Goal: Learn about a topic: Learn about a topic

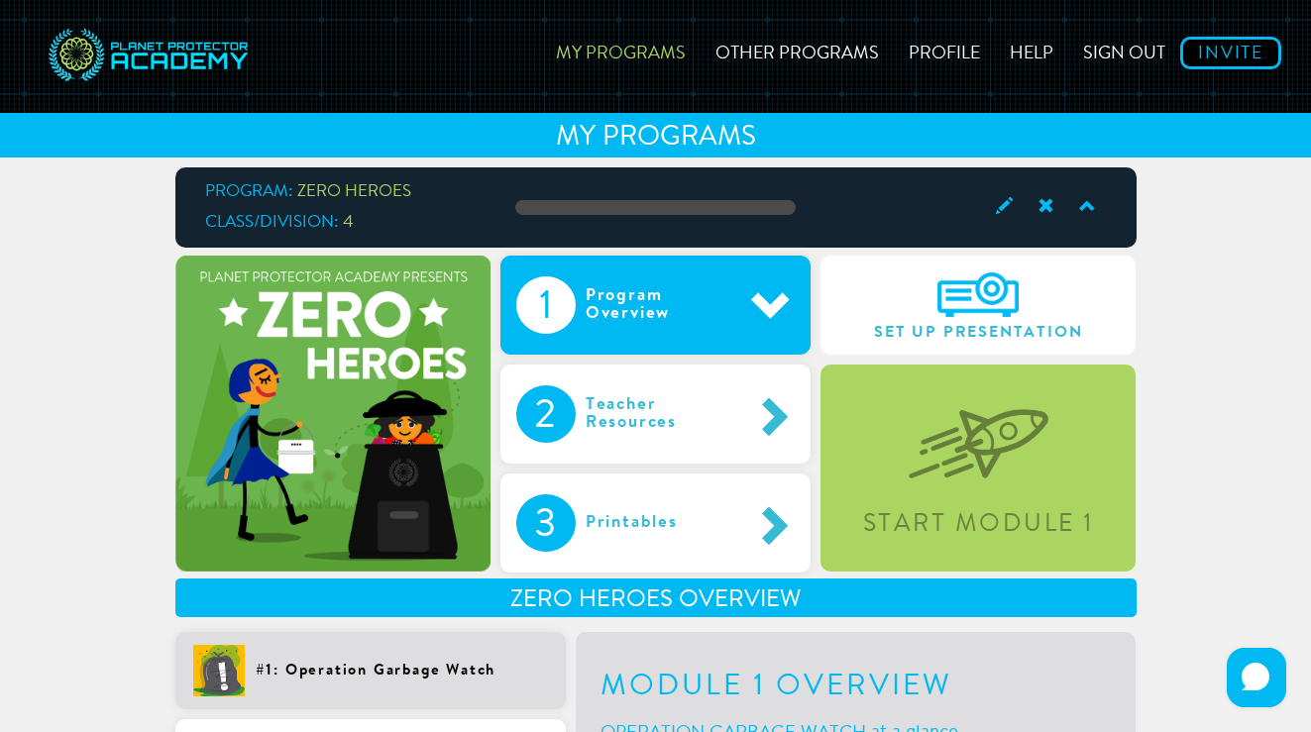
click at [716, 307] on div "Program Overview" at bounding box center [664, 305] width 176 height 57
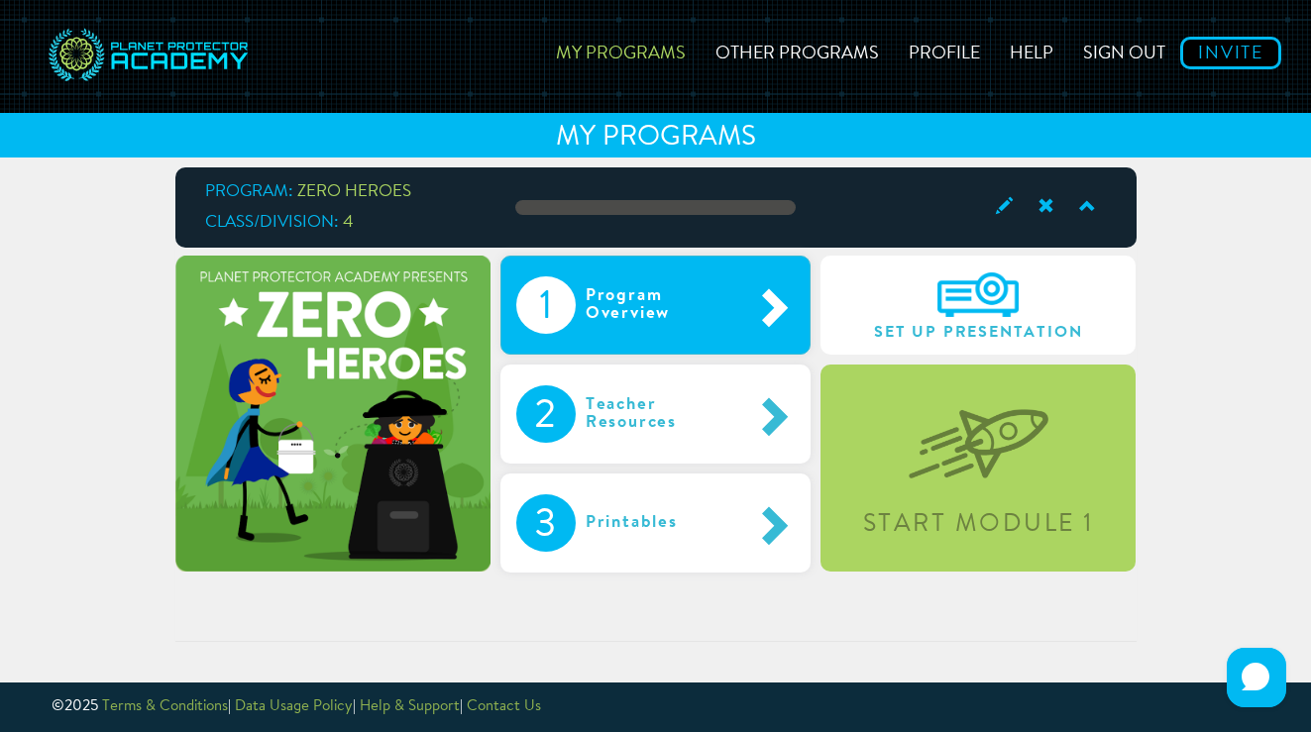
click at [751, 304] on span at bounding box center [773, 306] width 44 height 42
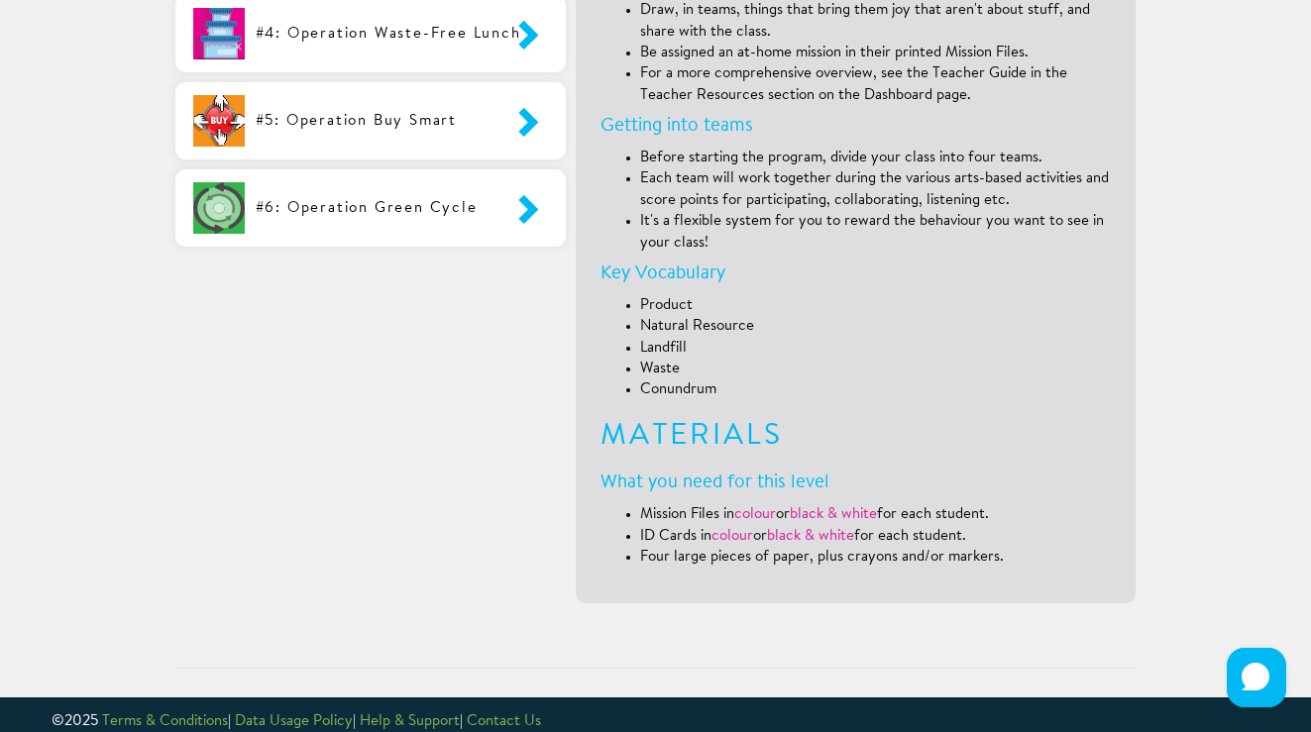
scroll to position [901, 0]
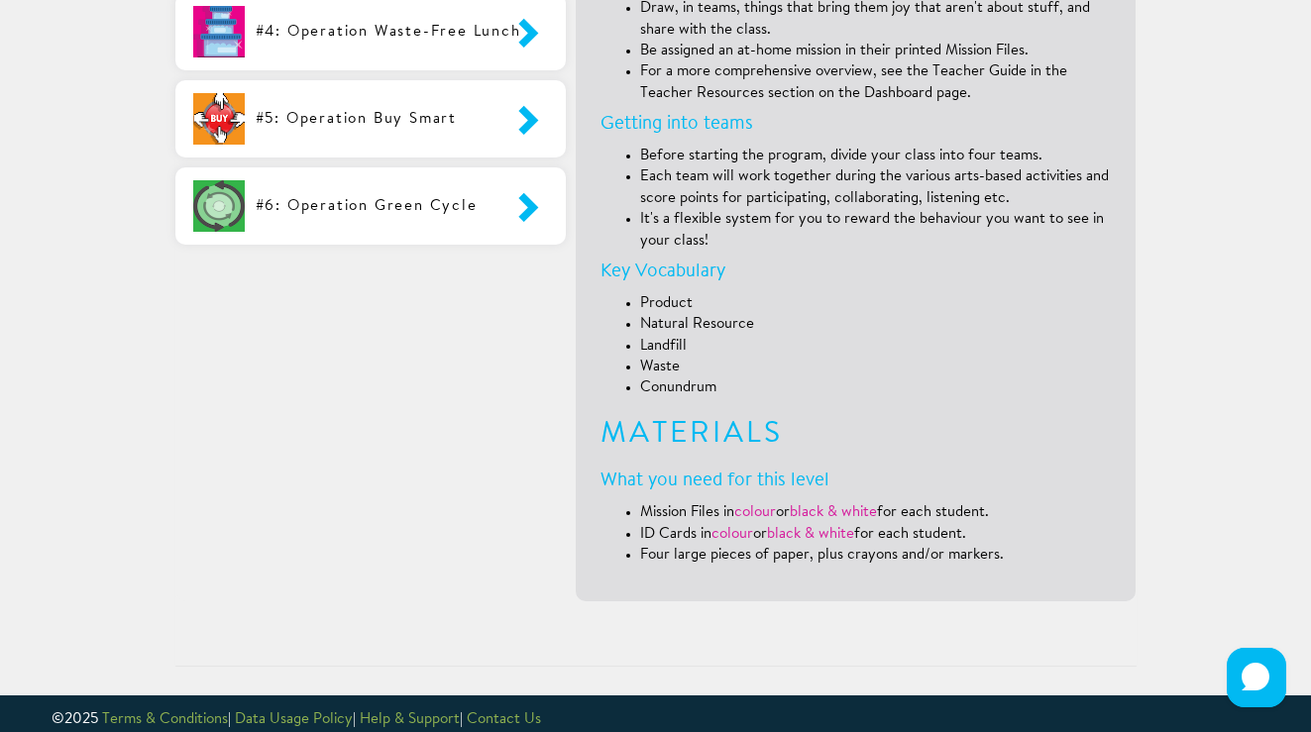
click at [886, 455] on div "Module 1 Overview OPERATION GARBAGE WATCH at a glance Typical duration: 1 hour …" at bounding box center [856, 168] width 511 height 795
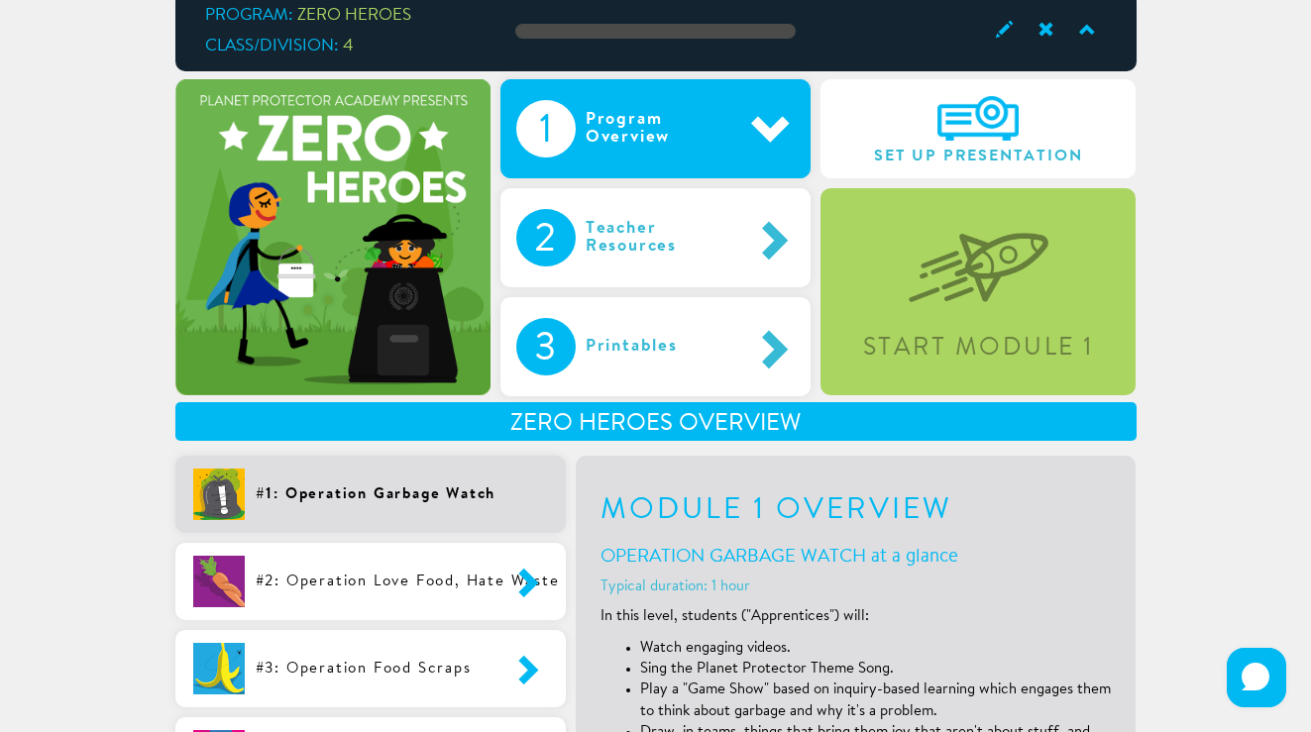
scroll to position [233, 0]
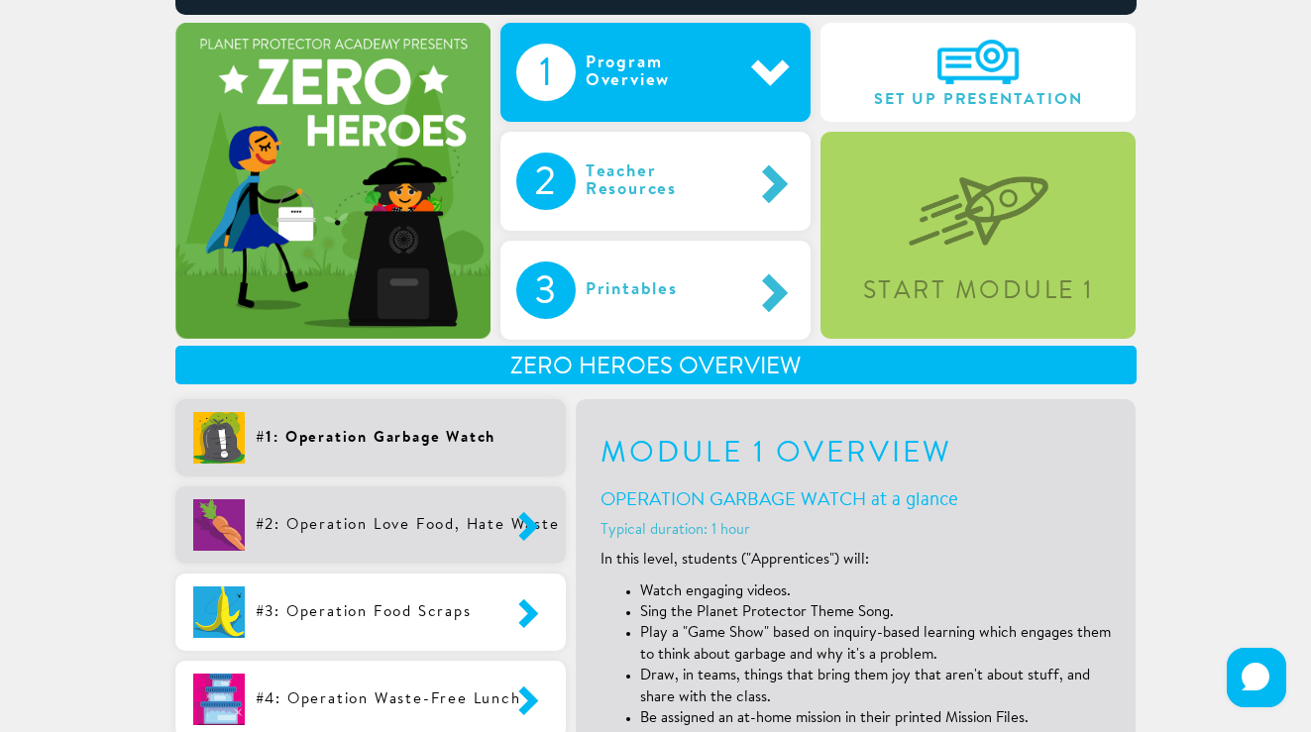
click at [356, 550] on div "#2: Operation Love Food, Hate Waste" at bounding box center [370, 525] width 390 height 77
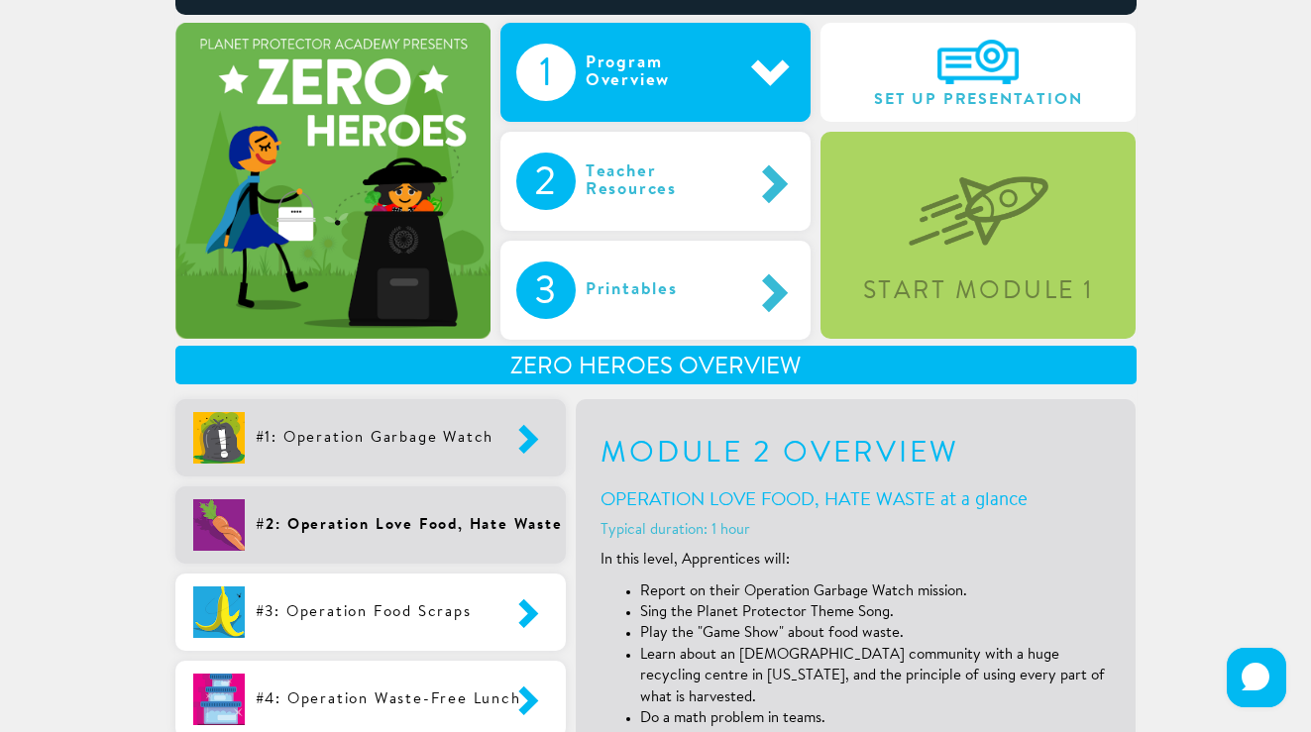
click at [385, 459] on div "#1: Operation Garbage Watch" at bounding box center [370, 437] width 390 height 77
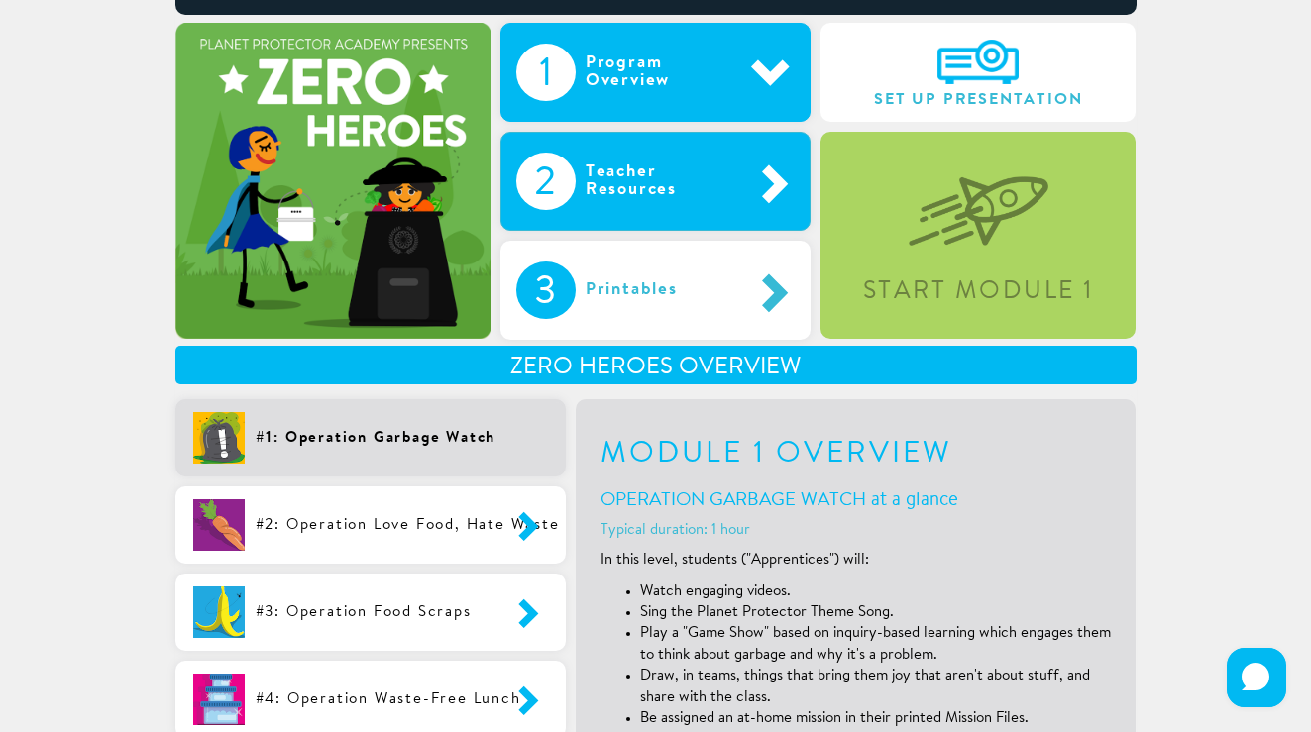
click at [655, 196] on div "Teacher Resources" at bounding box center [664, 181] width 176 height 57
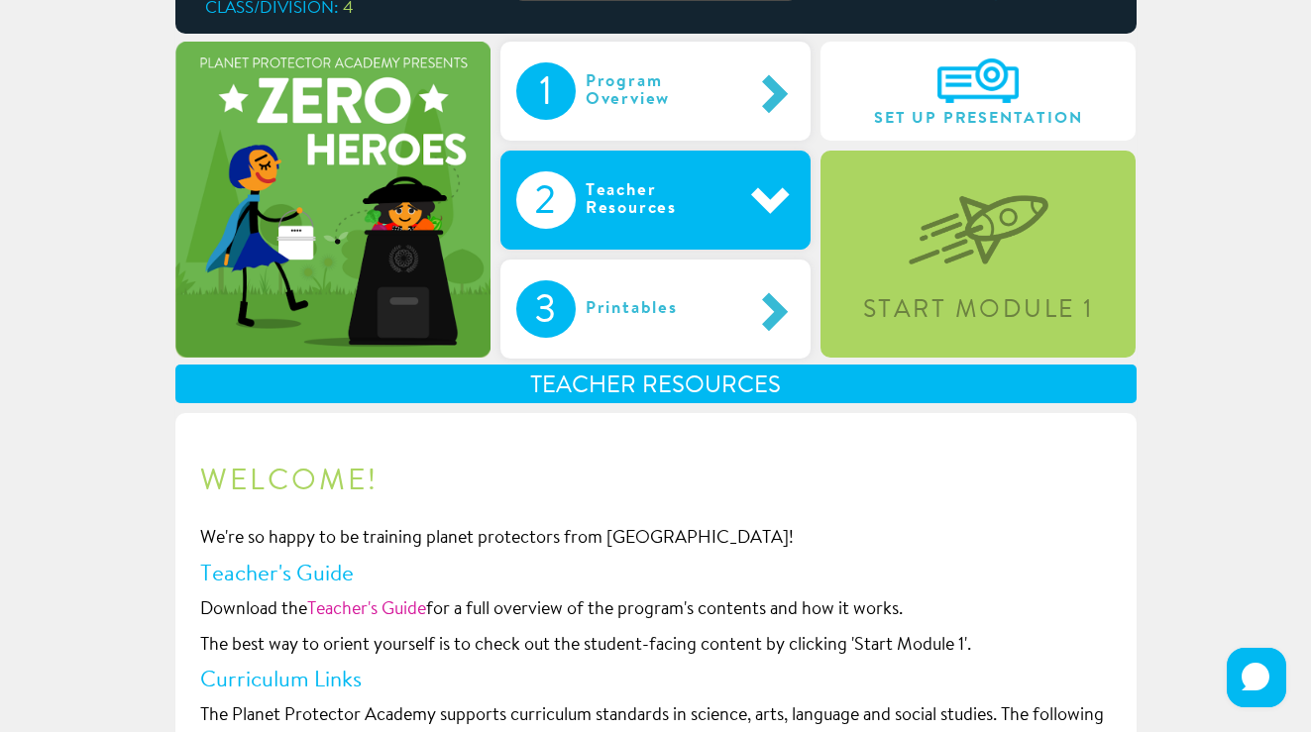
scroll to position [212, 0]
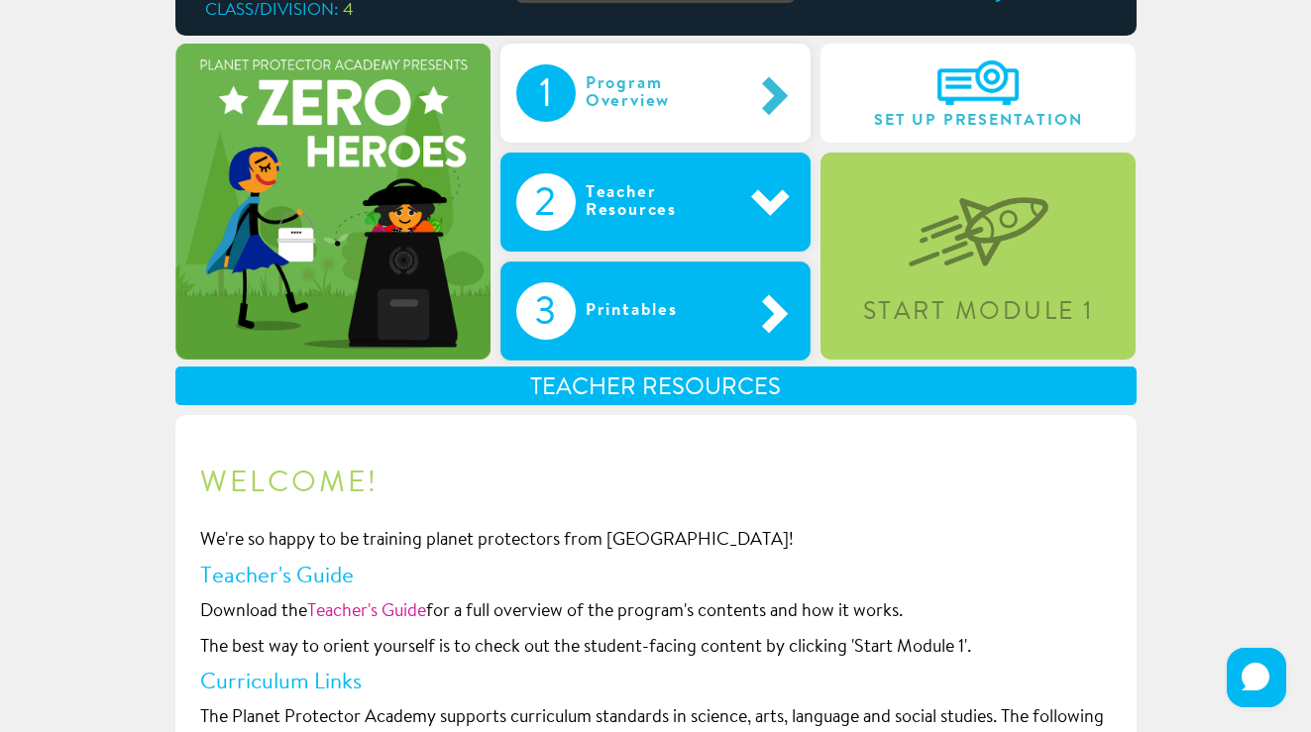
click at [657, 317] on div "Printables" at bounding box center [653, 310] width 154 height 57
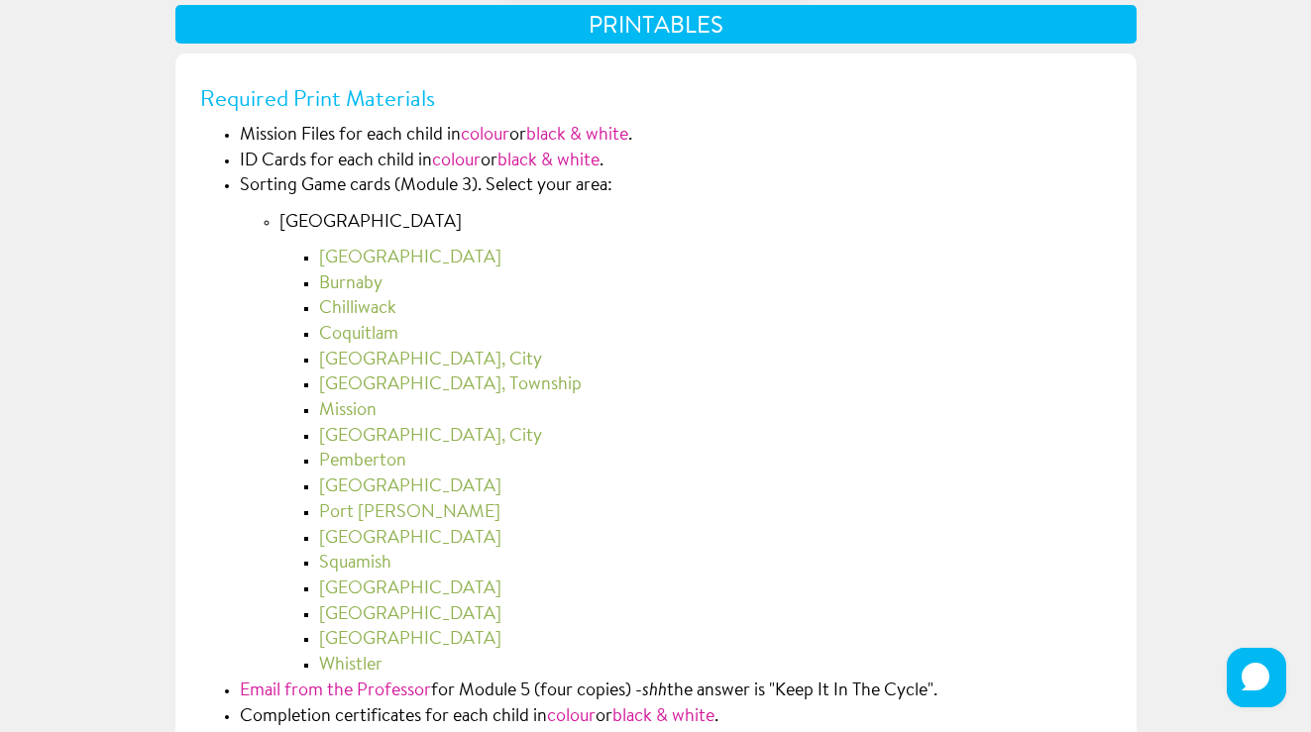
scroll to position [574, 0]
click at [376, 612] on link "[GEOGRAPHIC_DATA]" at bounding box center [410, 616] width 182 height 18
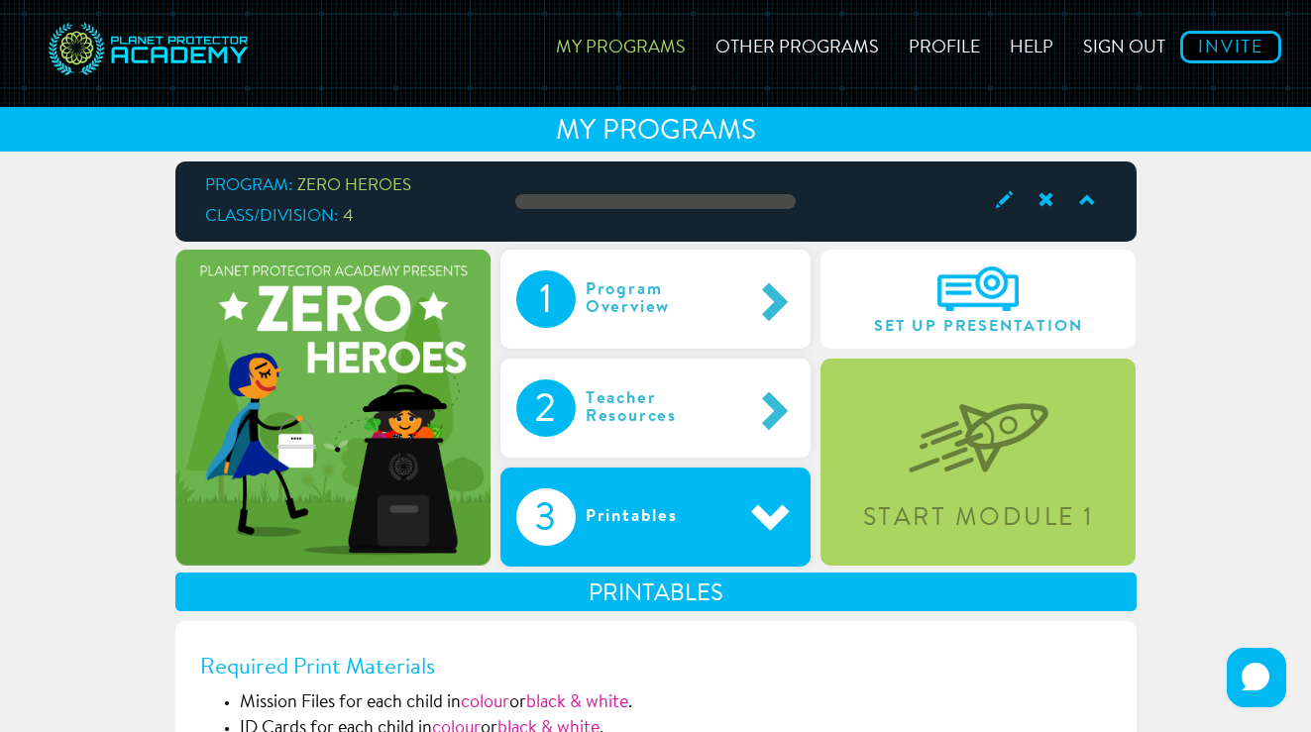
scroll to position [0, 0]
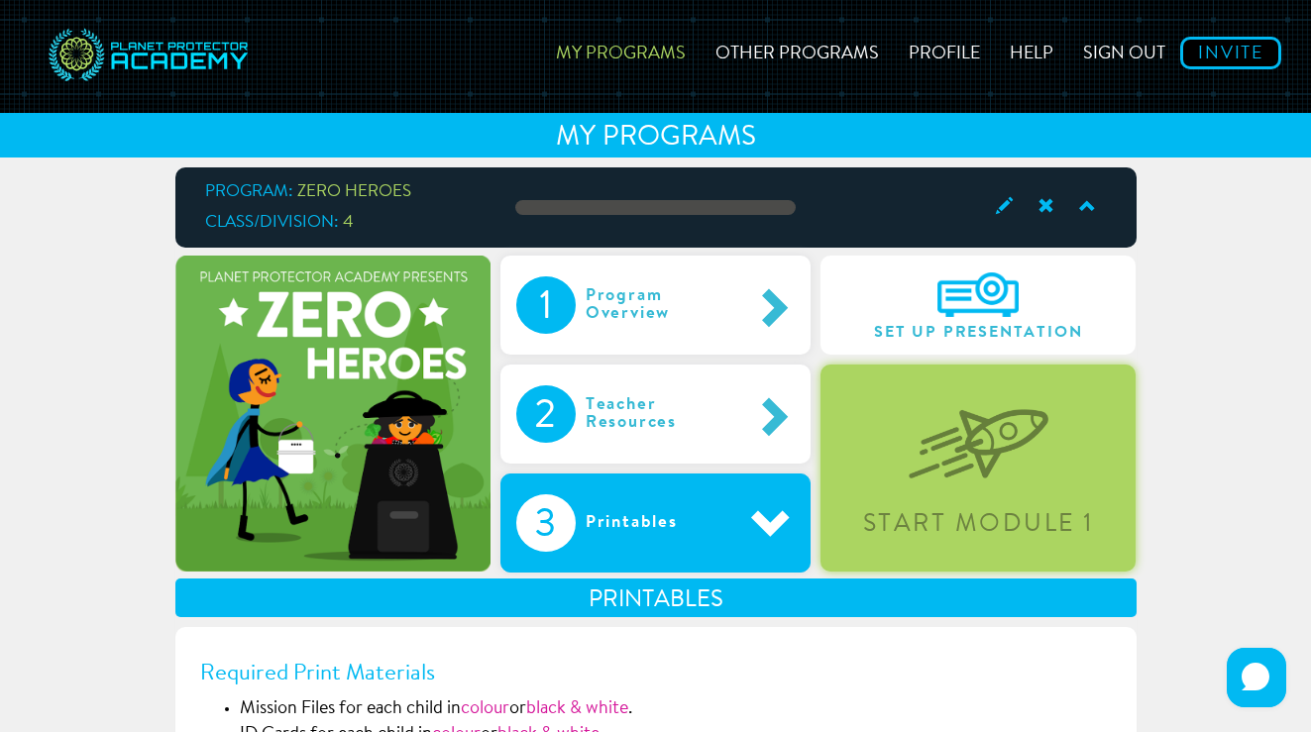
click at [946, 393] on img at bounding box center [979, 429] width 140 height 102
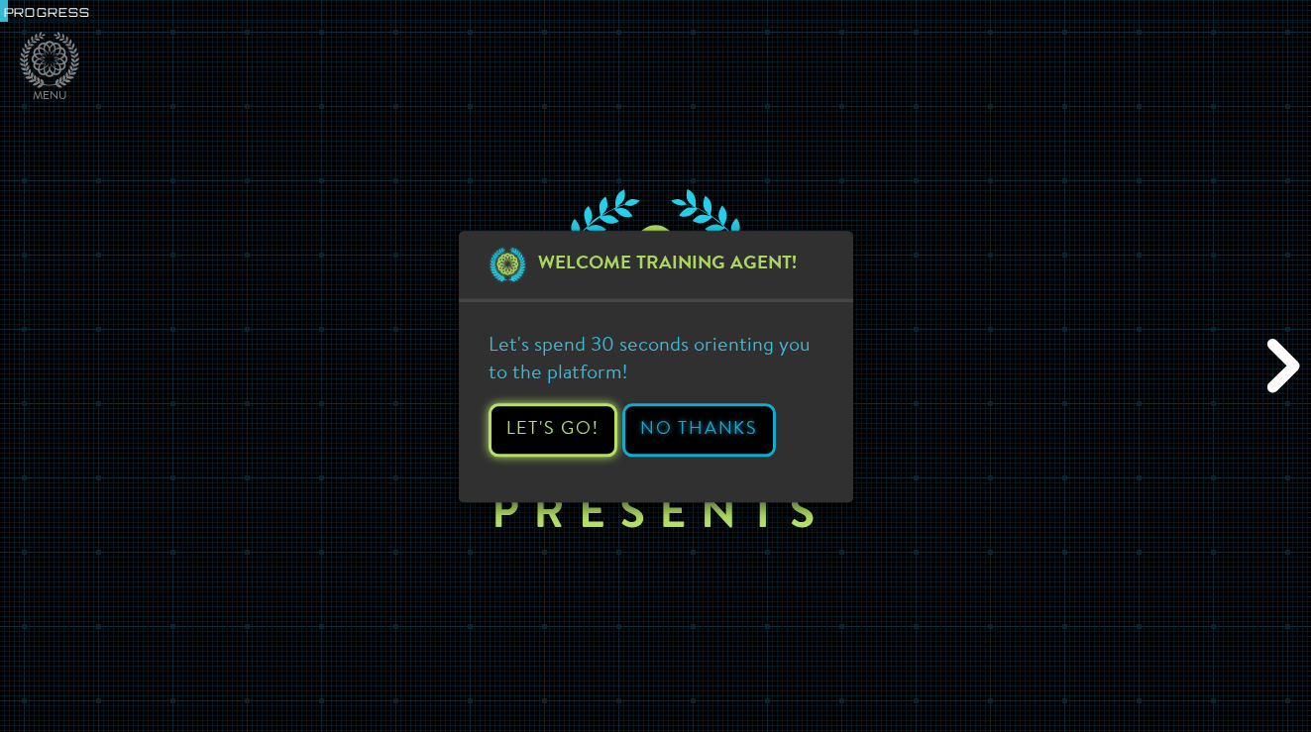
click at [572, 440] on button "Let's Go!" at bounding box center [553, 430] width 129 height 54
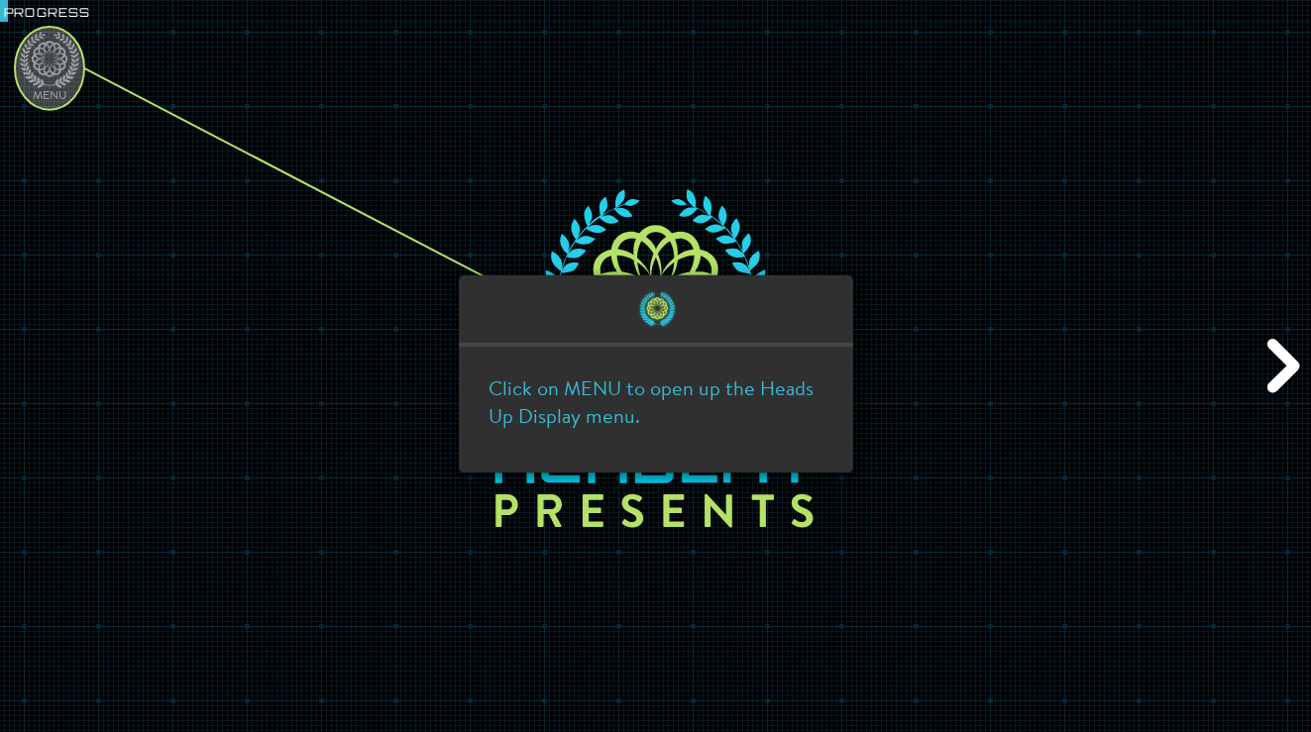
click at [52, 67] on ellipse at bounding box center [49, 68] width 69 height 83
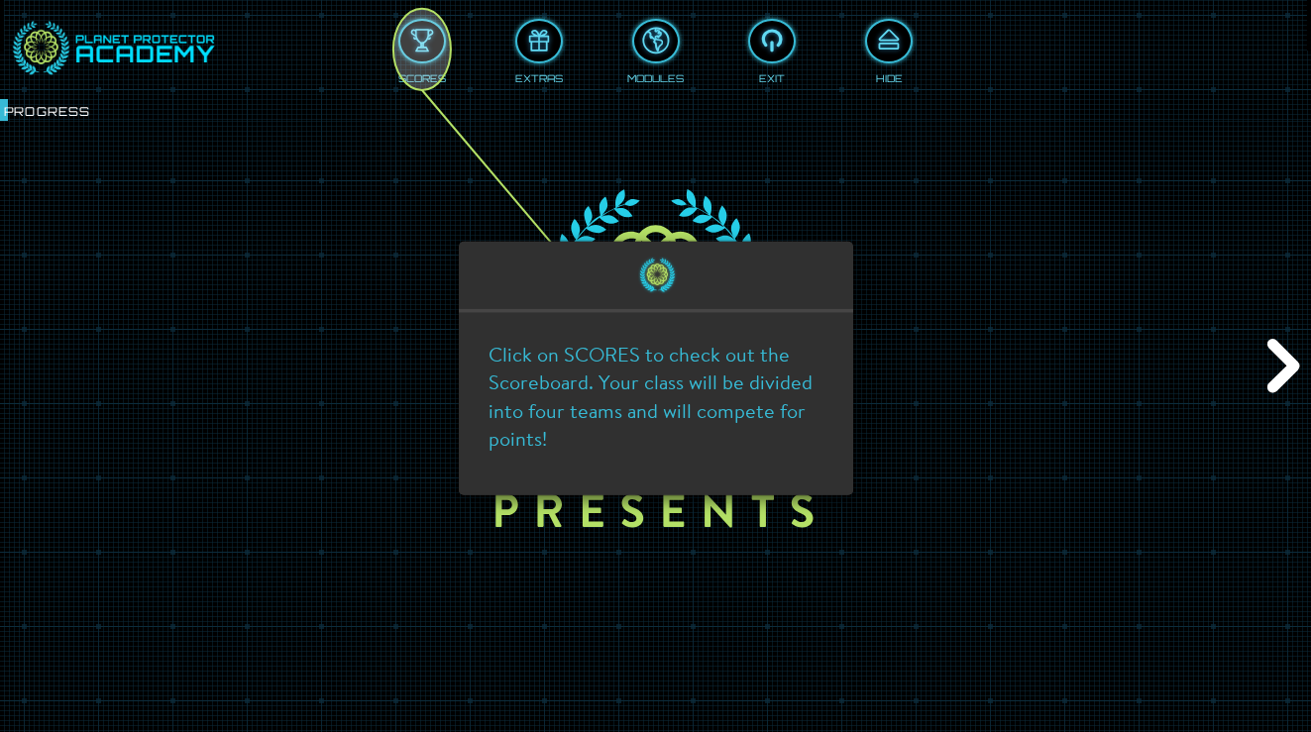
click at [603, 227] on icon at bounding box center [655, 366] width 1311 height 732
click at [1286, 378] on icon at bounding box center [655, 366] width 1311 height 732
click at [700, 279] on div at bounding box center [656, 276] width 394 height 71
click at [428, 51] on ellipse at bounding box center [421, 49] width 57 height 81
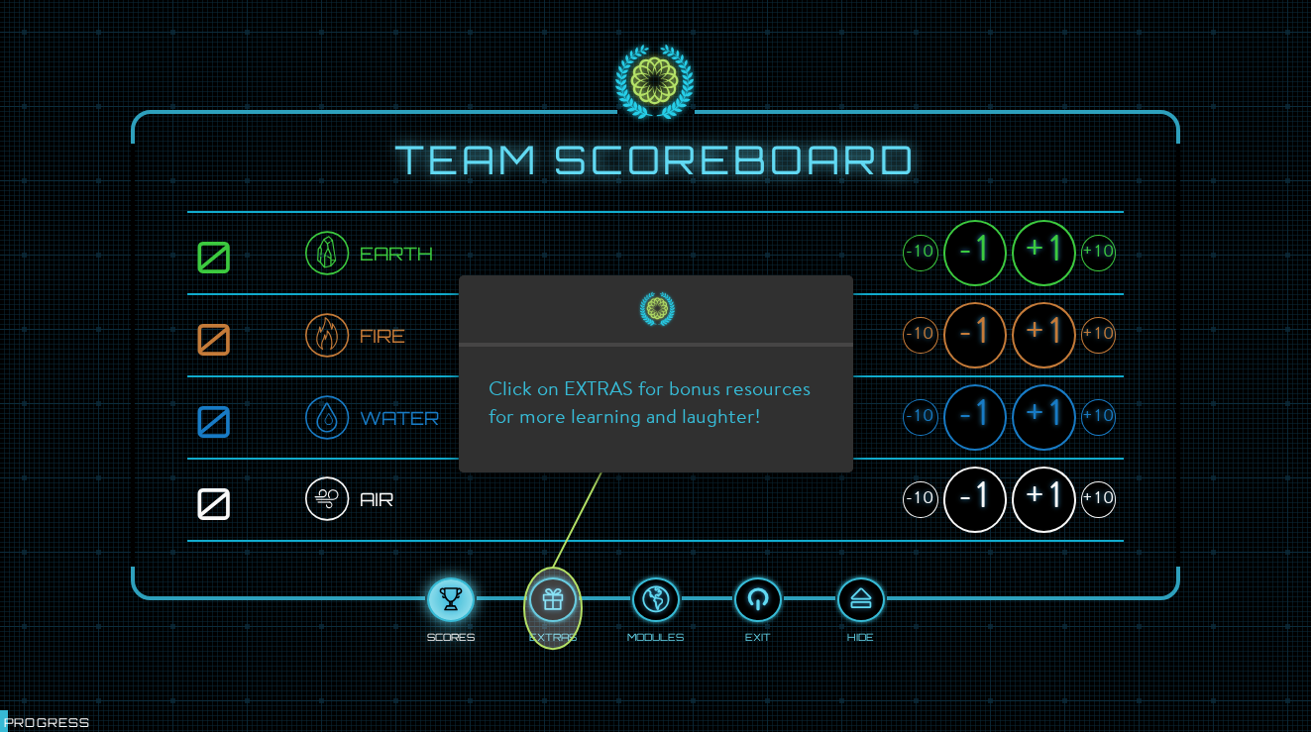
click at [461, 525] on icon at bounding box center [655, 366] width 1311 height 732
click at [557, 618] on ellipse at bounding box center [552, 608] width 57 height 81
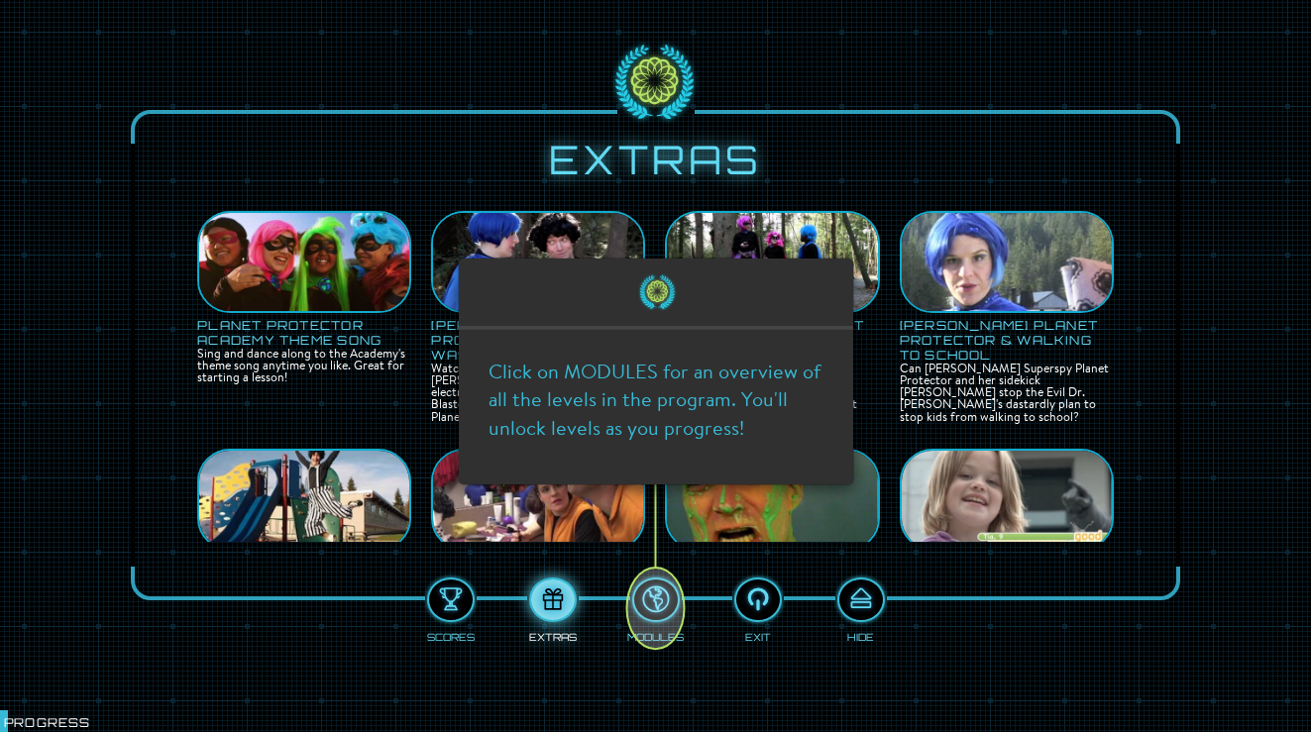
click at [369, 288] on icon at bounding box center [655, 366] width 1311 height 732
click at [657, 602] on ellipse at bounding box center [655, 608] width 57 height 81
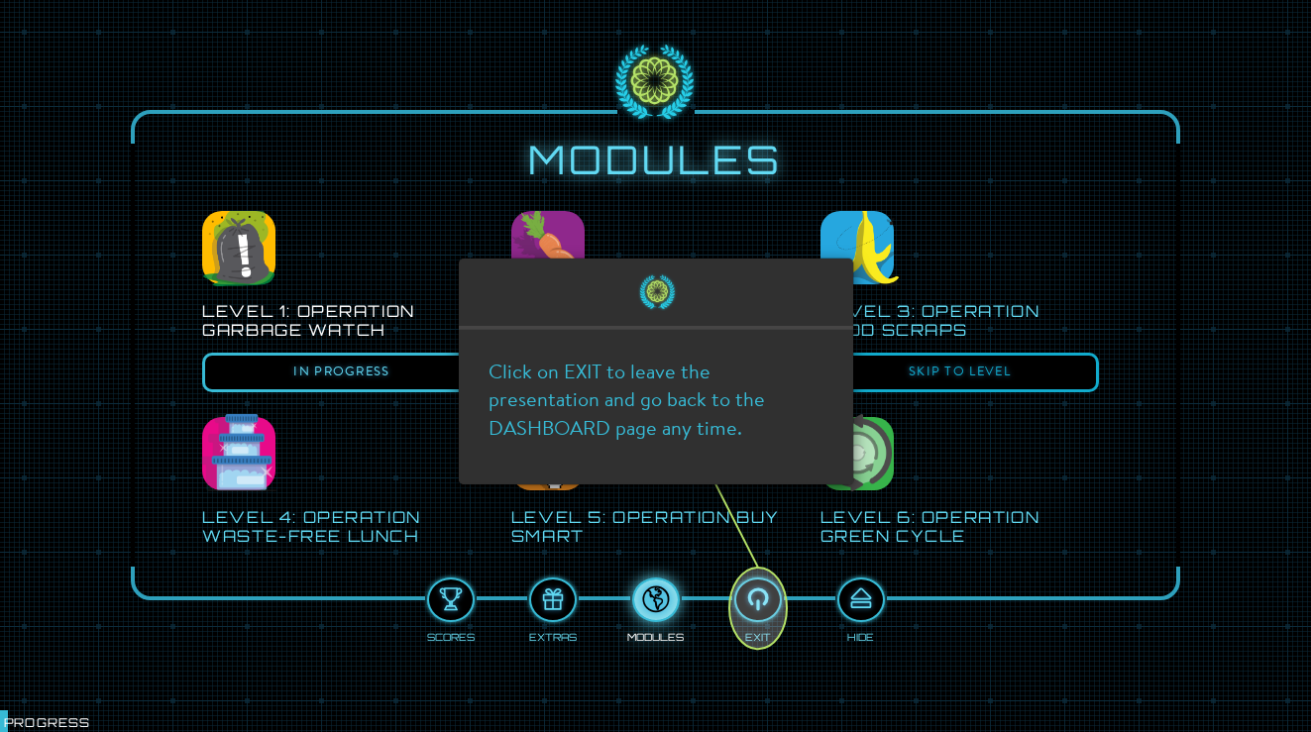
click at [764, 609] on ellipse at bounding box center [757, 608] width 57 height 81
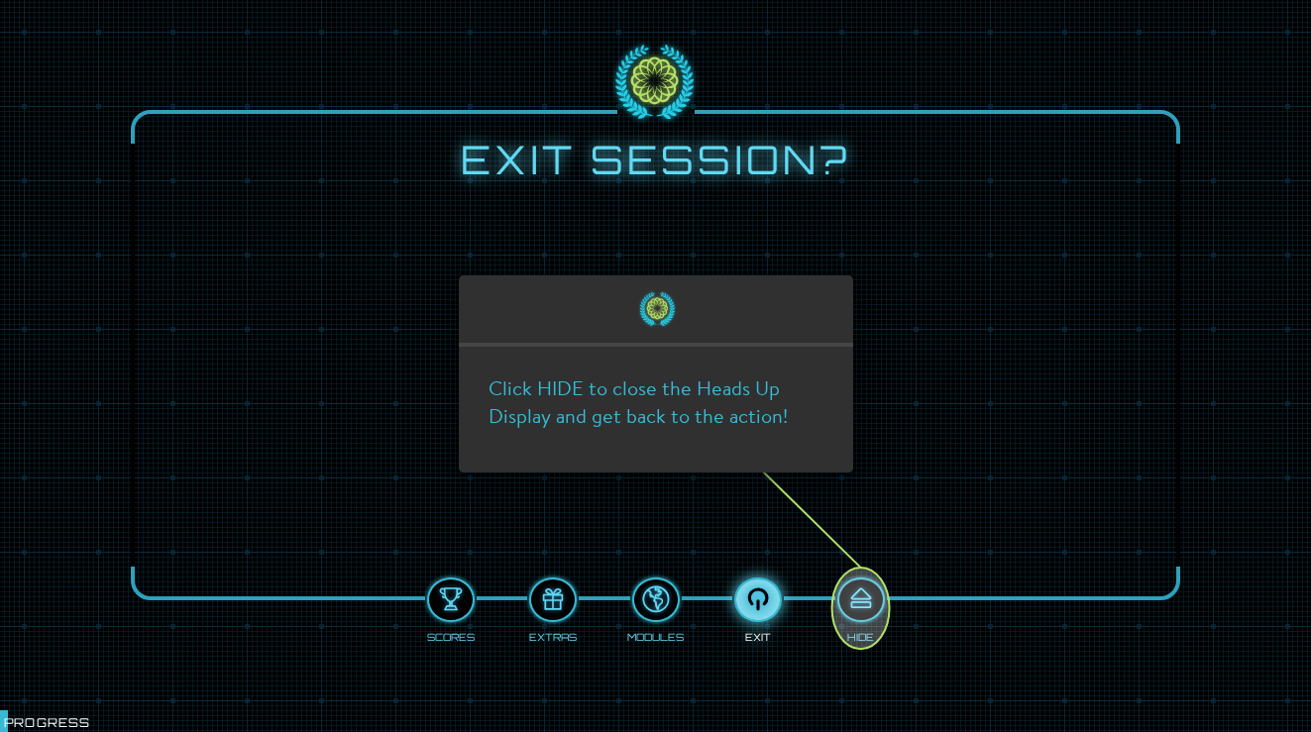
click at [879, 590] on ellipse at bounding box center [861, 608] width 57 height 81
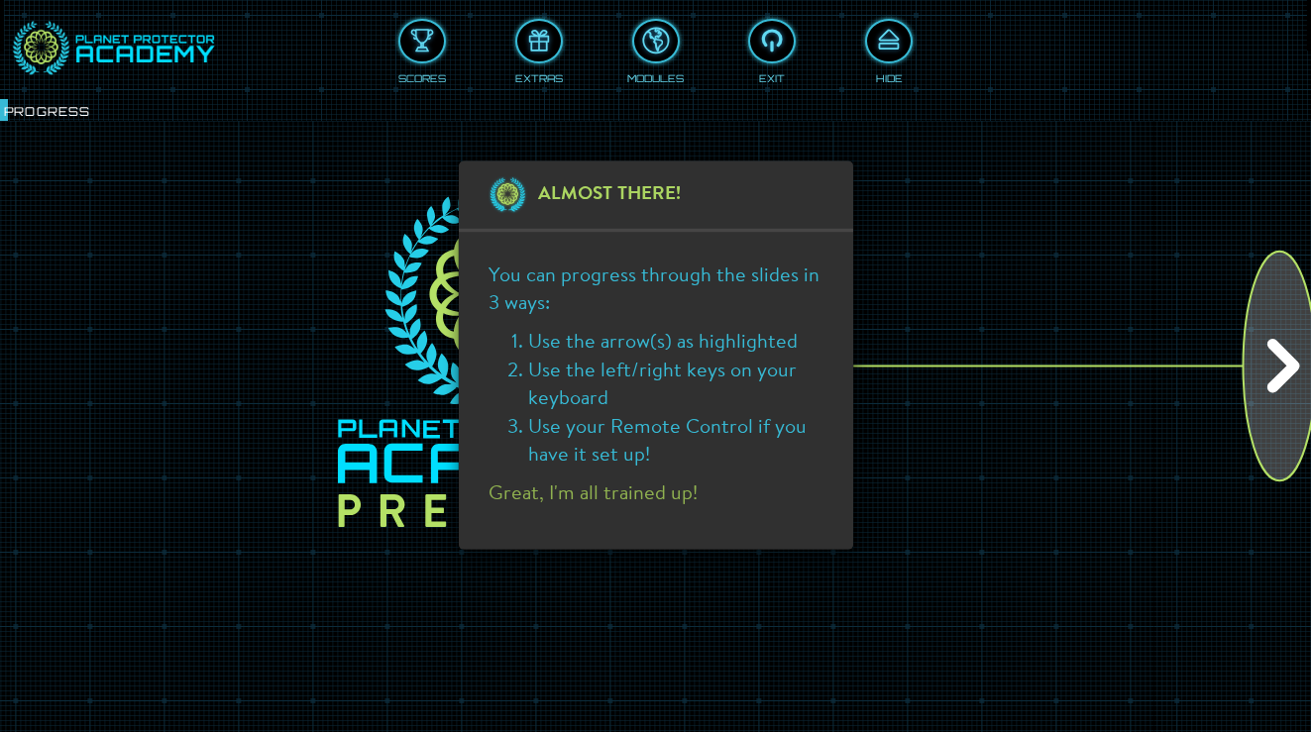
click at [1237, 339] on icon at bounding box center [655, 366] width 1311 height 732
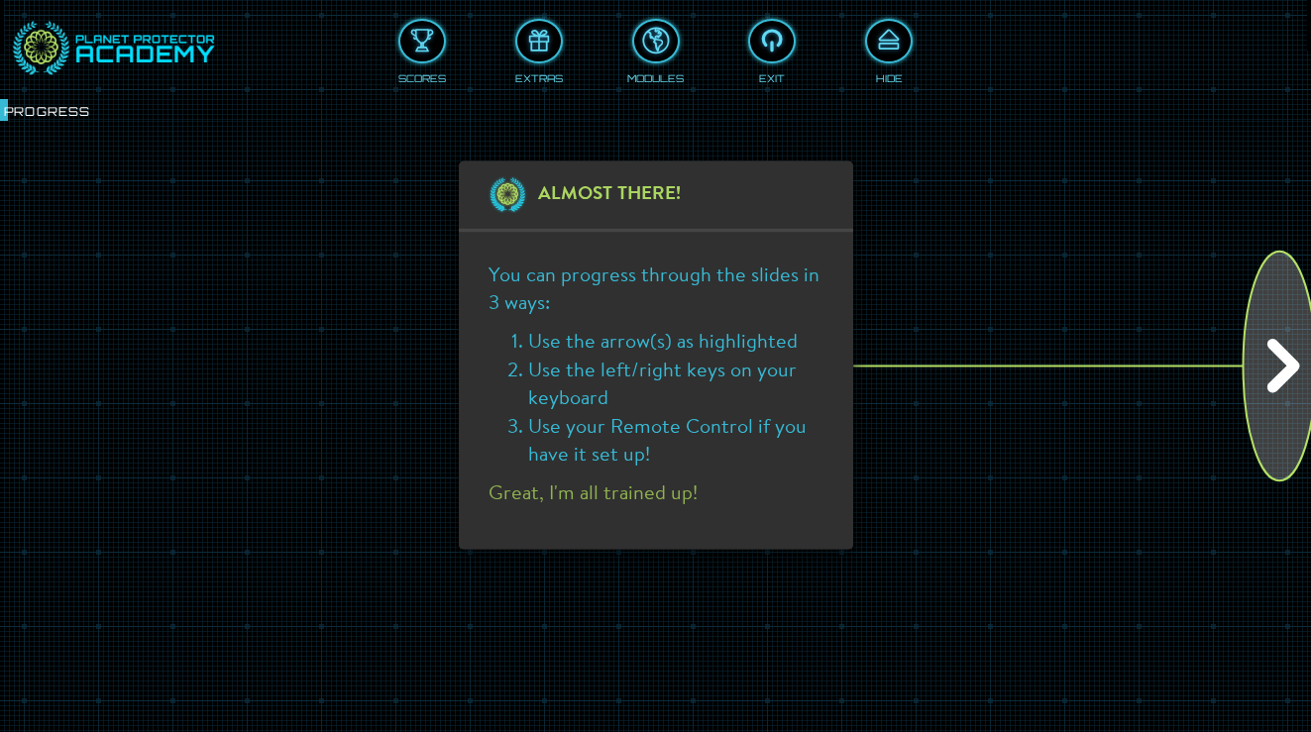
click at [1263, 355] on ellipse at bounding box center [1280, 367] width 73 height 230
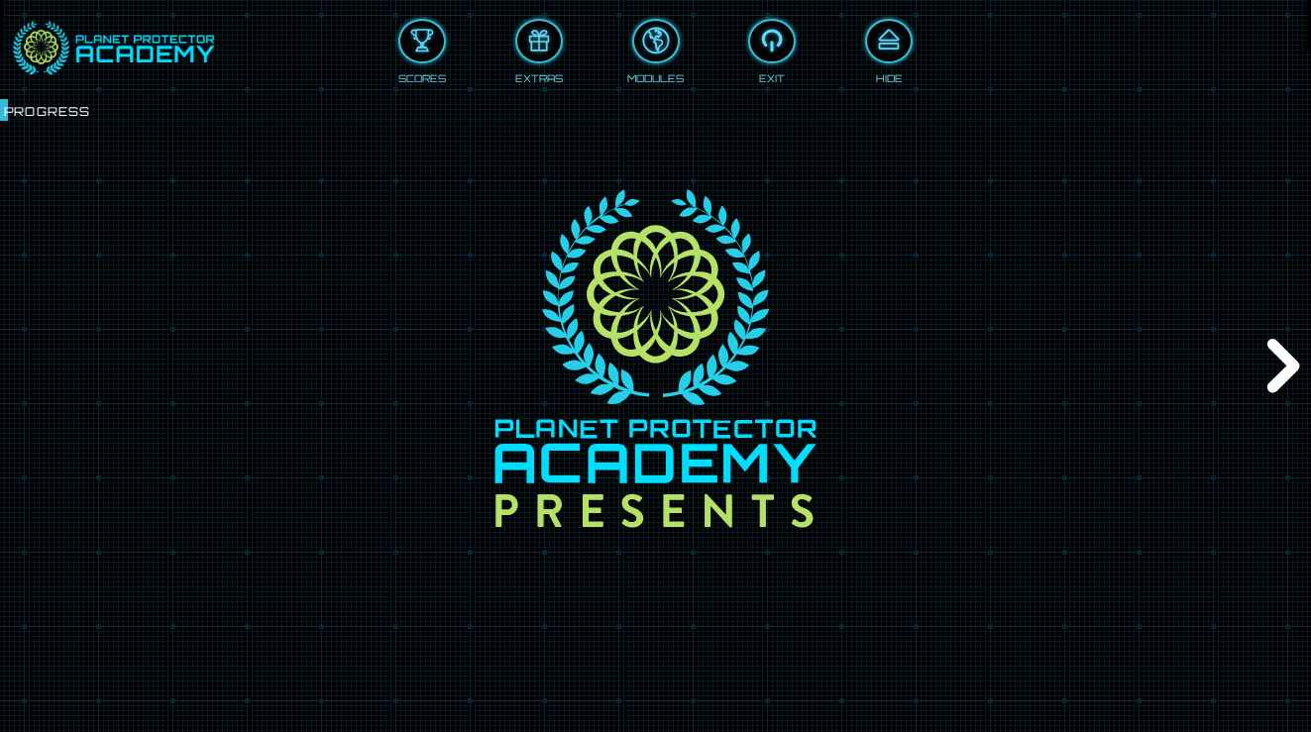
click at [1263, 355] on div "Next" at bounding box center [1280, 367] width 63 height 220
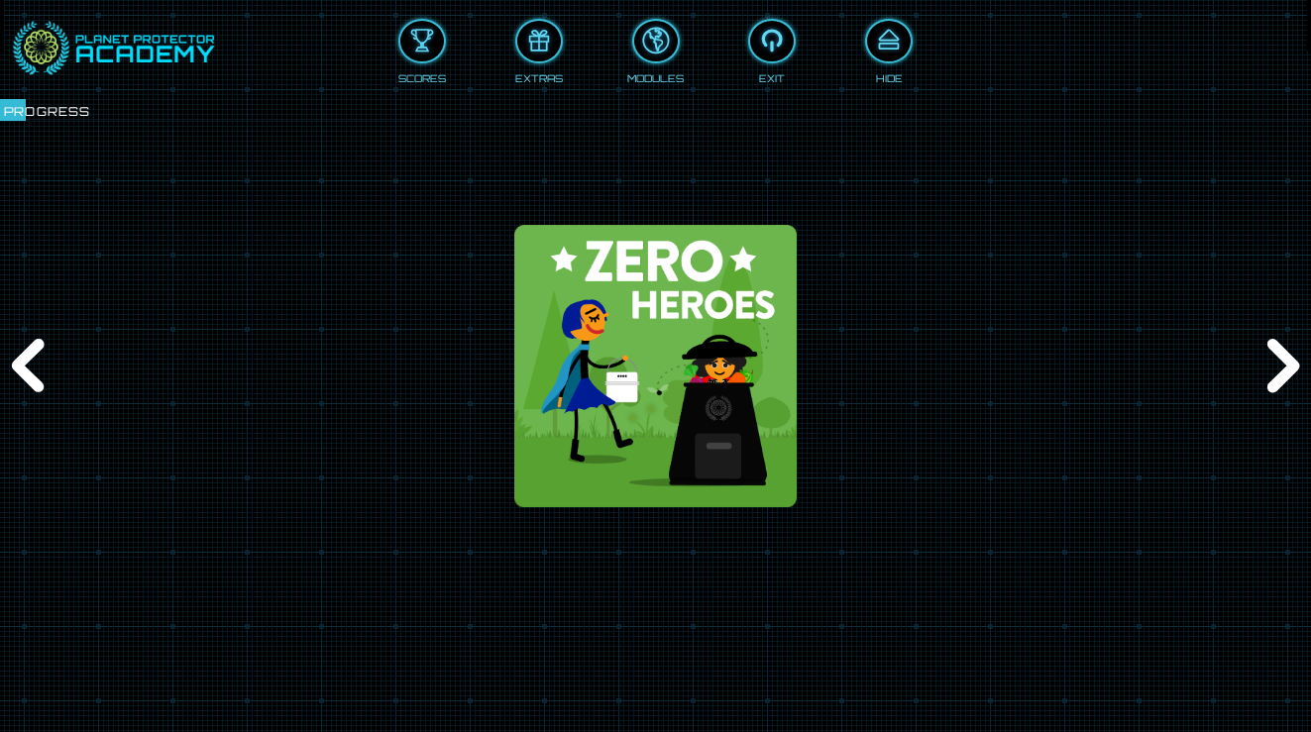
click at [1263, 355] on div "Next" at bounding box center [1280, 367] width 63 height 220
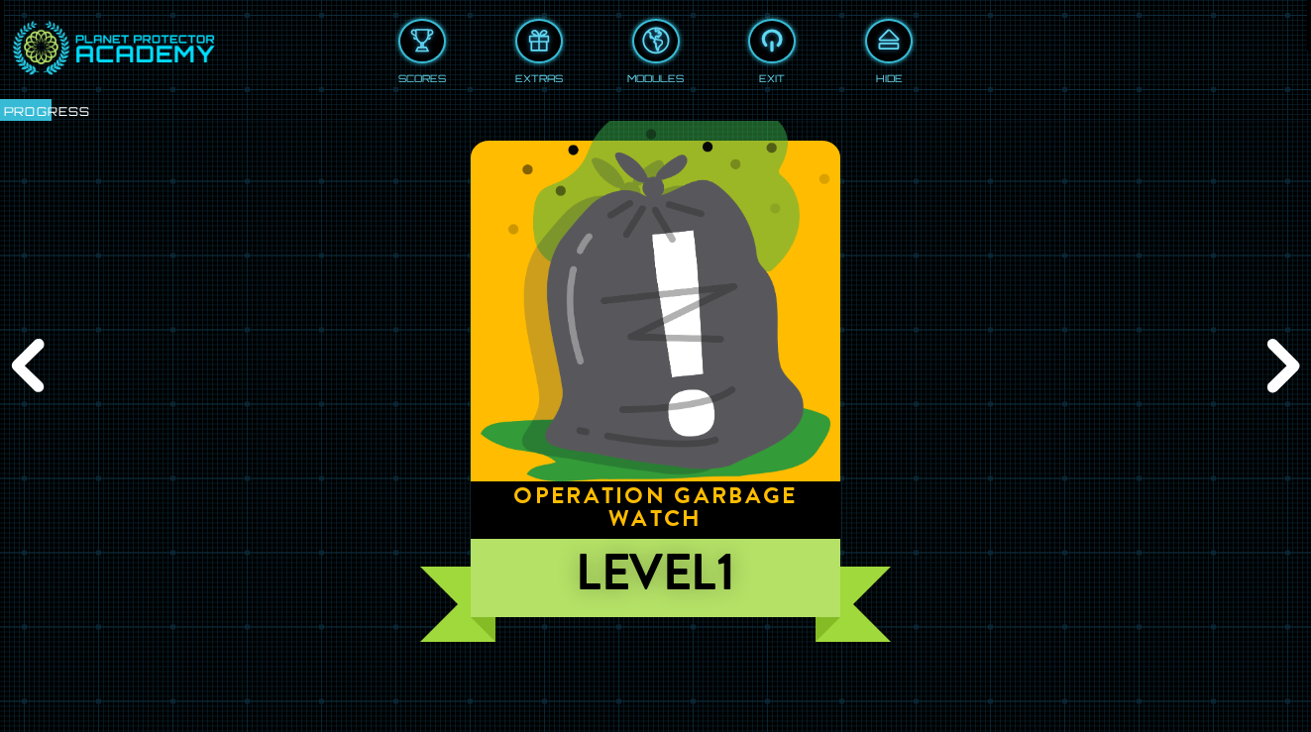
click at [1263, 355] on div "Next" at bounding box center [1280, 367] width 63 height 220
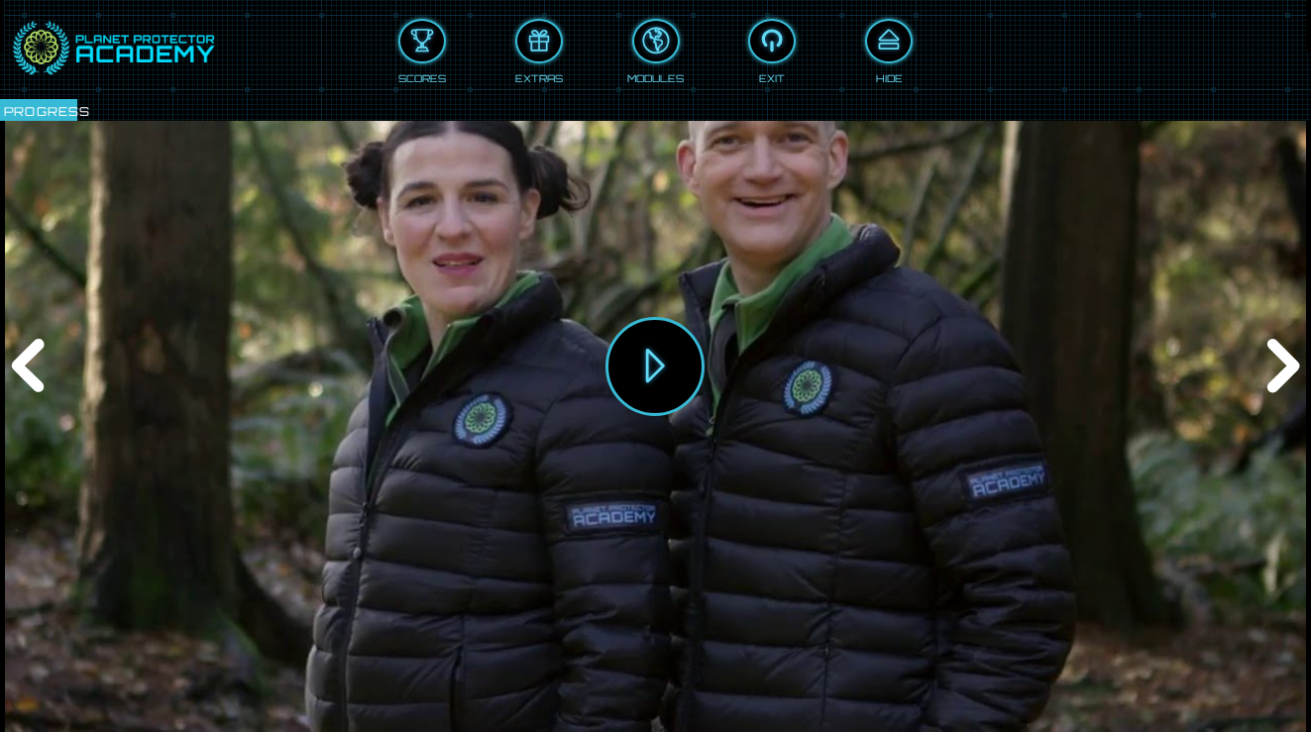
click at [27, 363] on div "Previous" at bounding box center [31, 367] width 63 height 220
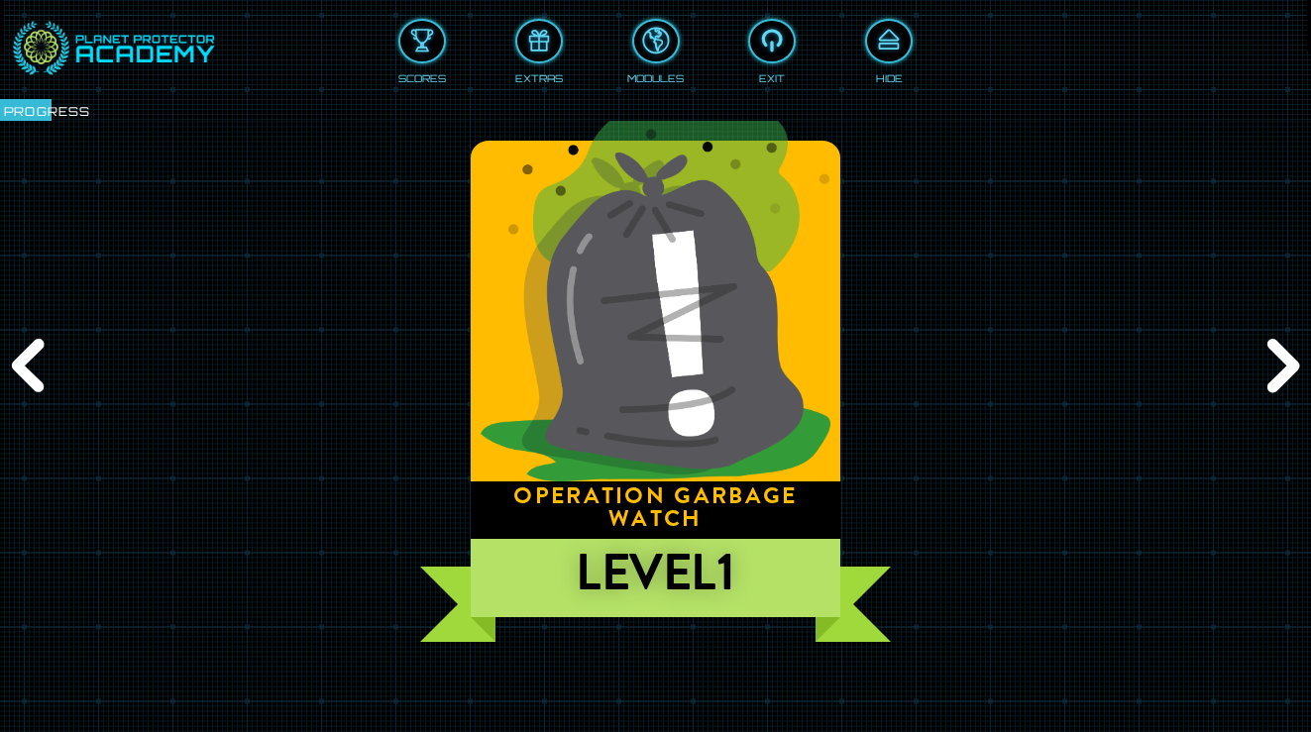
click at [1296, 351] on div "Next" at bounding box center [1280, 367] width 63 height 220
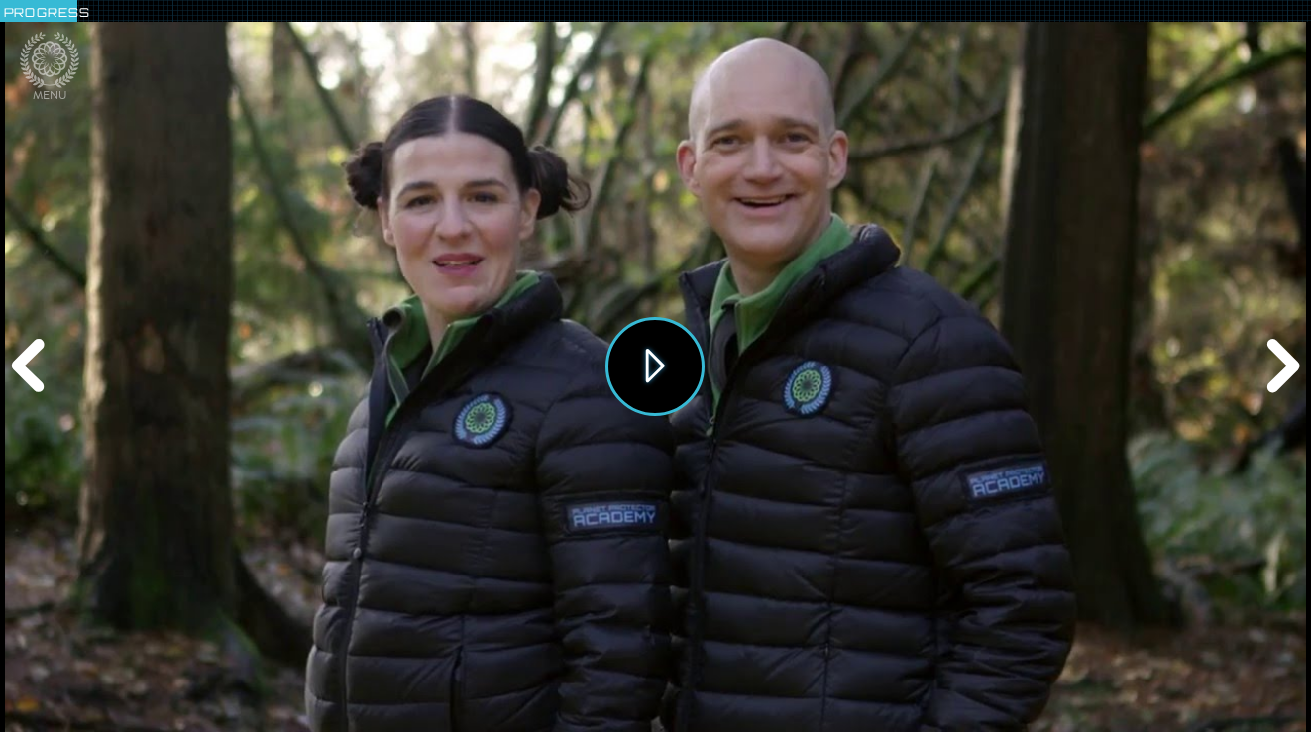
click at [680, 374] on button "Play" at bounding box center [655, 366] width 99 height 99
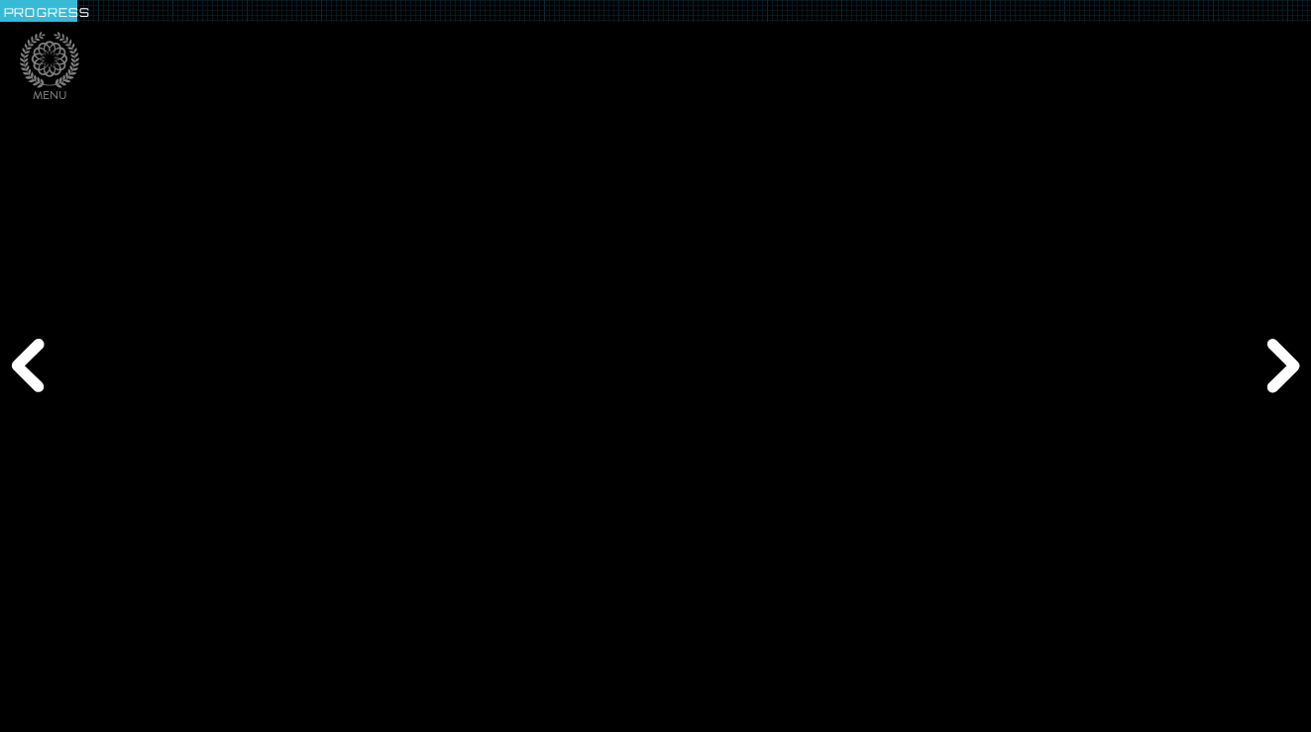
click at [1274, 373] on div "Next" at bounding box center [1280, 367] width 63 height 220
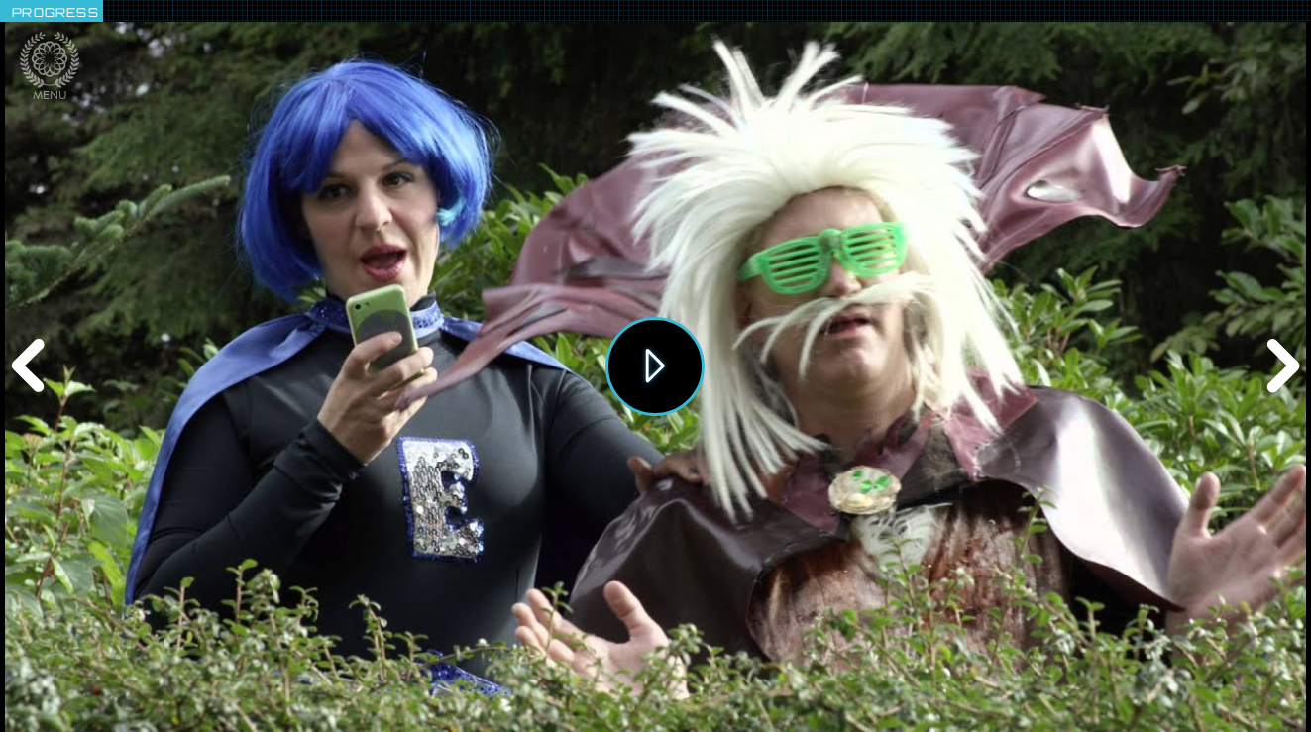
click at [668, 357] on button "Play" at bounding box center [655, 366] width 99 height 99
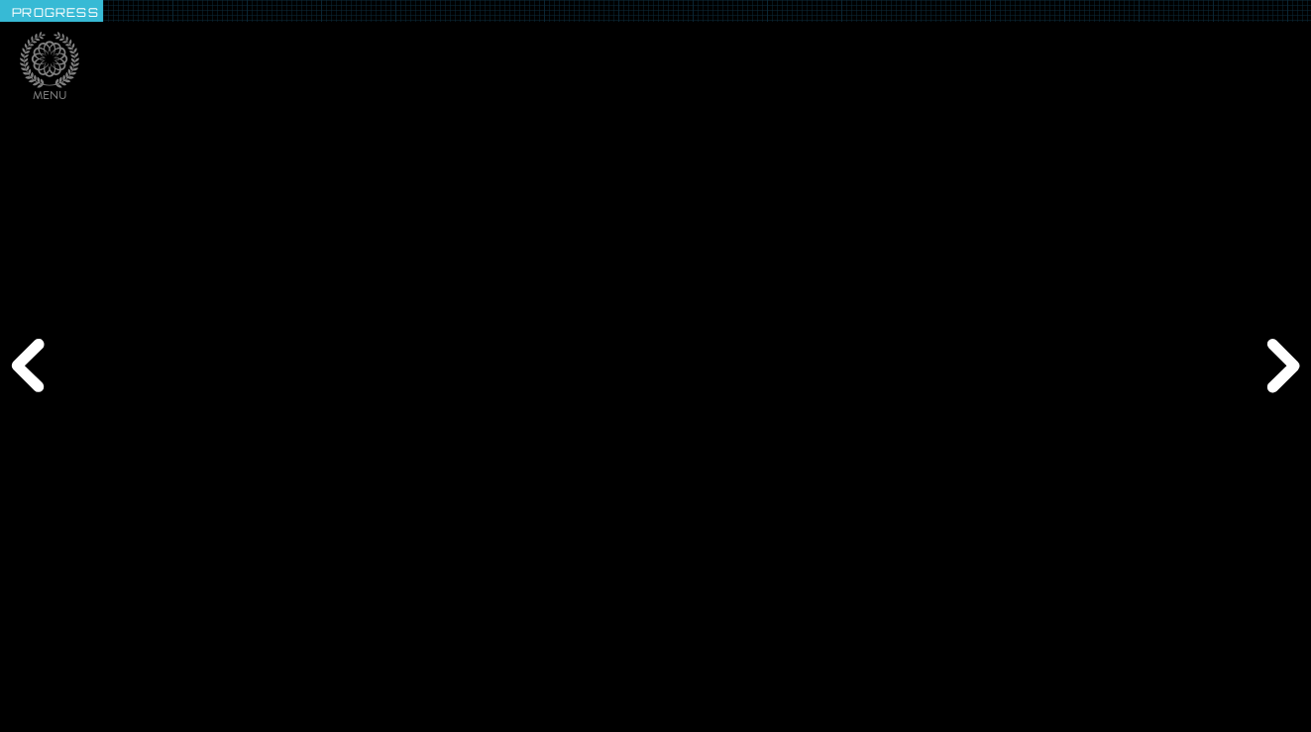
click at [1277, 354] on div "Next" at bounding box center [1280, 367] width 63 height 220
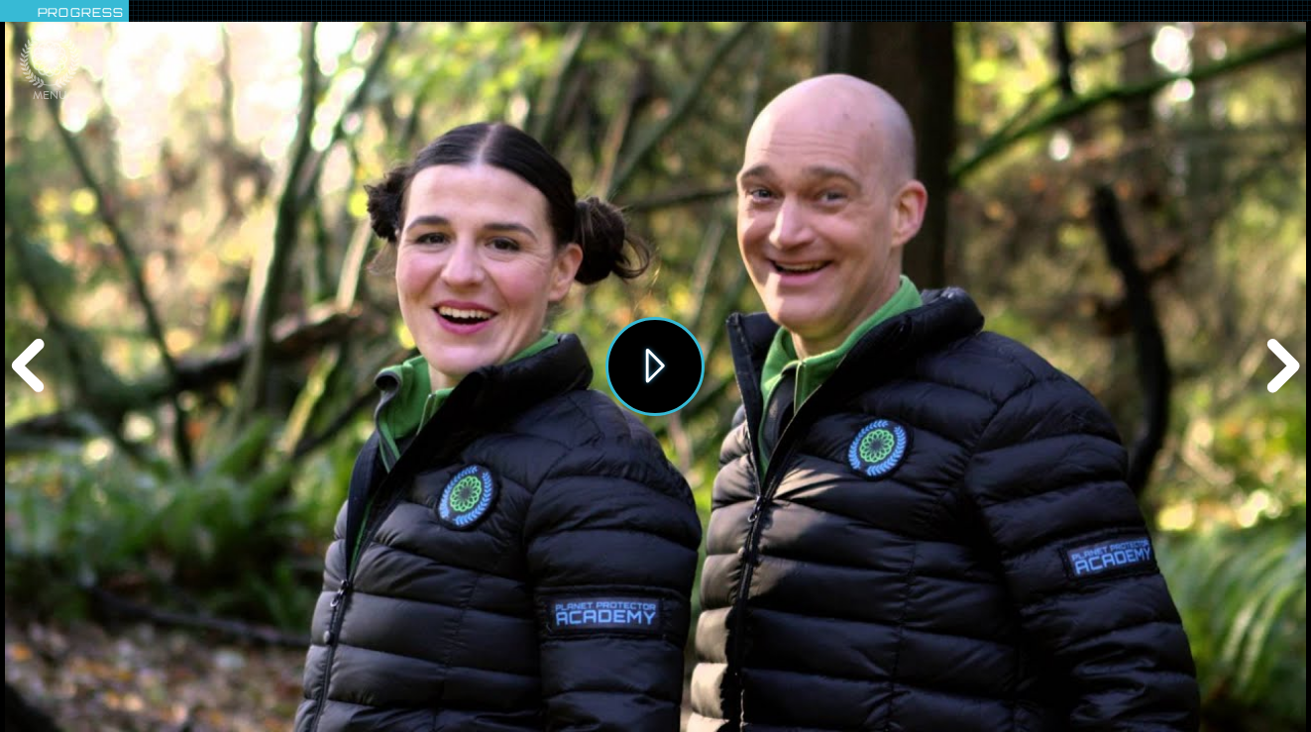
click at [684, 351] on button "Play" at bounding box center [655, 366] width 99 height 99
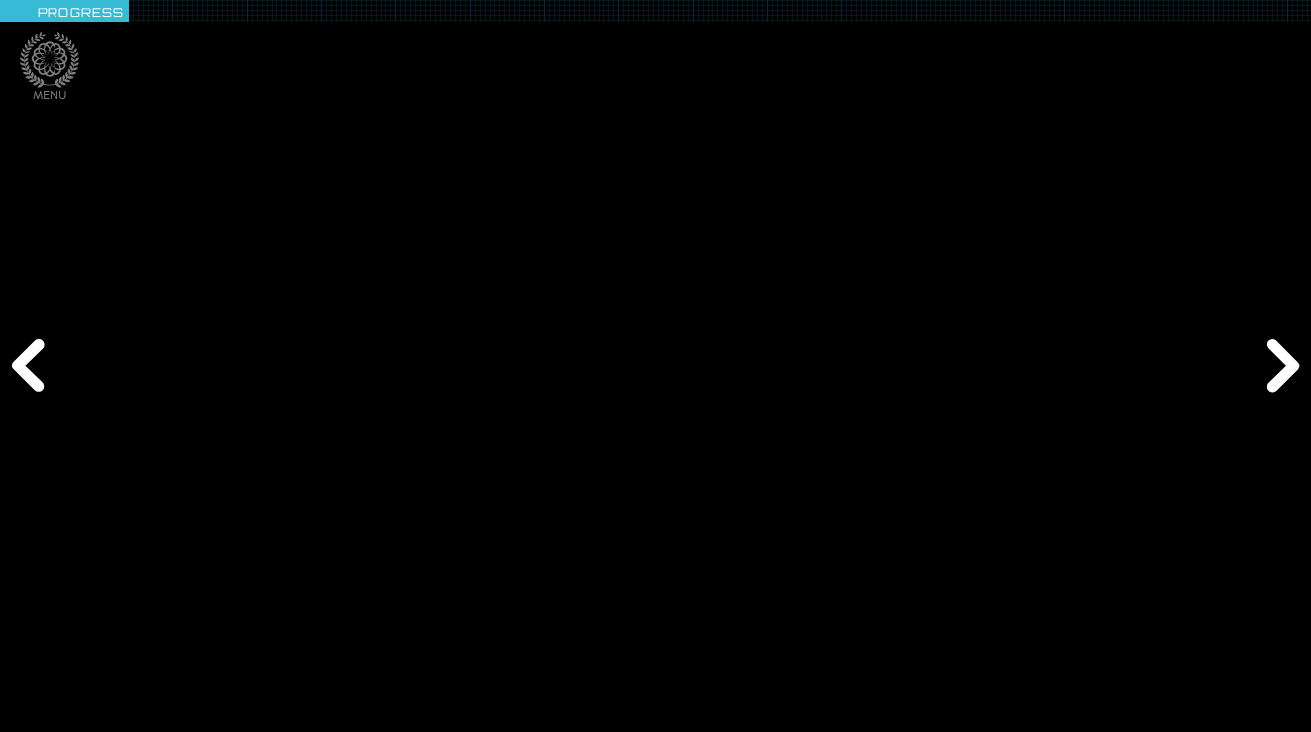
click at [1291, 371] on div "Next" at bounding box center [1280, 367] width 63 height 220
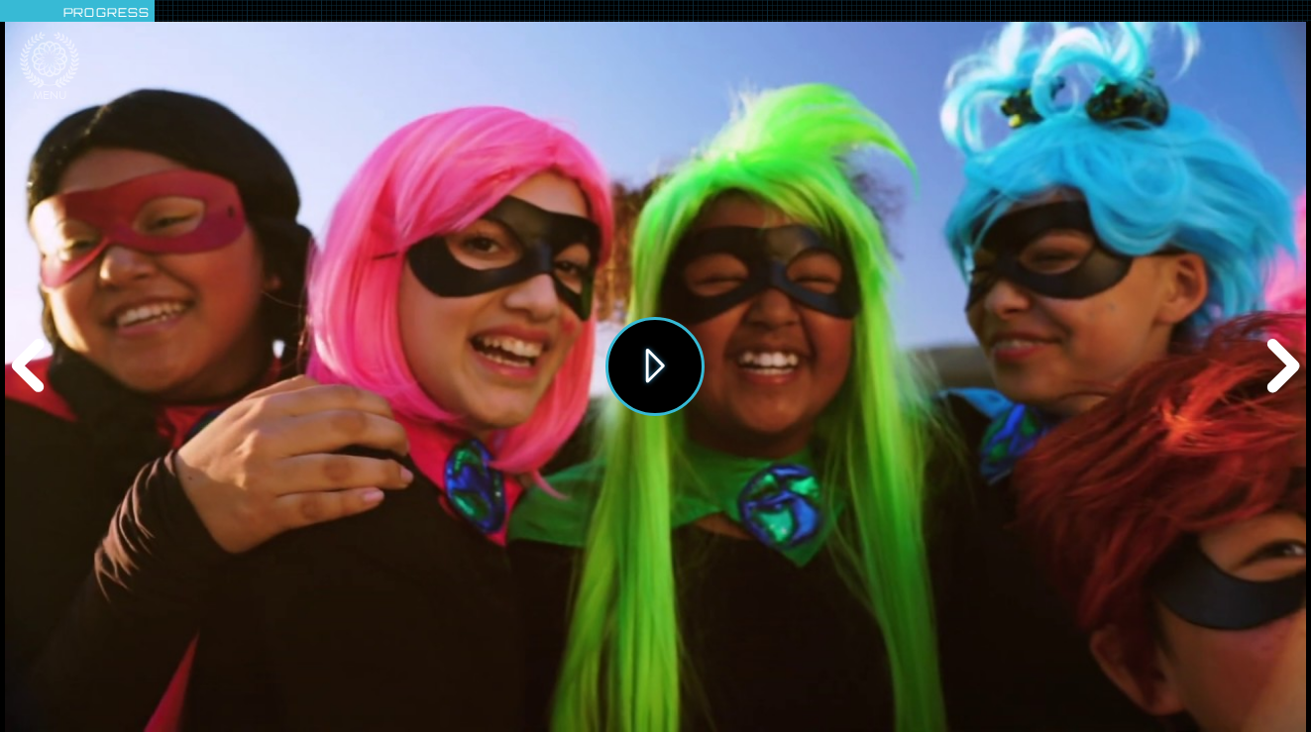
click at [679, 369] on button "Play" at bounding box center [655, 366] width 99 height 99
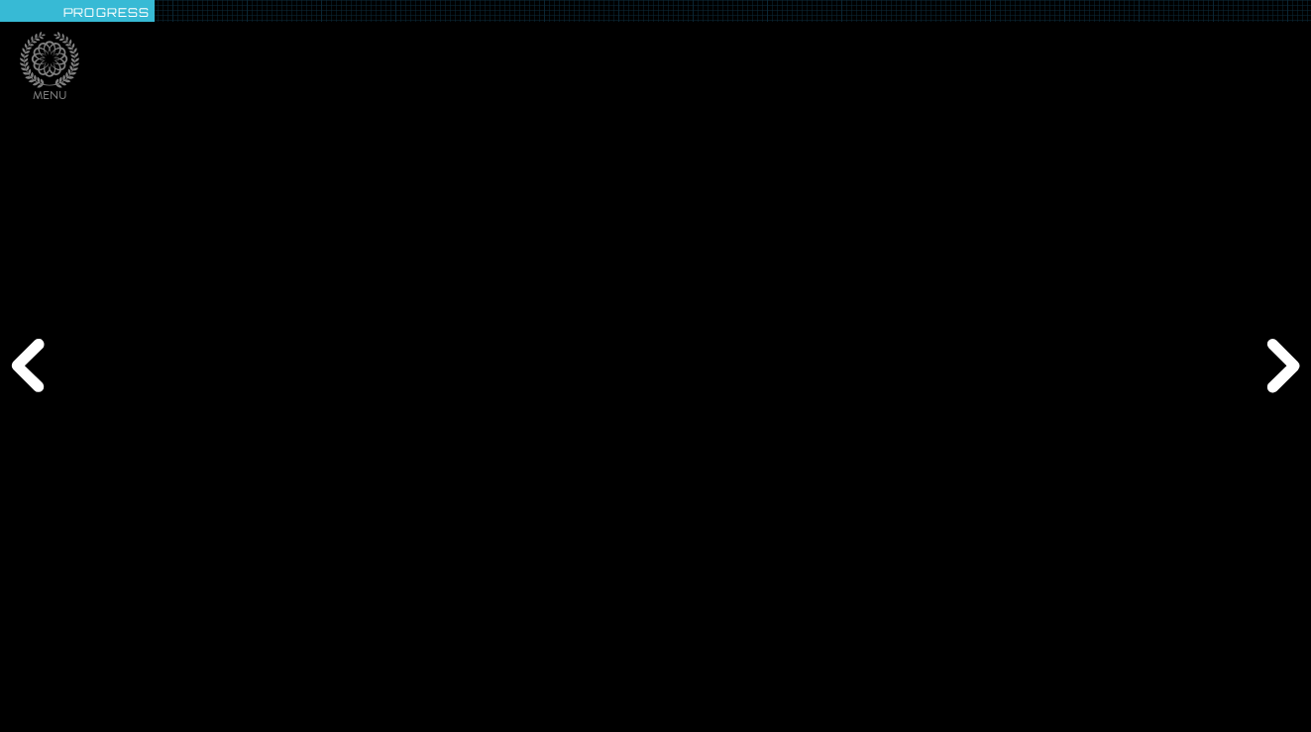
click at [1281, 365] on div "Next" at bounding box center [1280, 367] width 63 height 220
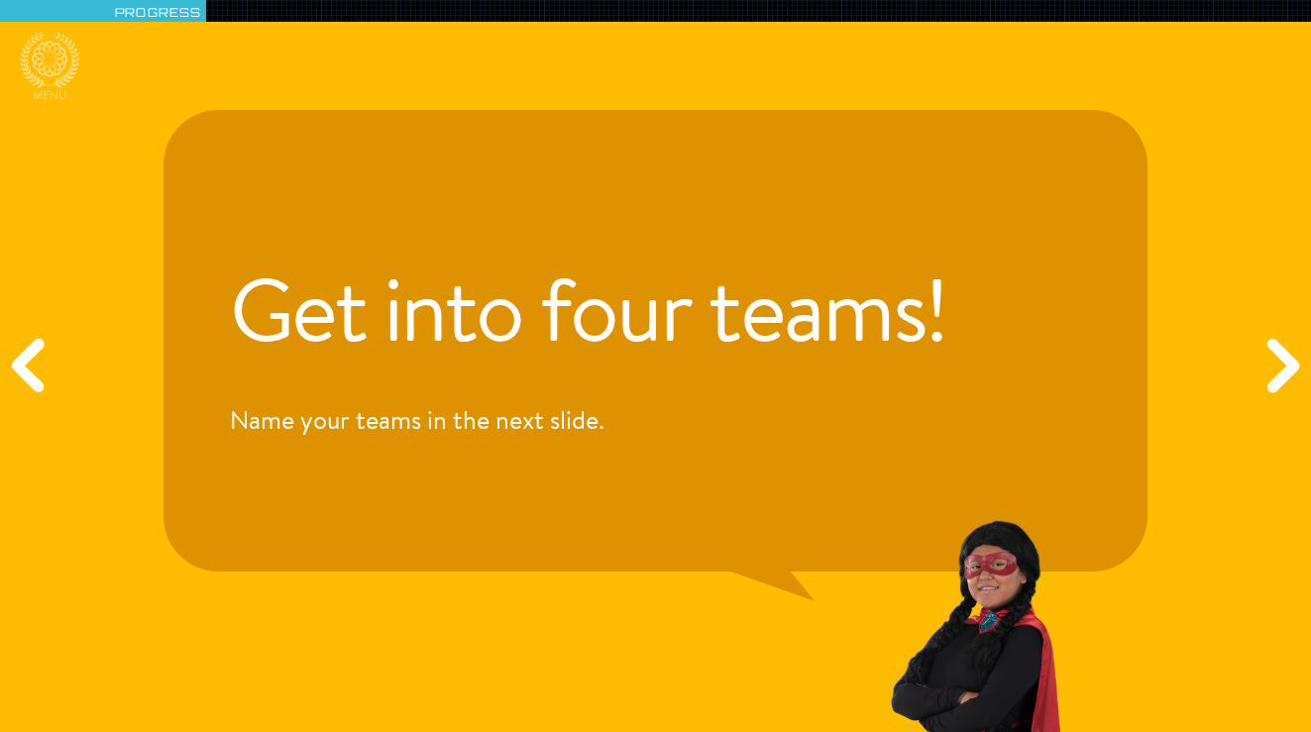
click at [27, 370] on div "Previous" at bounding box center [31, 367] width 63 height 220
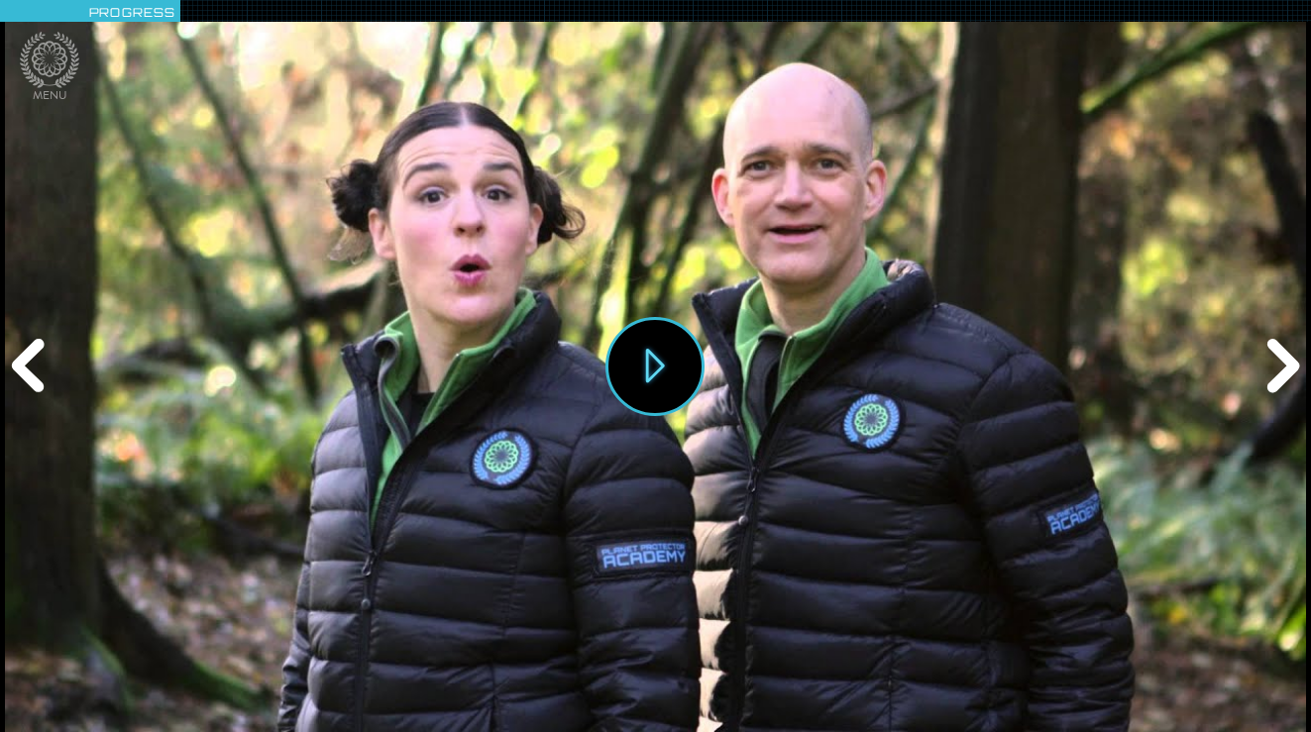
click at [1282, 364] on div "Next" at bounding box center [1280, 367] width 63 height 220
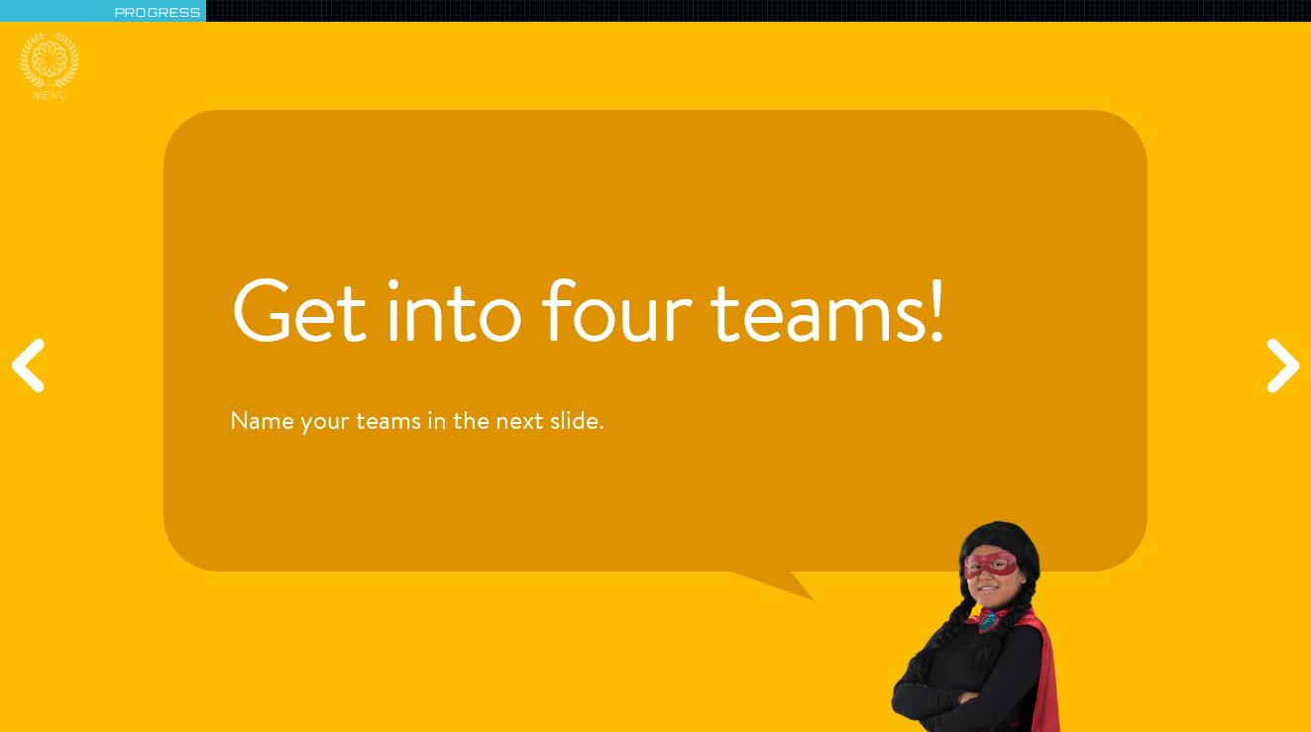
click at [1282, 365] on div "Next" at bounding box center [1280, 367] width 63 height 220
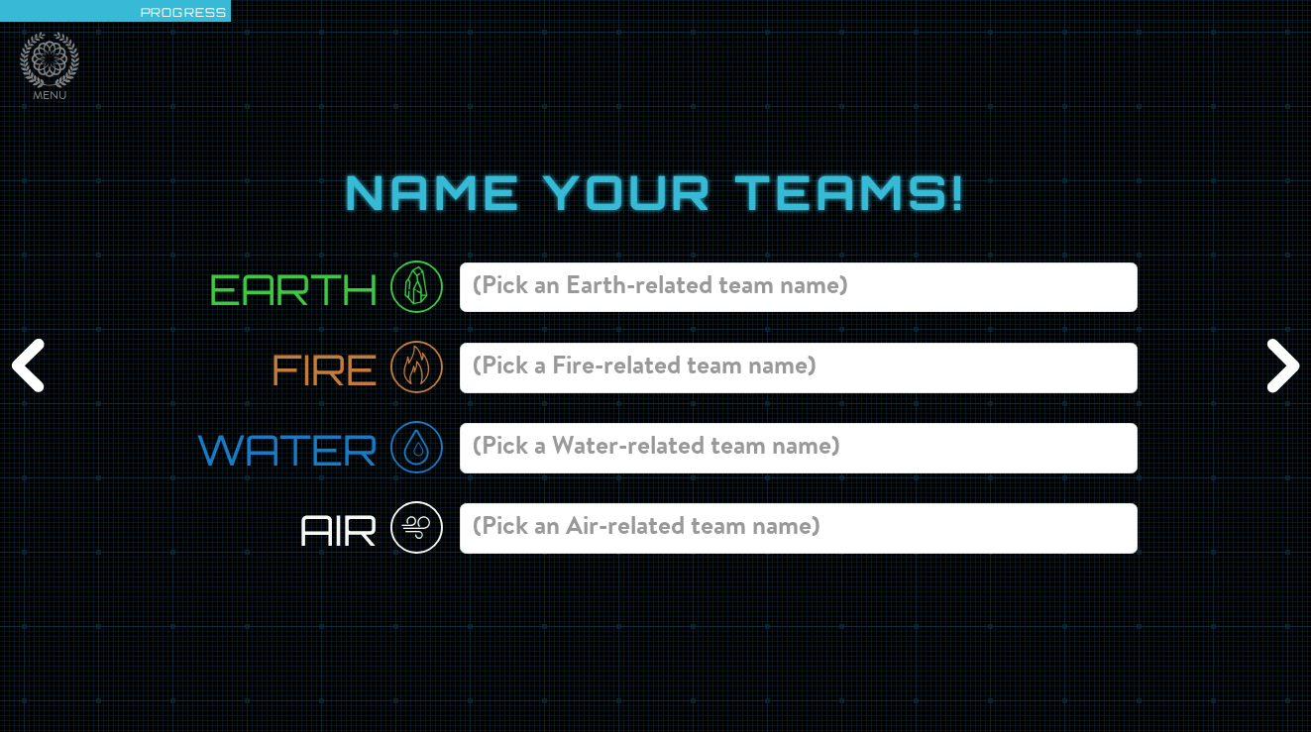
click at [1282, 361] on div "Next" at bounding box center [1280, 367] width 63 height 220
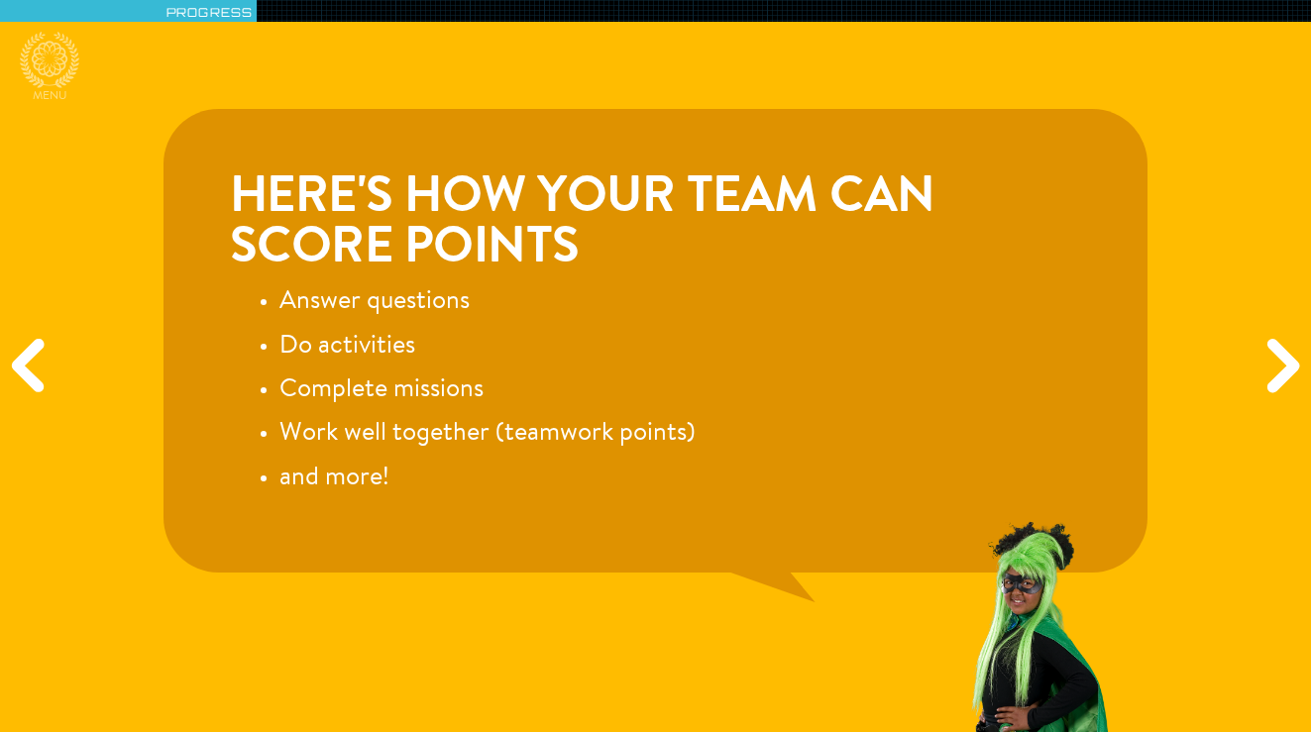
click at [1286, 358] on div "Next" at bounding box center [1280, 367] width 63 height 220
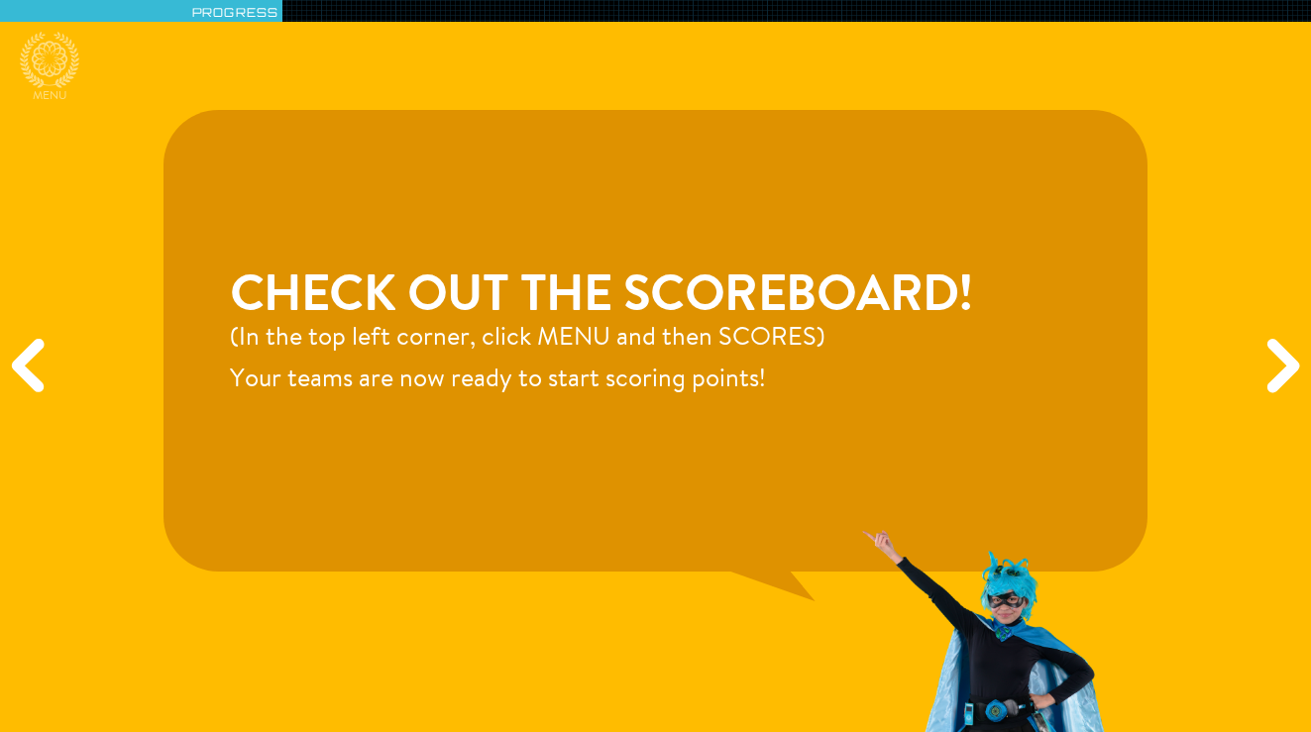
click at [1286, 359] on div "Next" at bounding box center [1280, 367] width 63 height 220
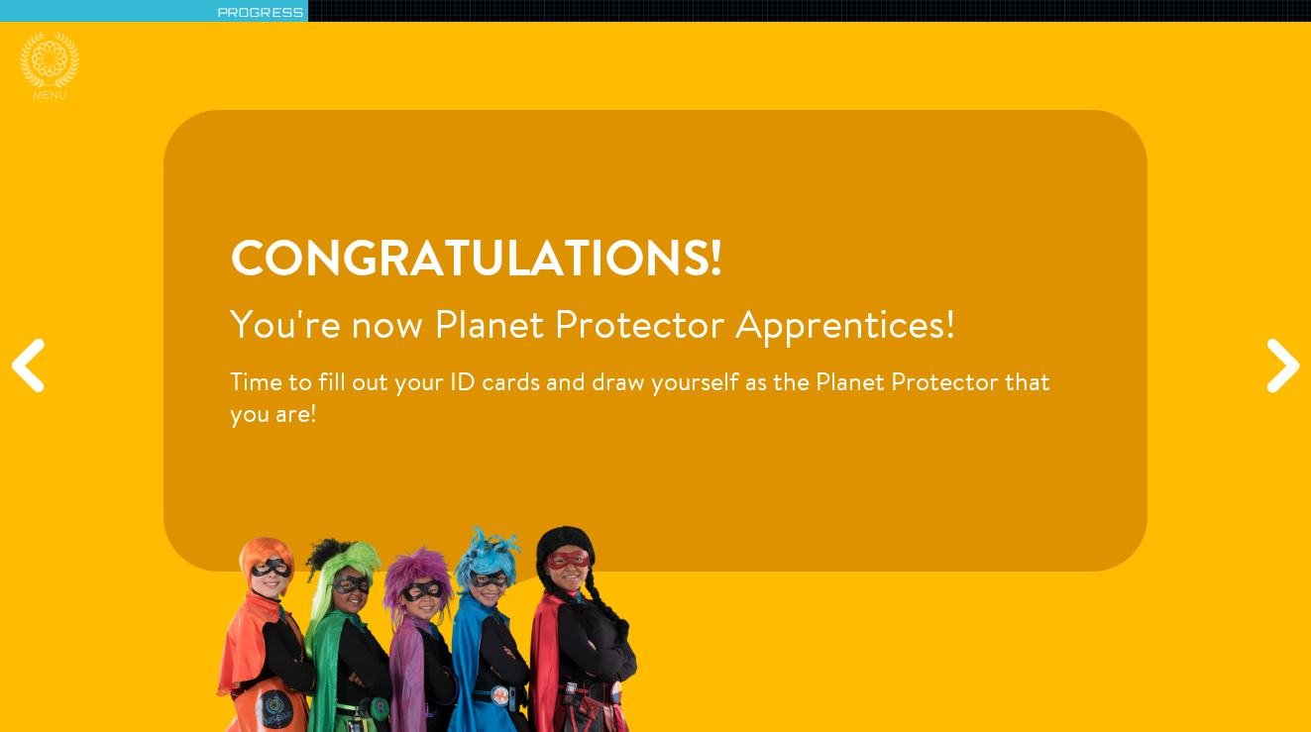
click at [1286, 359] on div "Next" at bounding box center [1280, 367] width 63 height 220
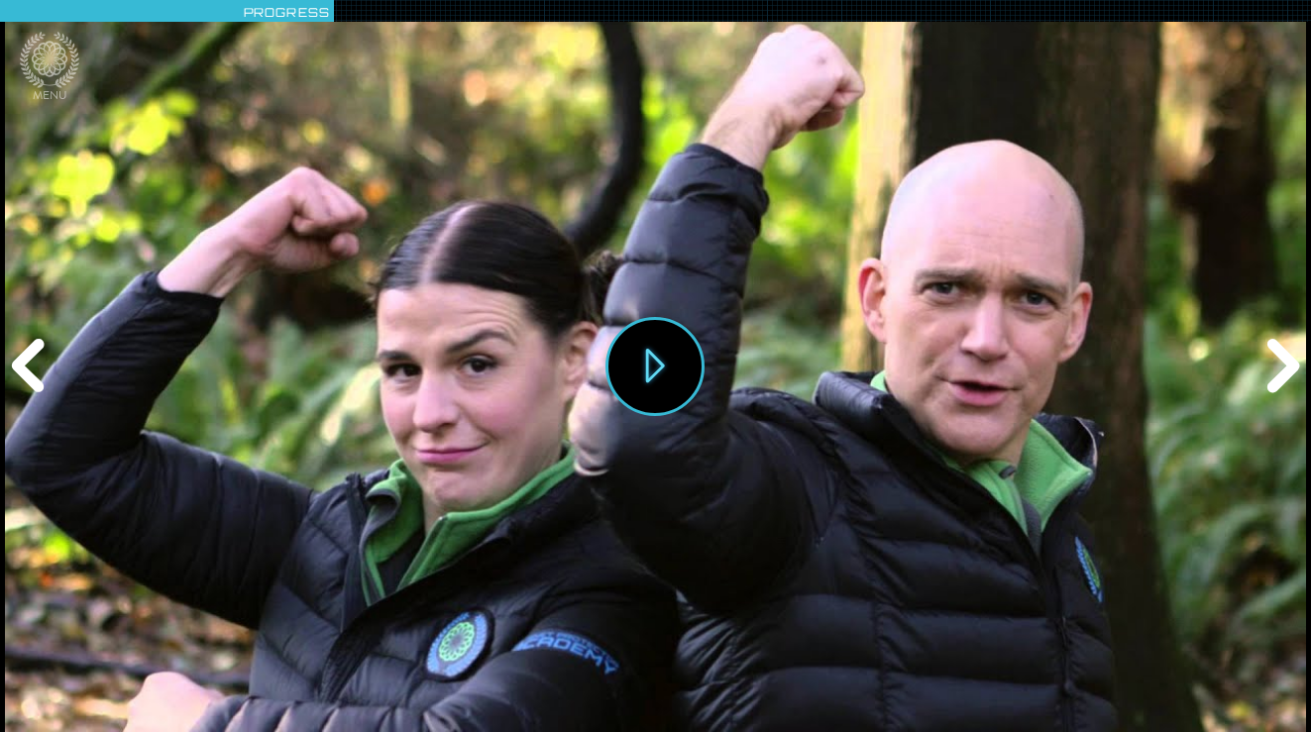
click at [38, 360] on div "Previous" at bounding box center [31, 367] width 63 height 220
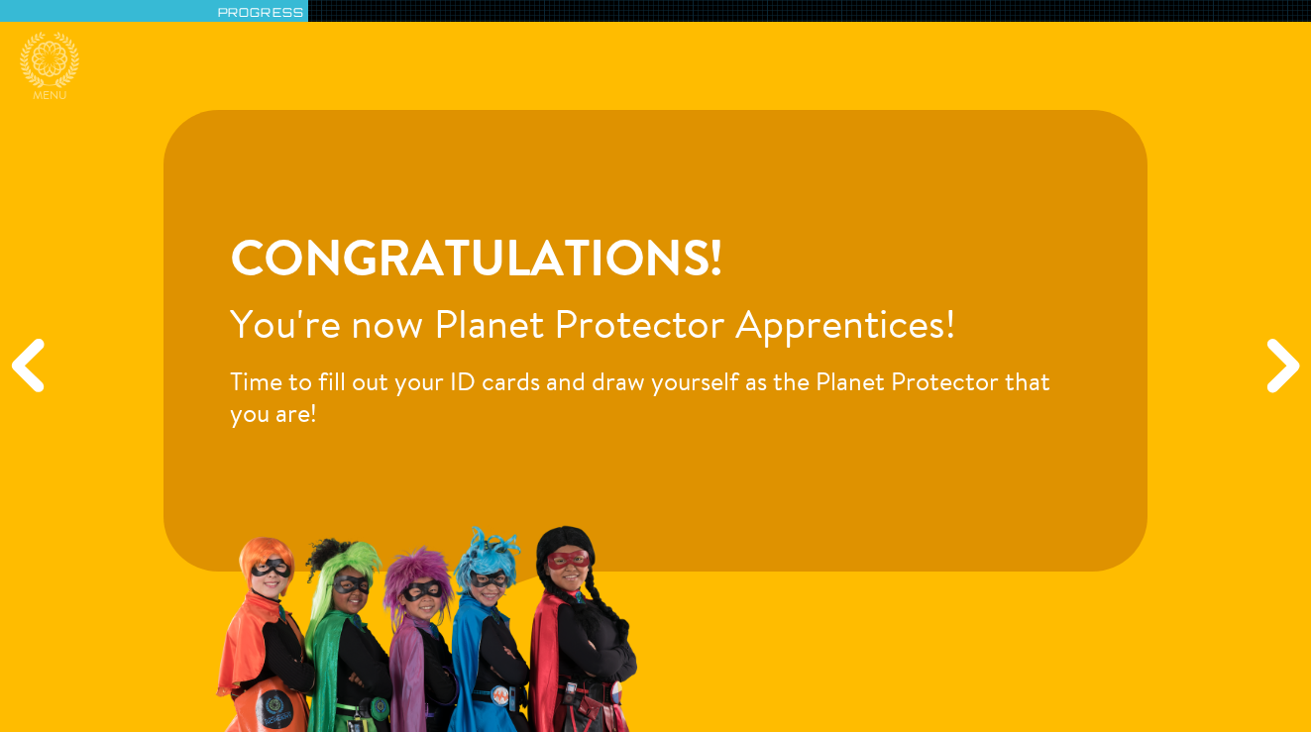
click at [1271, 379] on div "Next" at bounding box center [1280, 367] width 63 height 220
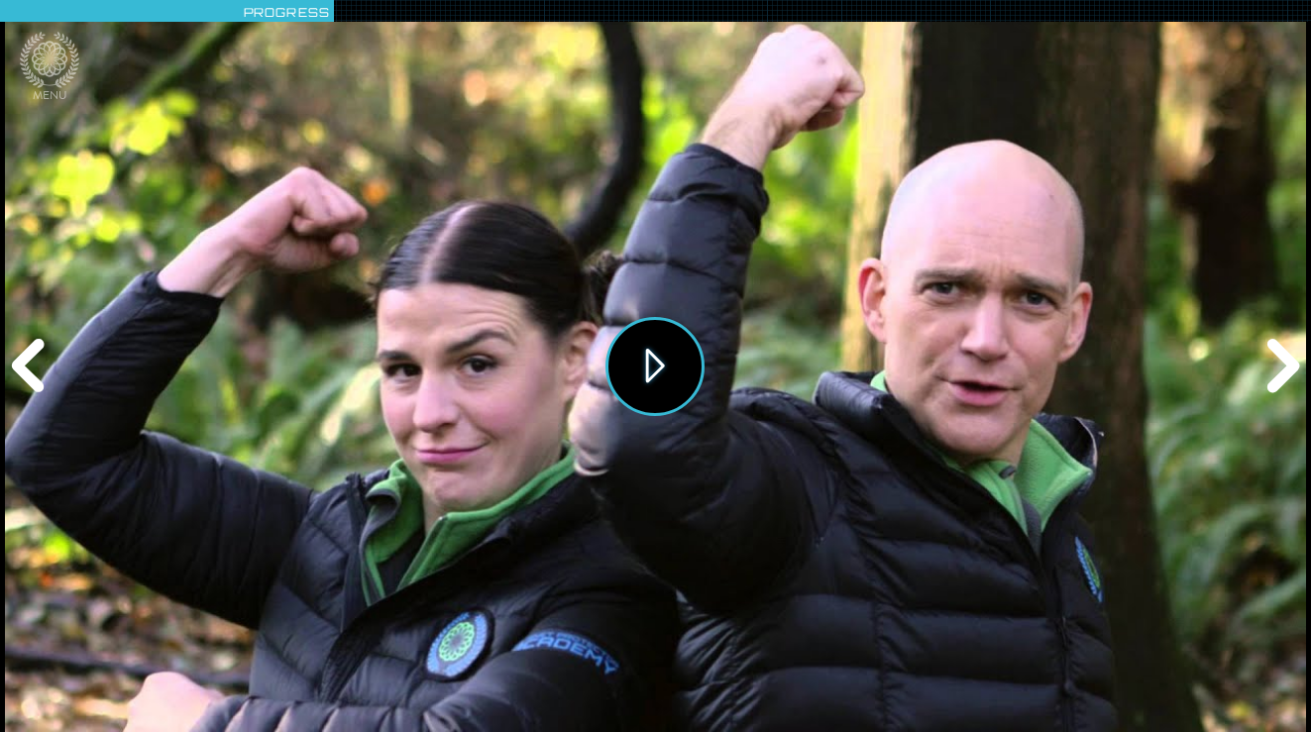
click at [650, 352] on button "Play" at bounding box center [655, 366] width 99 height 99
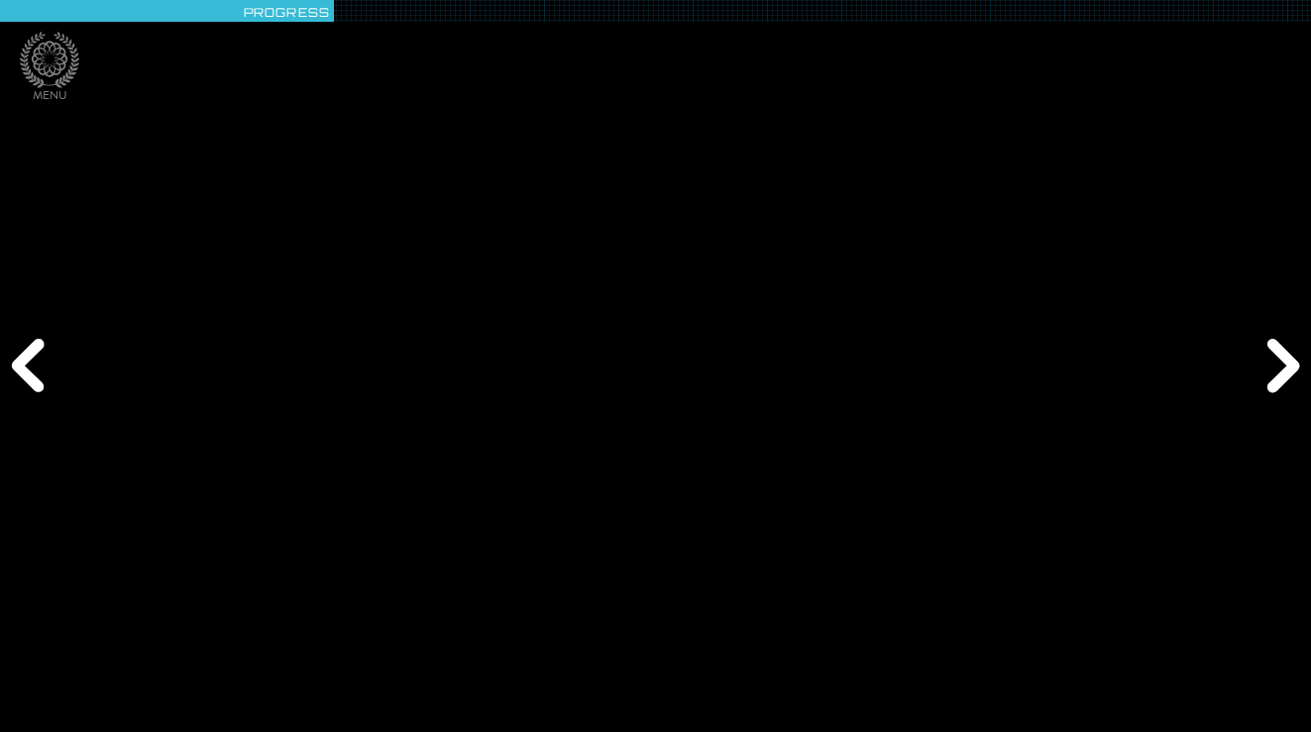
click at [1288, 355] on div "Next" at bounding box center [1280, 367] width 63 height 220
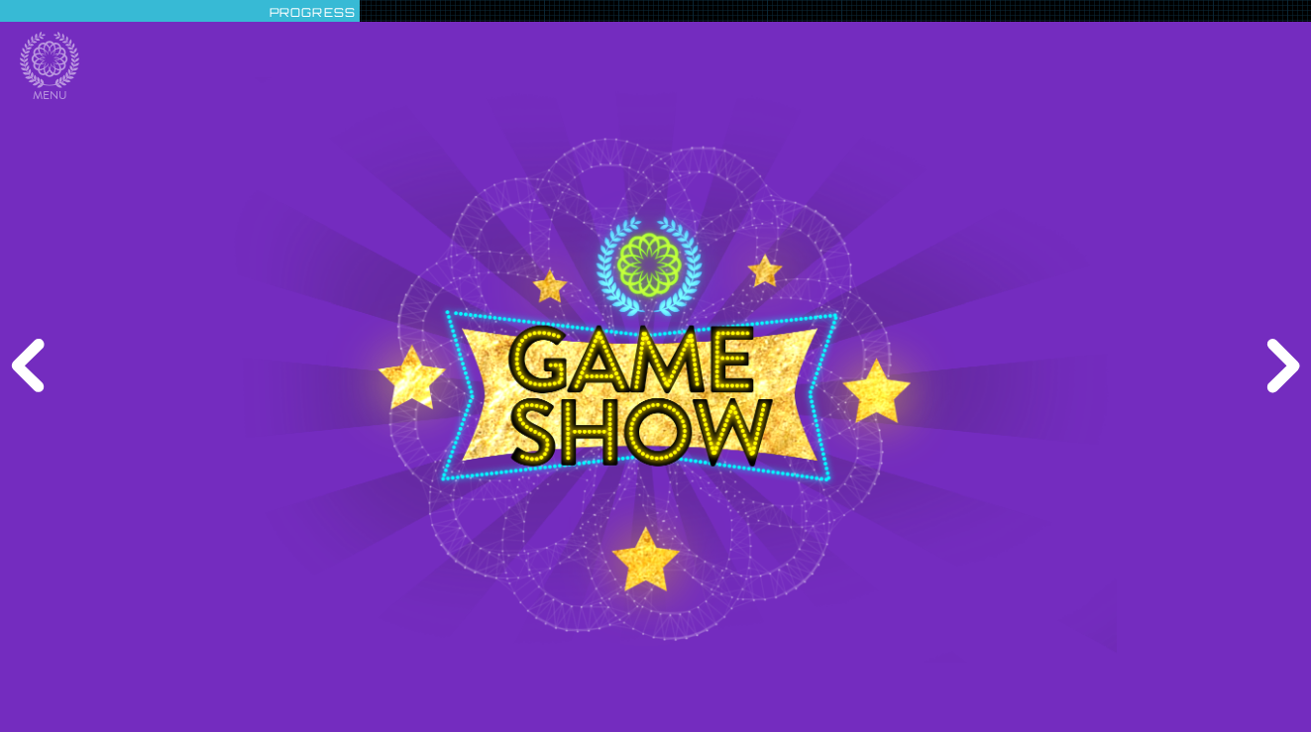
click at [1288, 355] on div "Next" at bounding box center [1280, 367] width 63 height 220
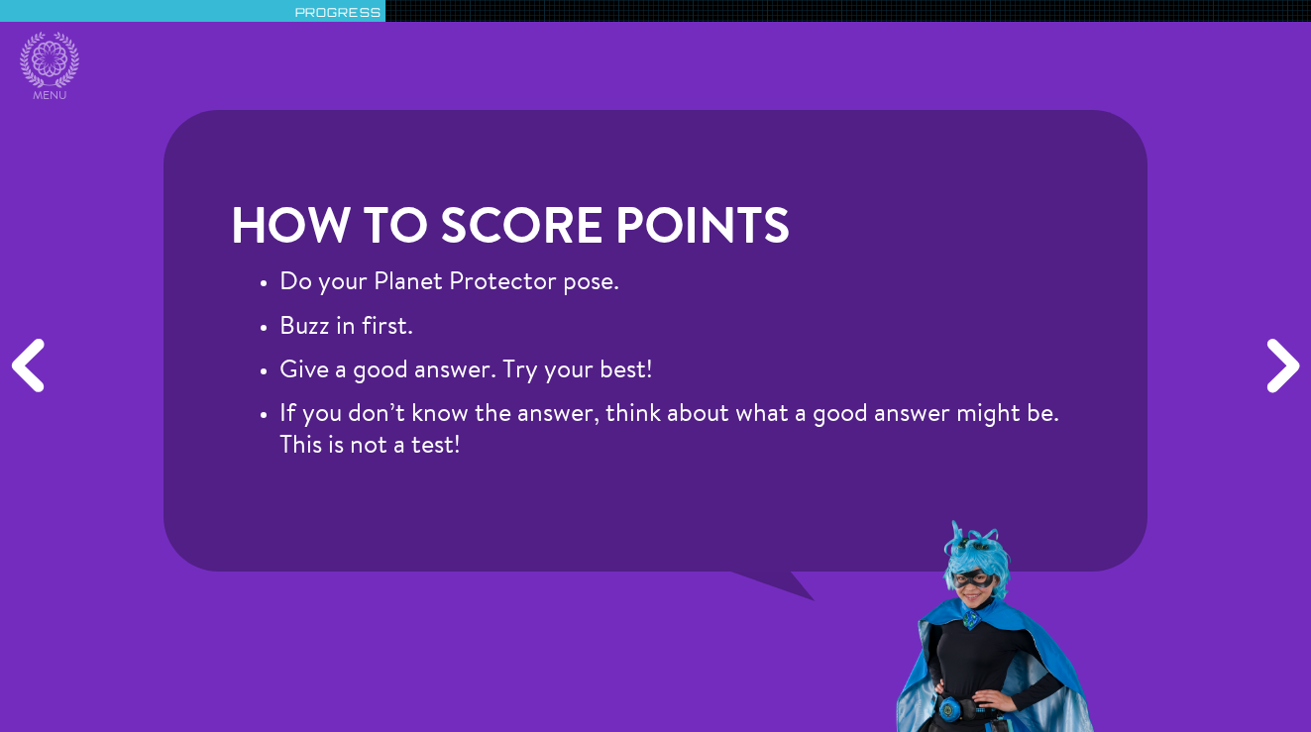
click at [1288, 355] on div "Next" at bounding box center [1280, 367] width 63 height 220
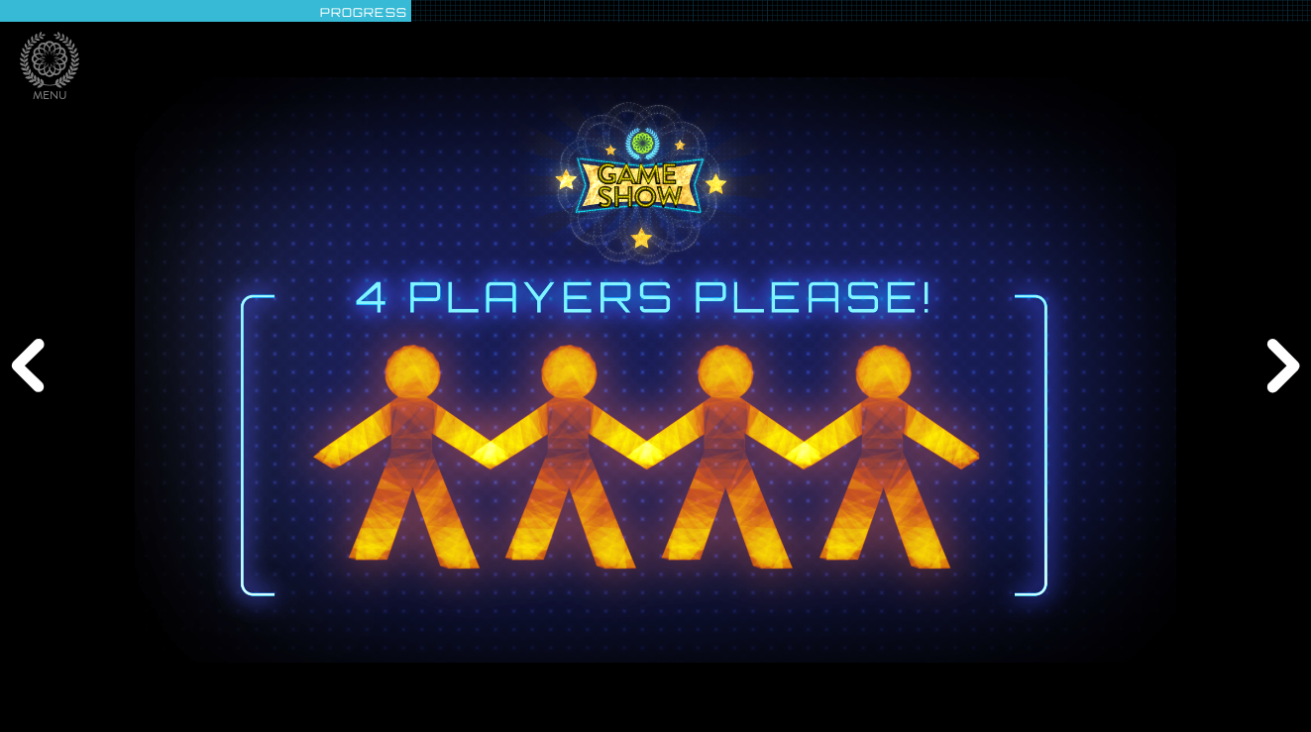
click at [1288, 355] on div "Next" at bounding box center [1280, 367] width 63 height 220
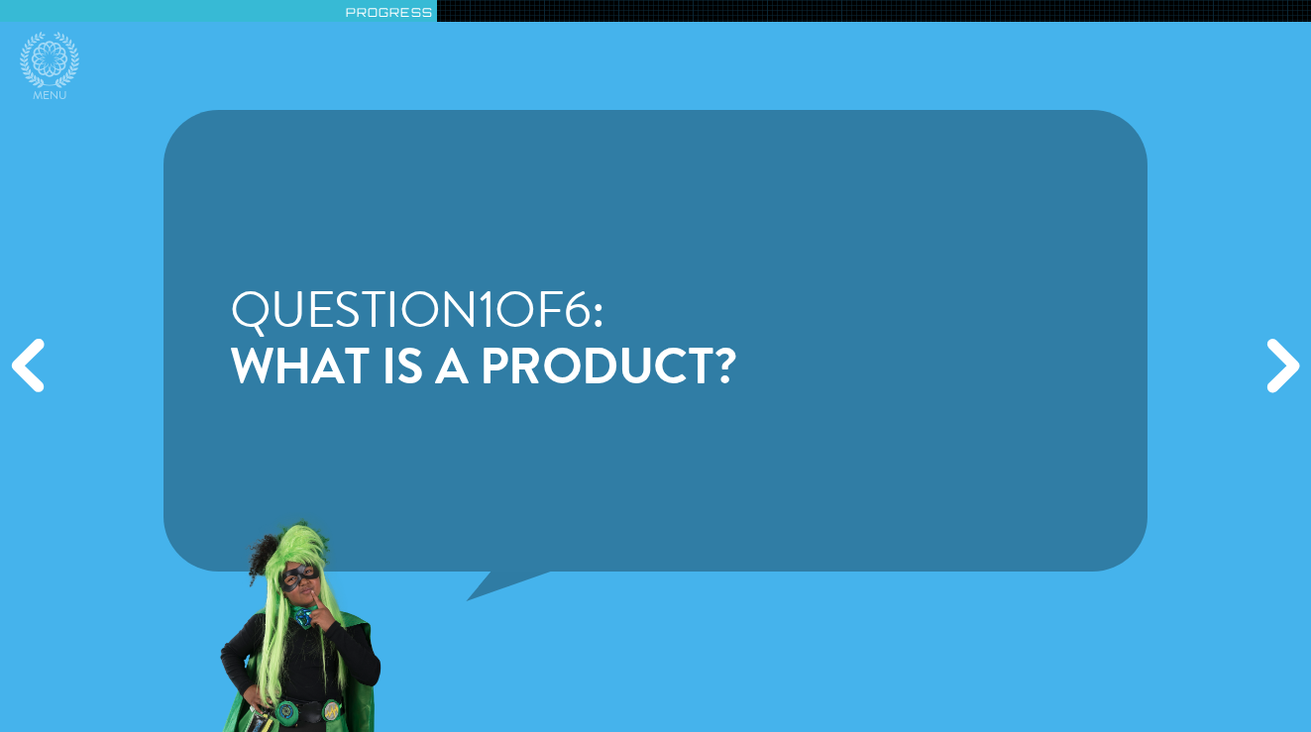
click at [1287, 353] on div "Next" at bounding box center [1280, 367] width 63 height 220
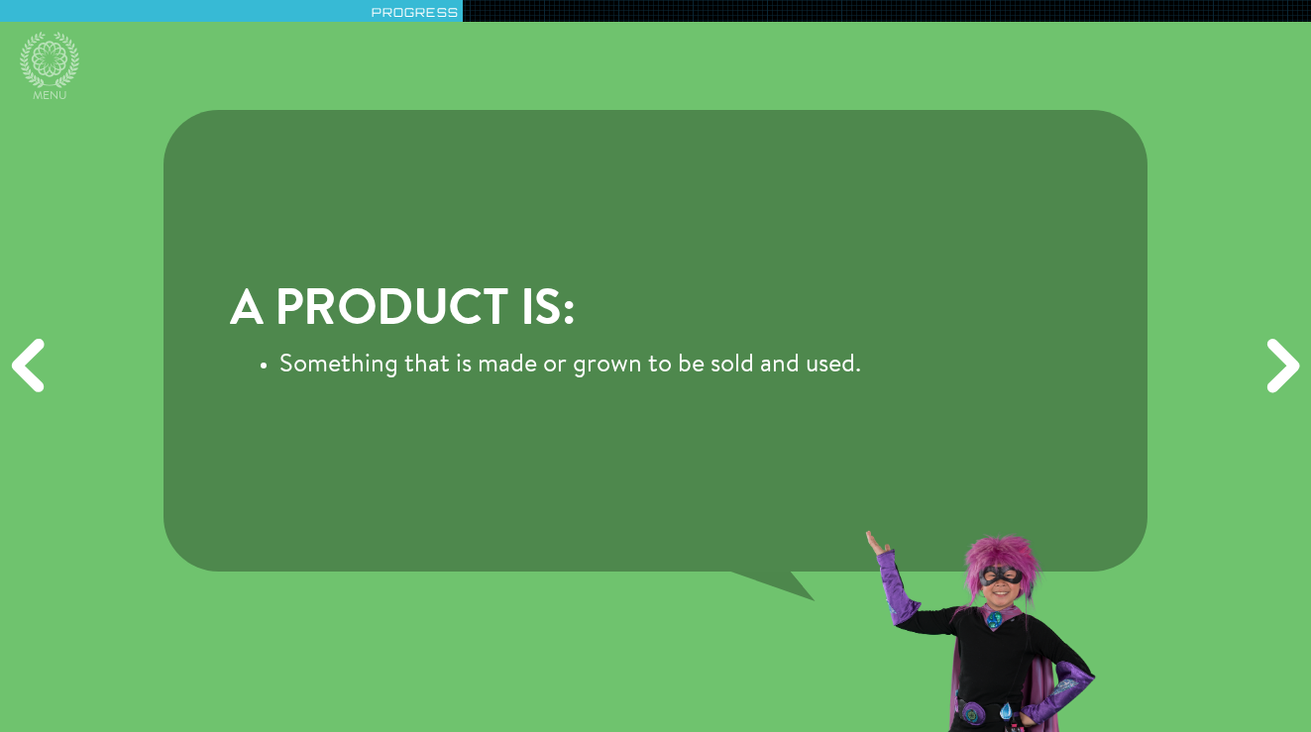
click at [1297, 348] on div "Next" at bounding box center [1280, 367] width 63 height 220
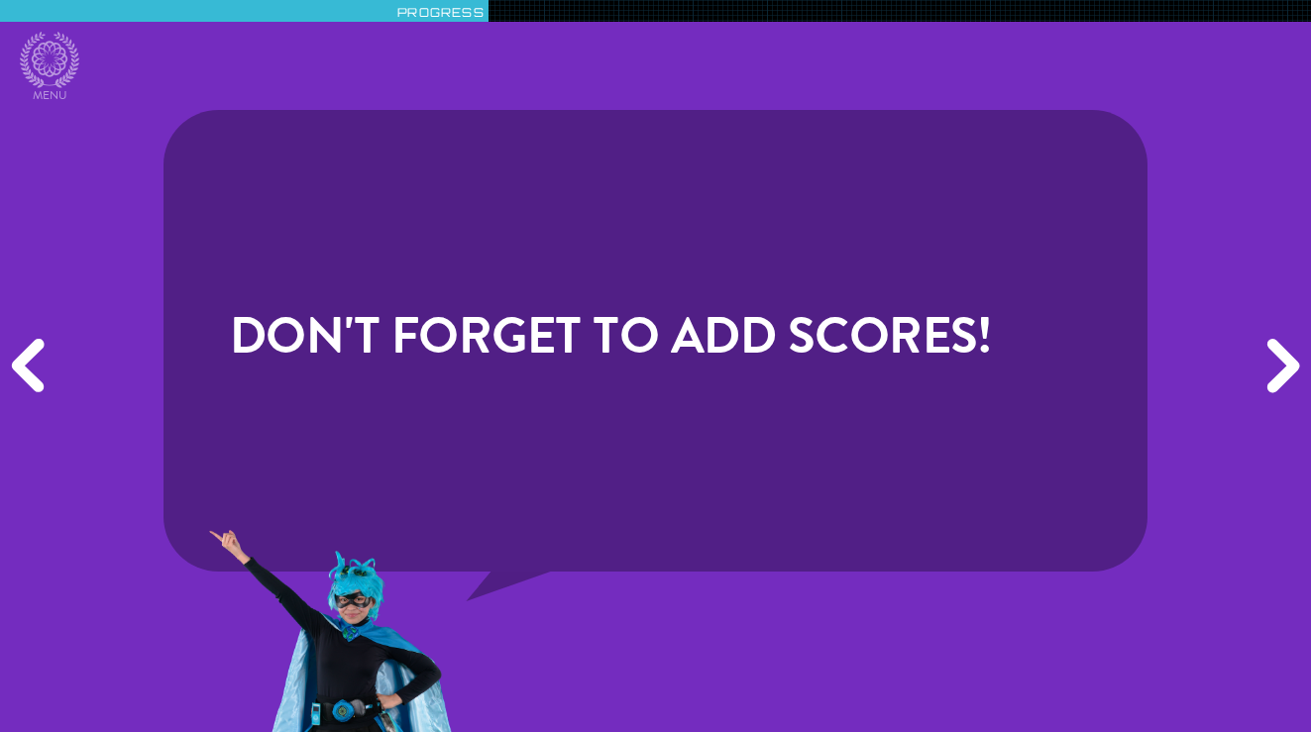
click at [1297, 348] on div "Next" at bounding box center [1280, 367] width 63 height 220
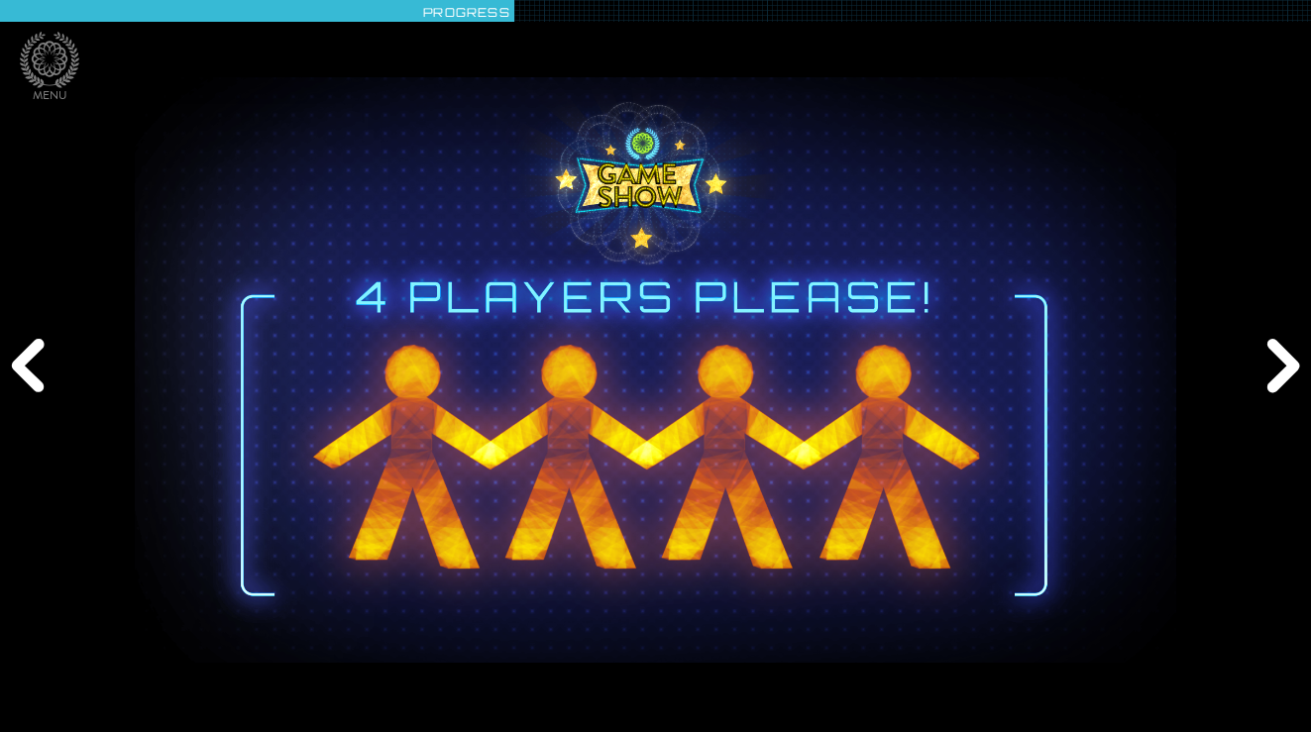
click at [1297, 348] on div "Next" at bounding box center [1280, 367] width 63 height 220
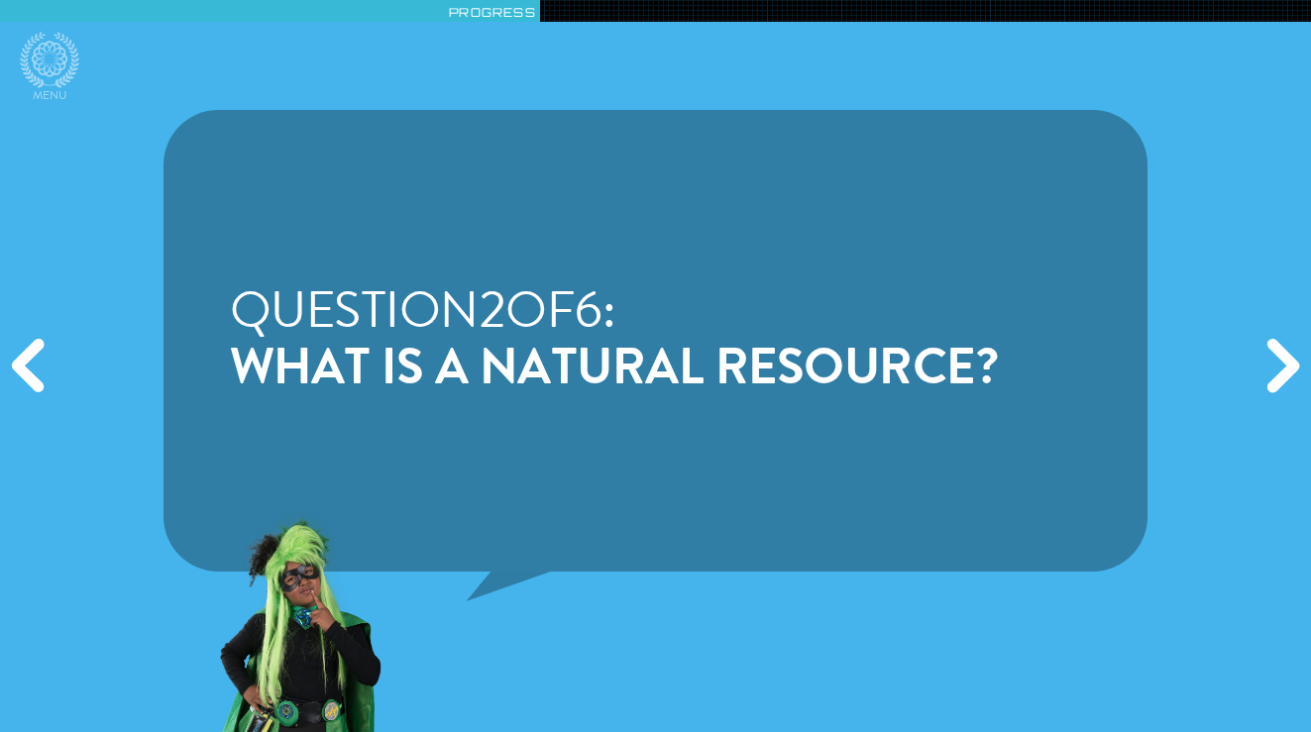
click at [1297, 348] on div "Next" at bounding box center [1280, 367] width 63 height 220
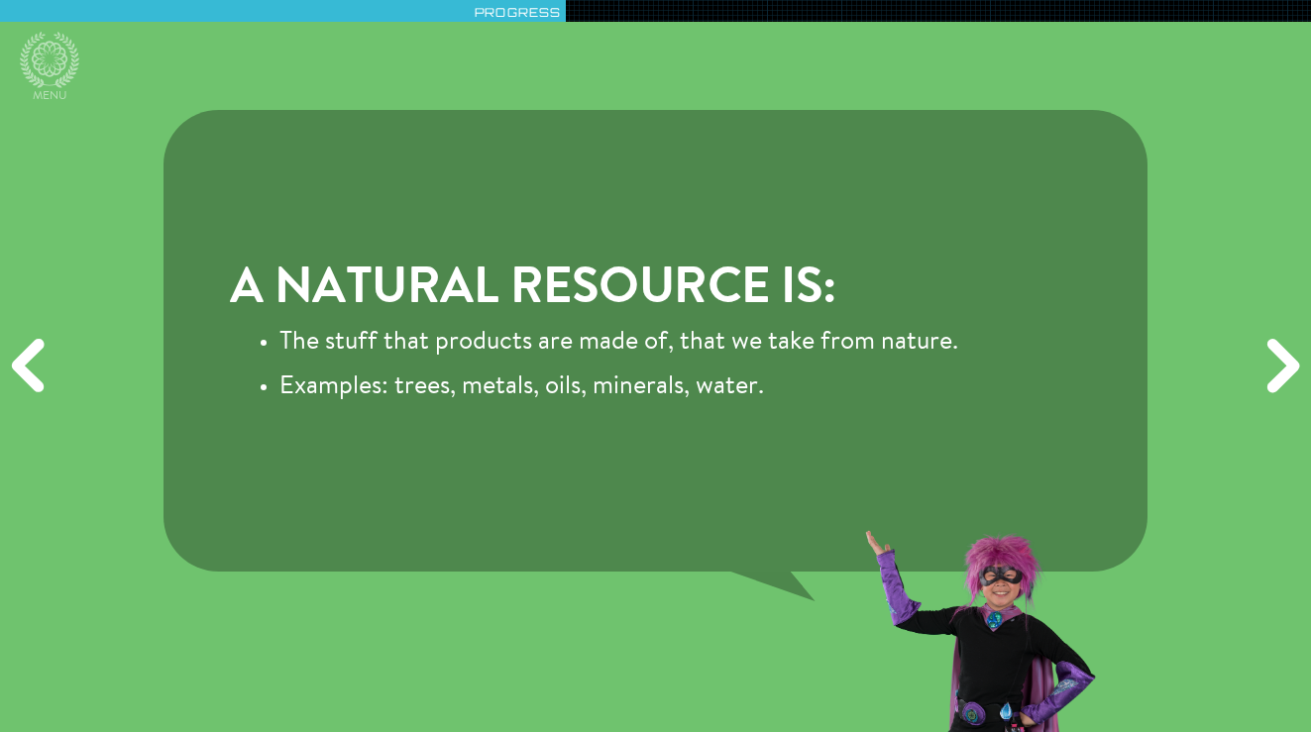
click at [1297, 349] on div "Next" at bounding box center [1280, 367] width 63 height 220
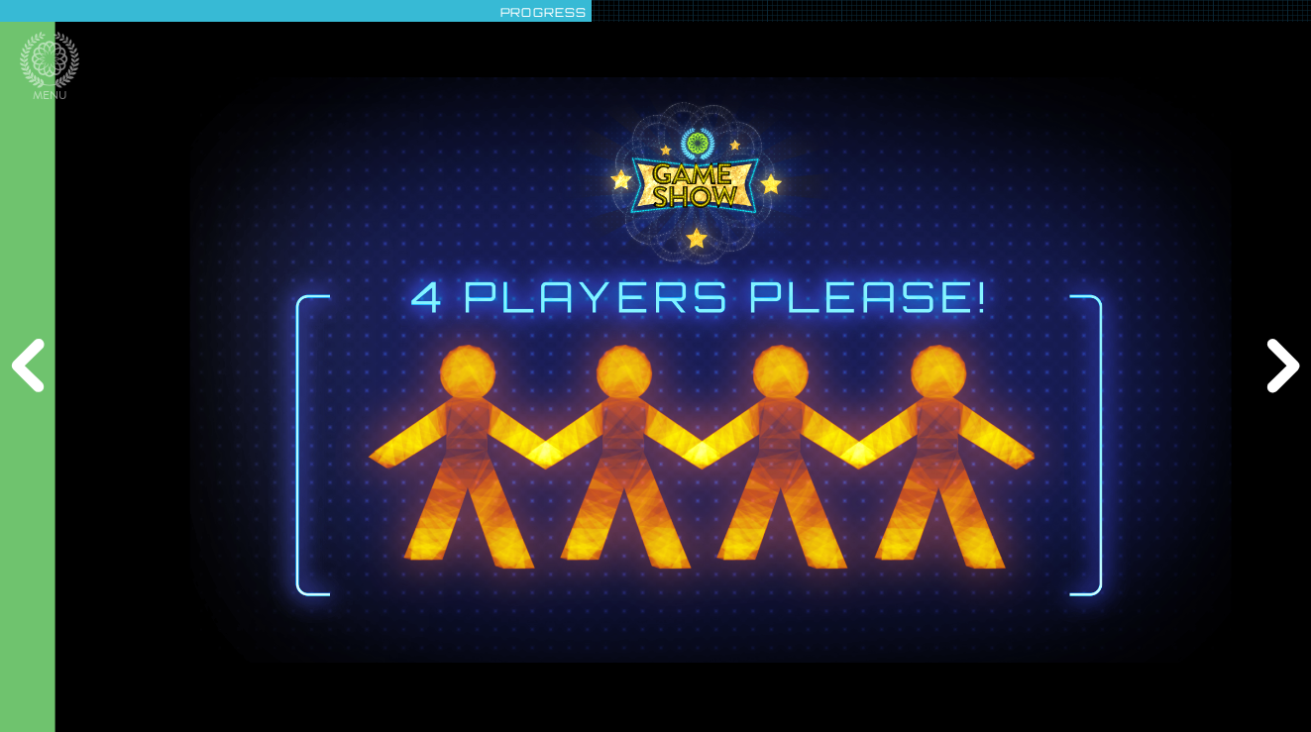
click at [1297, 349] on div "Next" at bounding box center [1280, 367] width 63 height 220
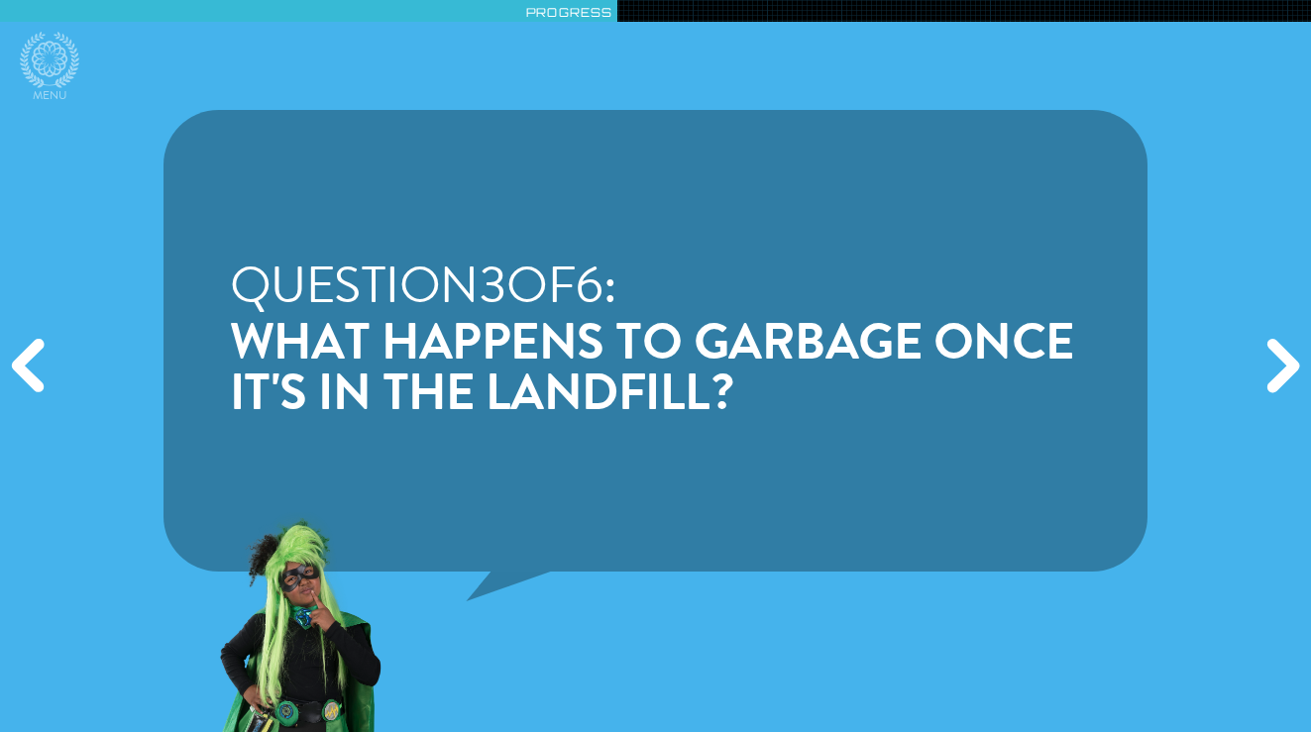
click at [1297, 349] on div "Next" at bounding box center [1280, 367] width 63 height 220
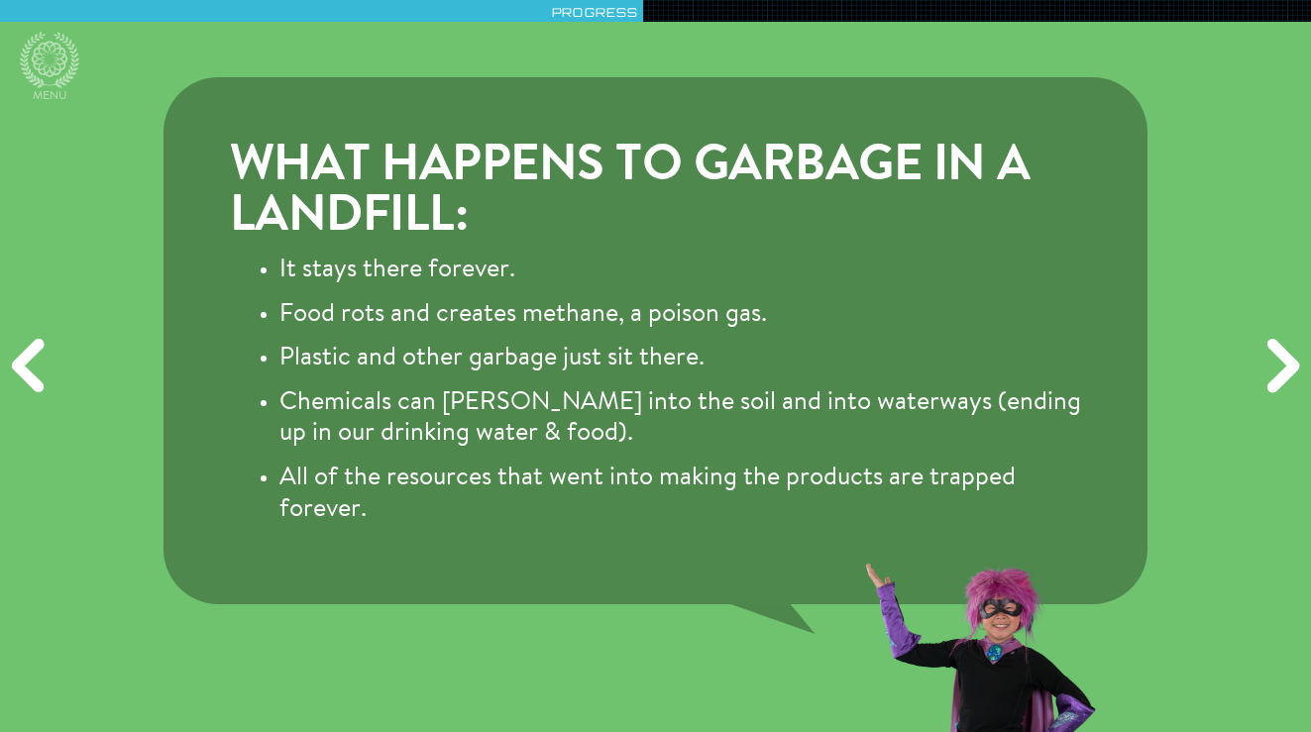
click at [1297, 349] on div "Next" at bounding box center [1280, 367] width 63 height 220
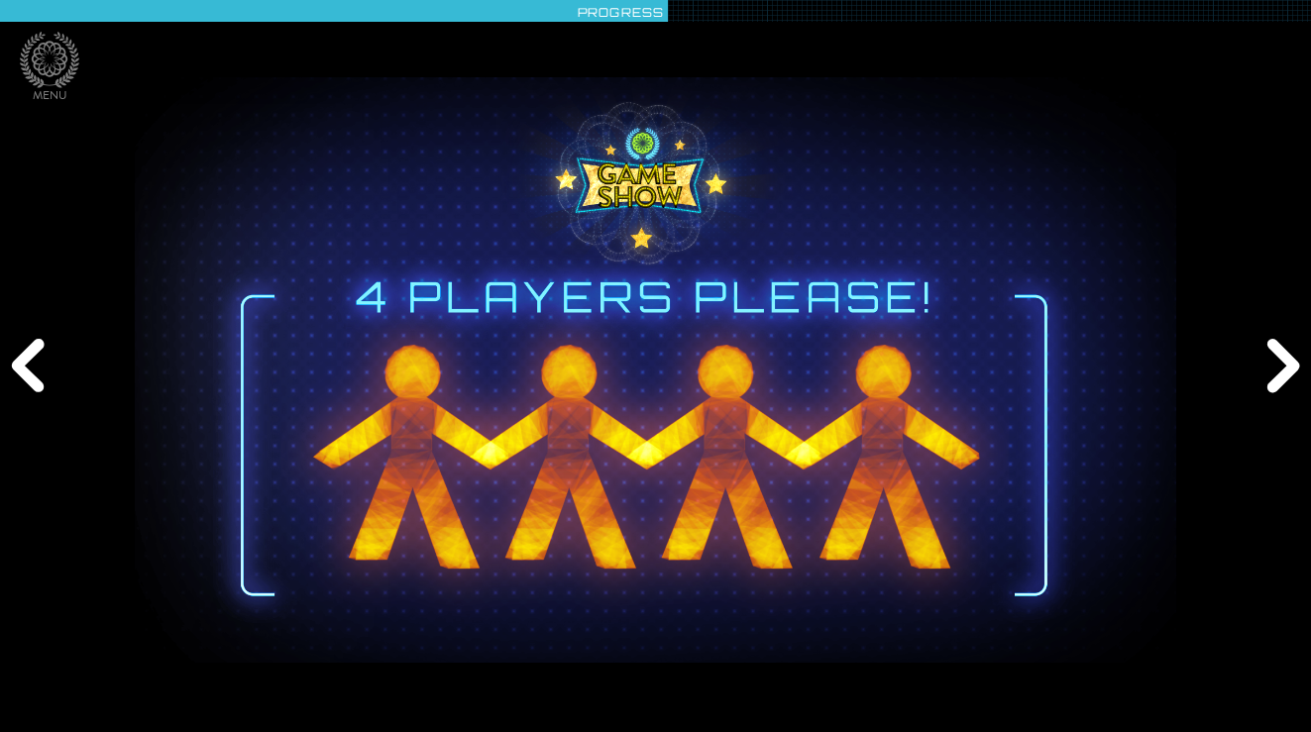
click at [1297, 349] on div "Next" at bounding box center [1280, 367] width 63 height 220
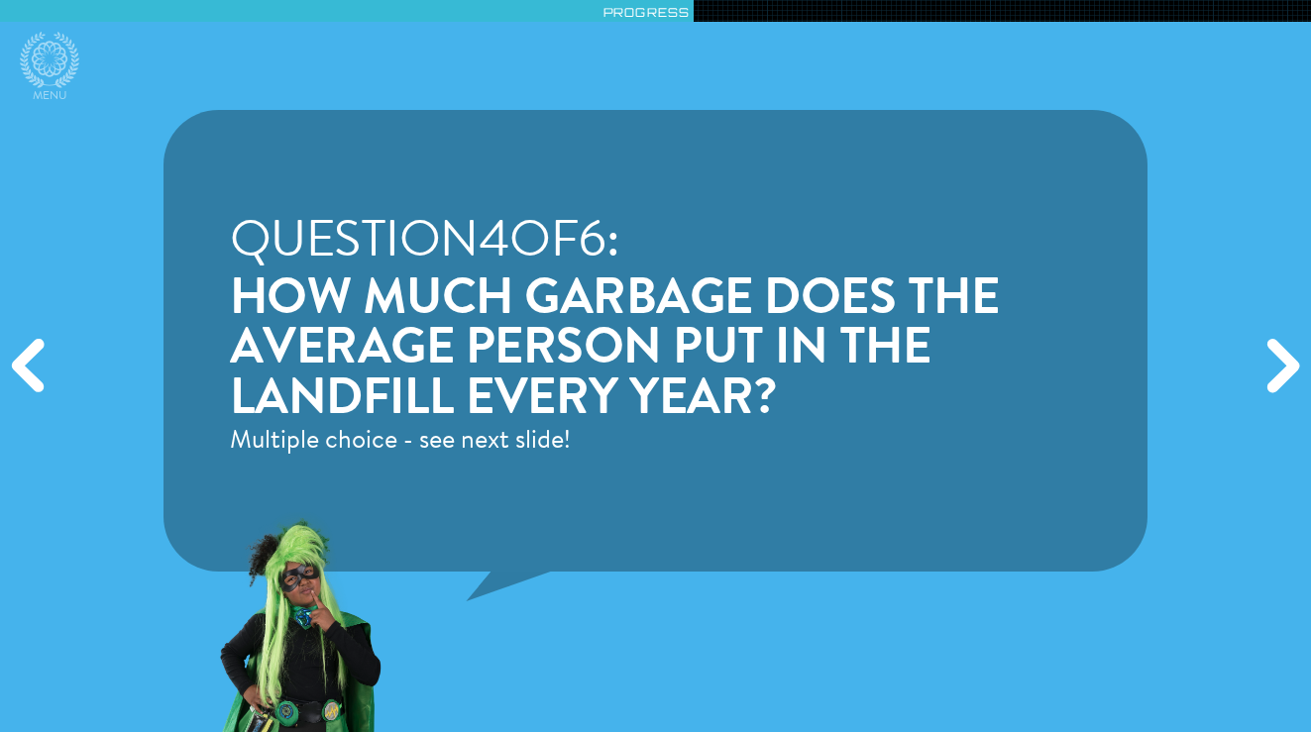
click at [1297, 349] on div "Next" at bounding box center [1280, 367] width 63 height 220
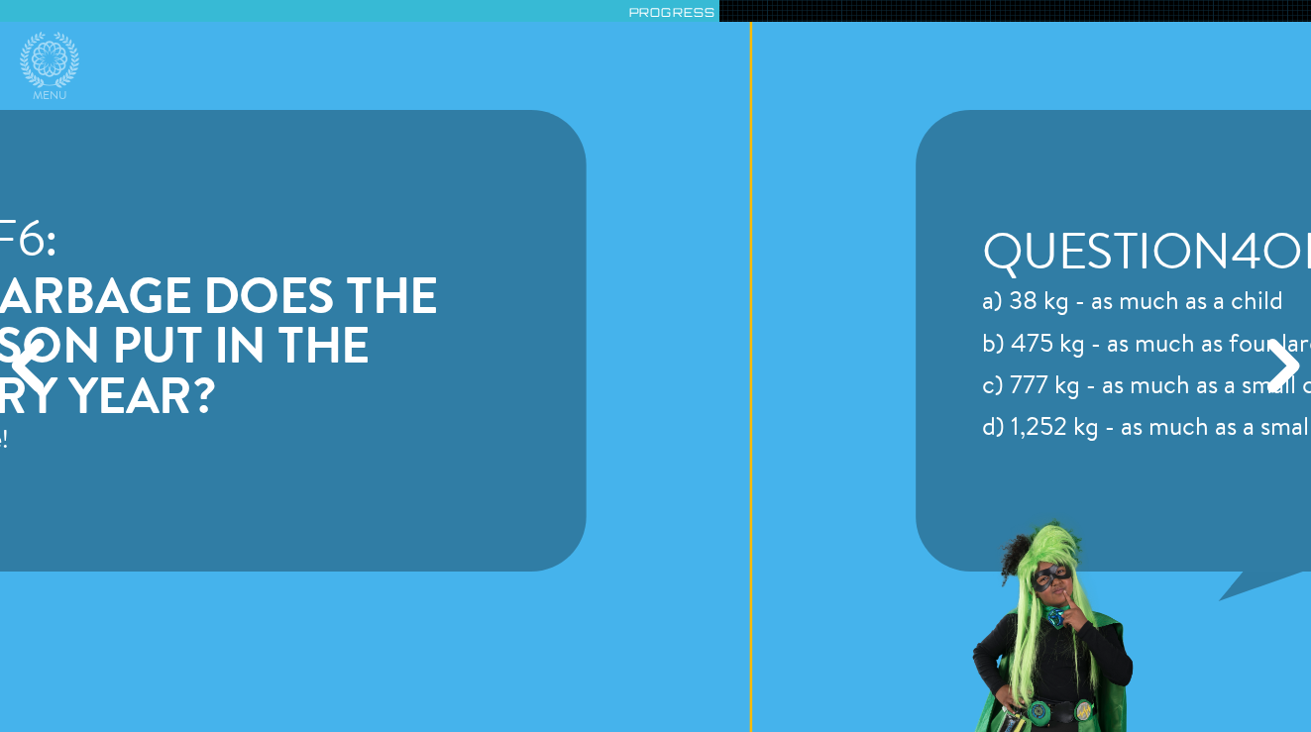
click at [1297, 349] on div "Next" at bounding box center [1280, 367] width 63 height 220
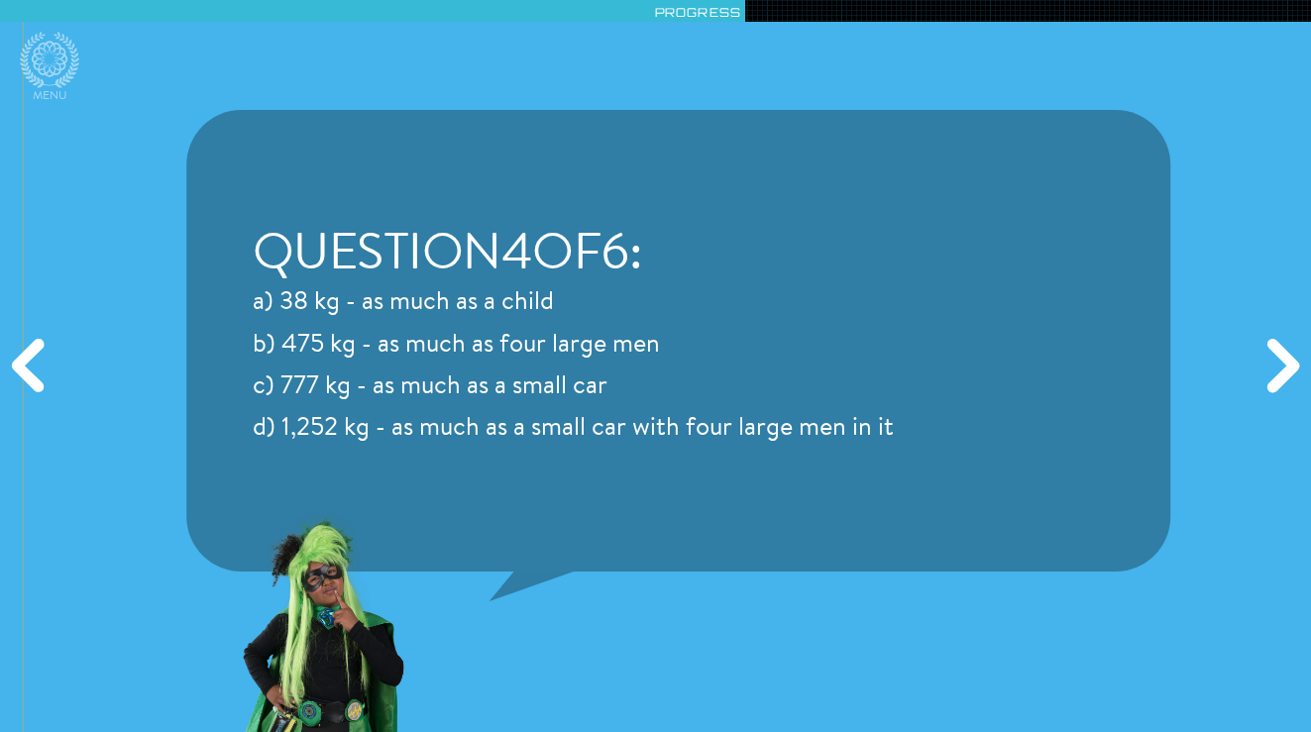
click at [1297, 349] on div "Next" at bounding box center [1280, 367] width 63 height 220
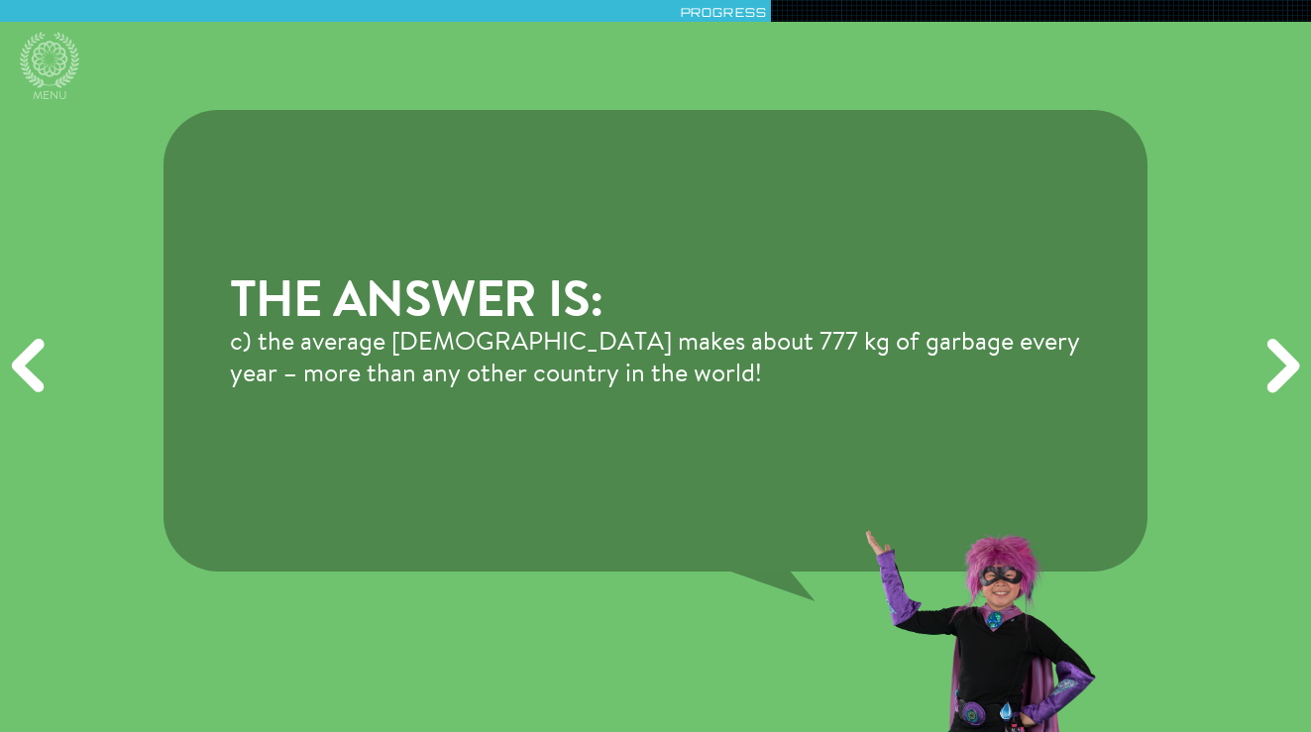
click at [1298, 349] on div "Next" at bounding box center [1280, 367] width 63 height 220
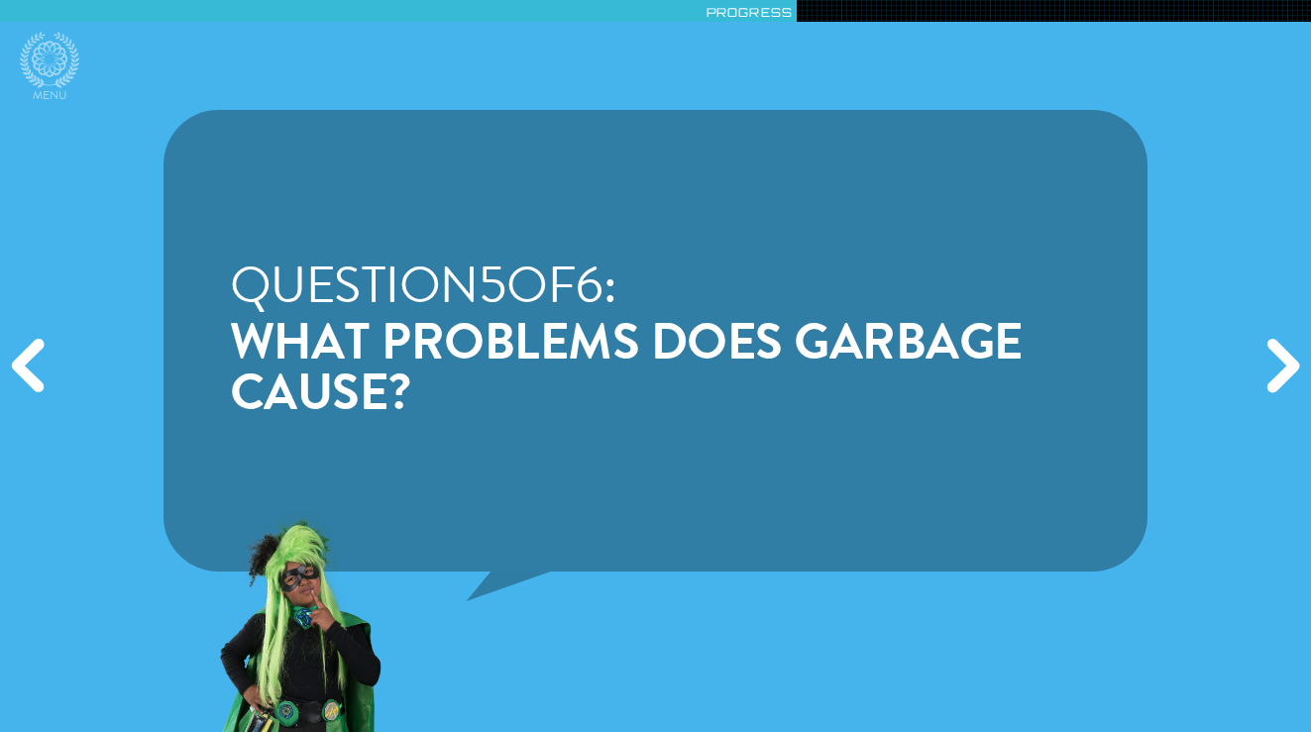
click at [1298, 349] on div "Next" at bounding box center [1280, 367] width 63 height 220
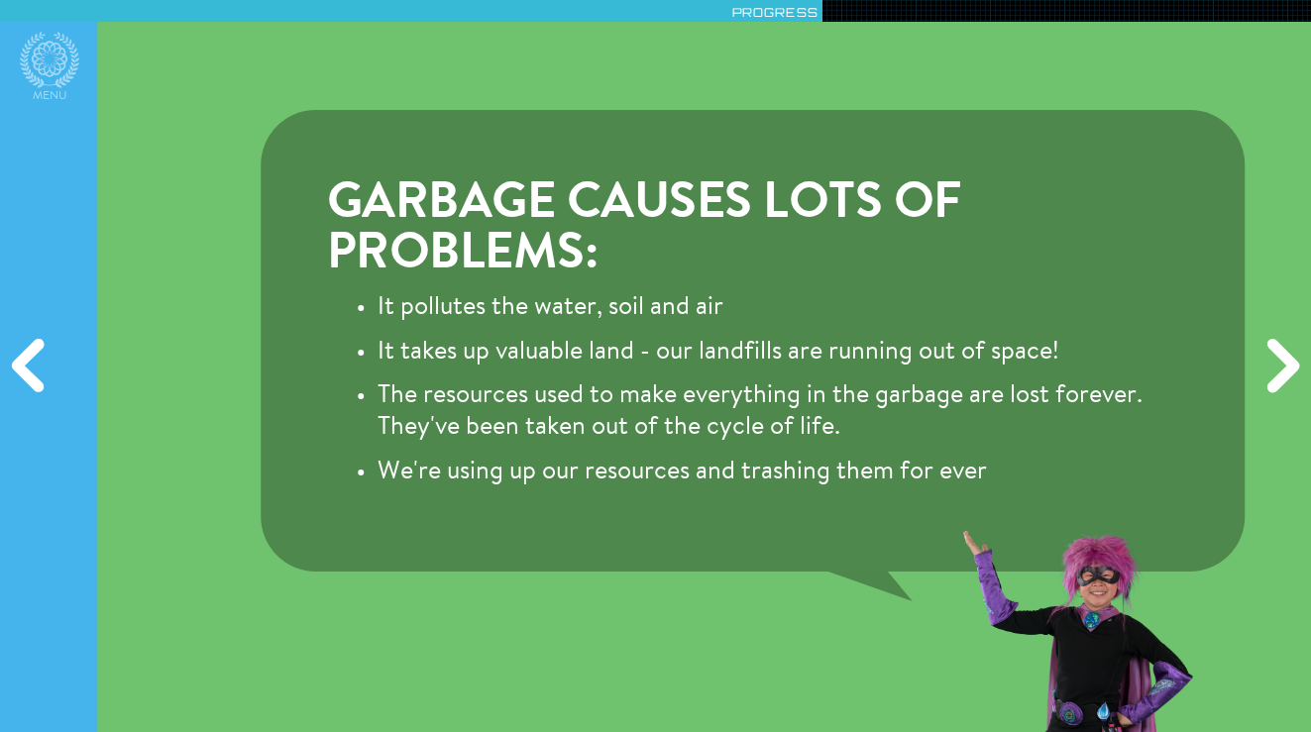
click at [1298, 350] on div "Next" at bounding box center [1280, 367] width 63 height 220
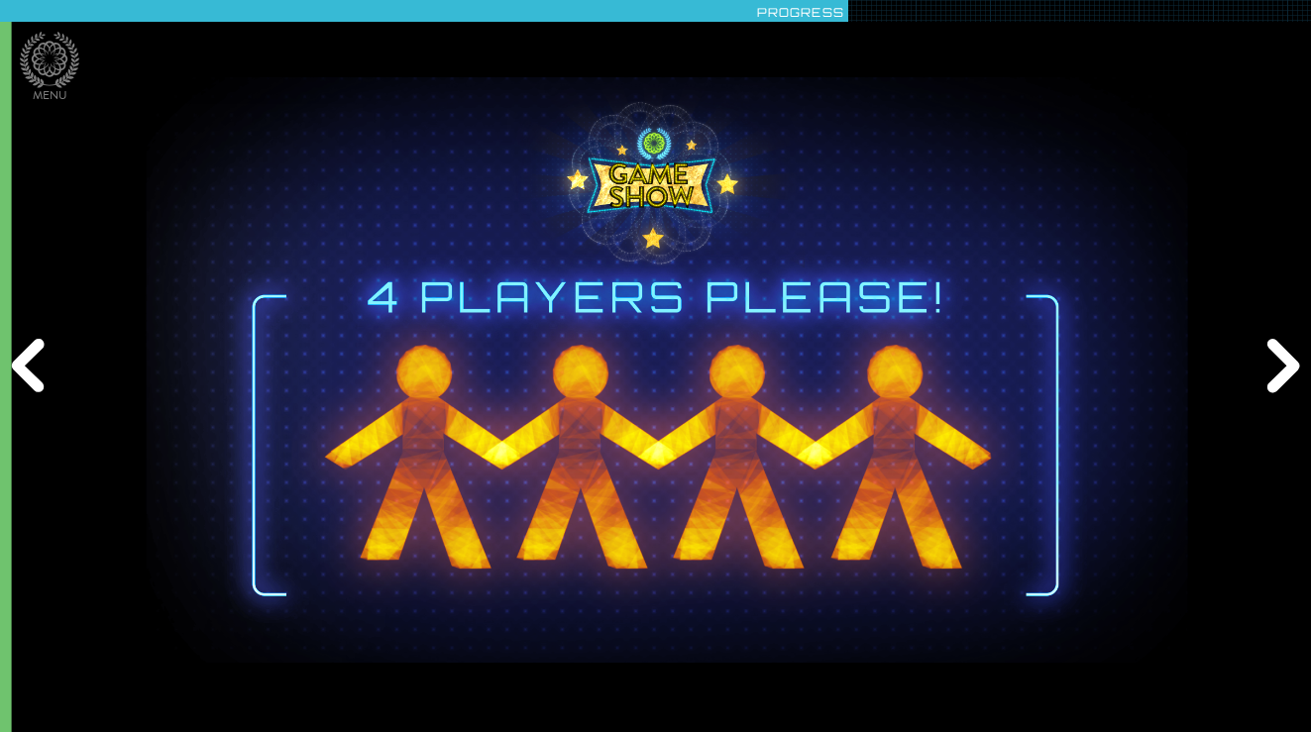
click at [1298, 350] on div "Next" at bounding box center [1280, 367] width 63 height 220
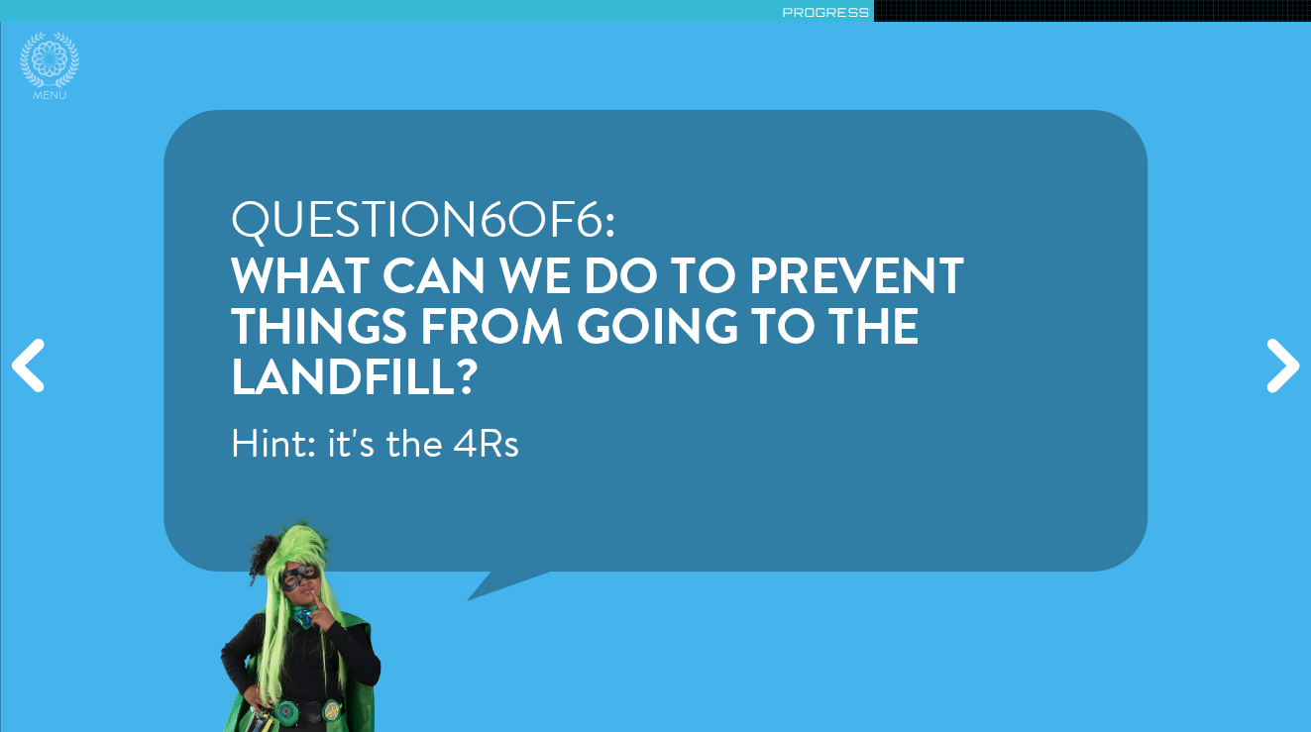
click at [1299, 350] on div "Next" at bounding box center [1280, 367] width 63 height 220
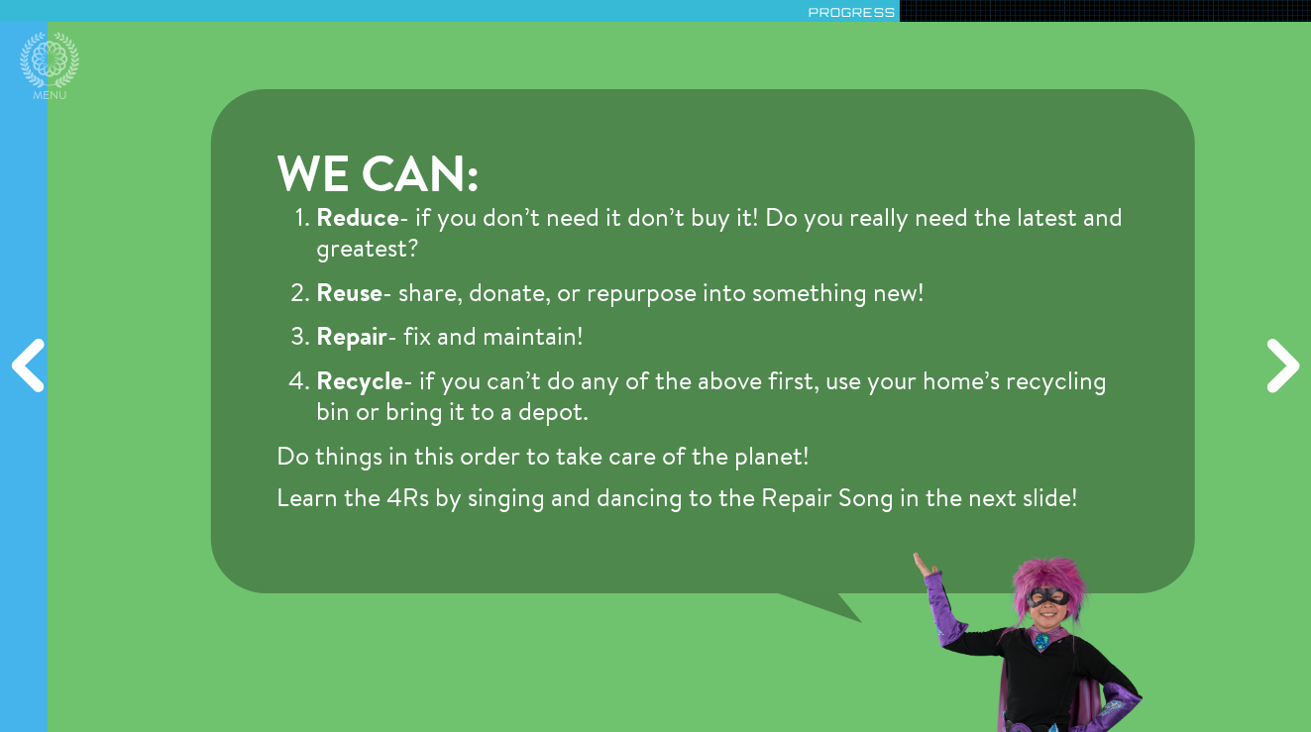
click at [1299, 350] on div "Next" at bounding box center [1280, 367] width 63 height 220
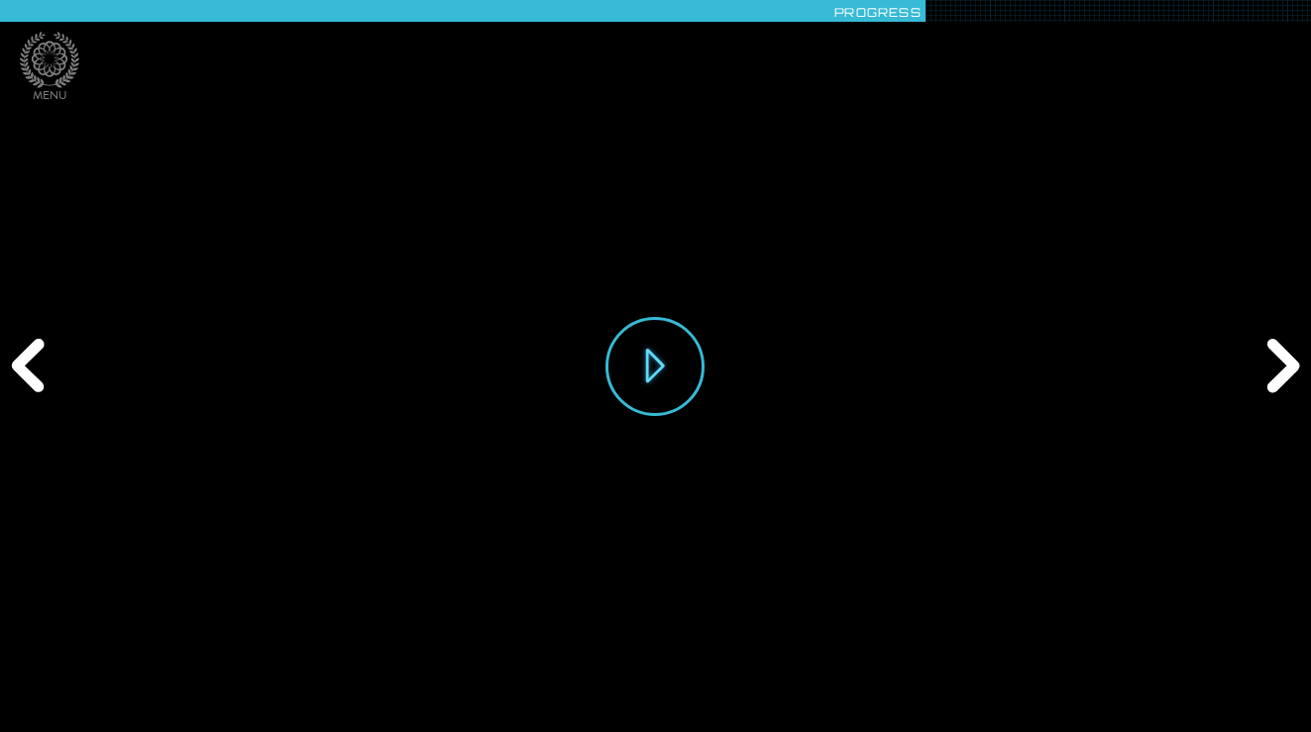
click at [1299, 350] on div "Next" at bounding box center [1280, 367] width 63 height 220
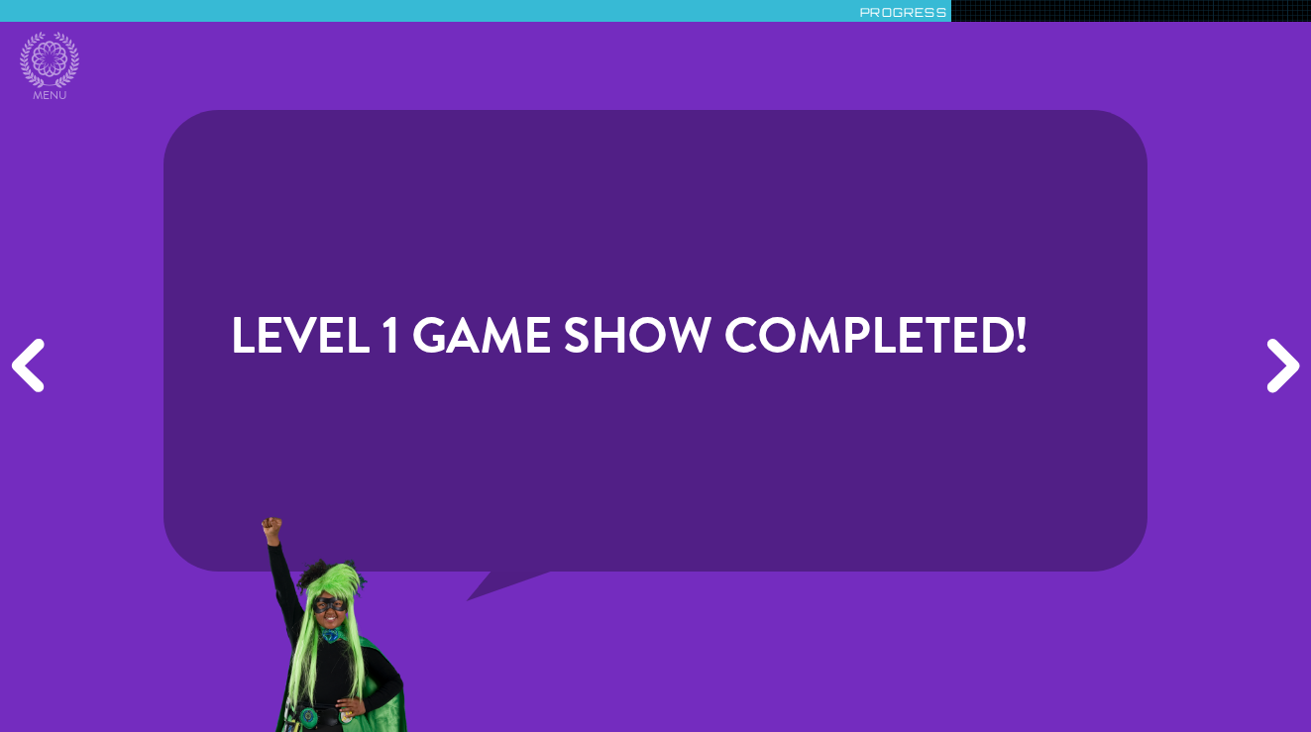
click at [1299, 350] on div "Next" at bounding box center [1280, 367] width 63 height 220
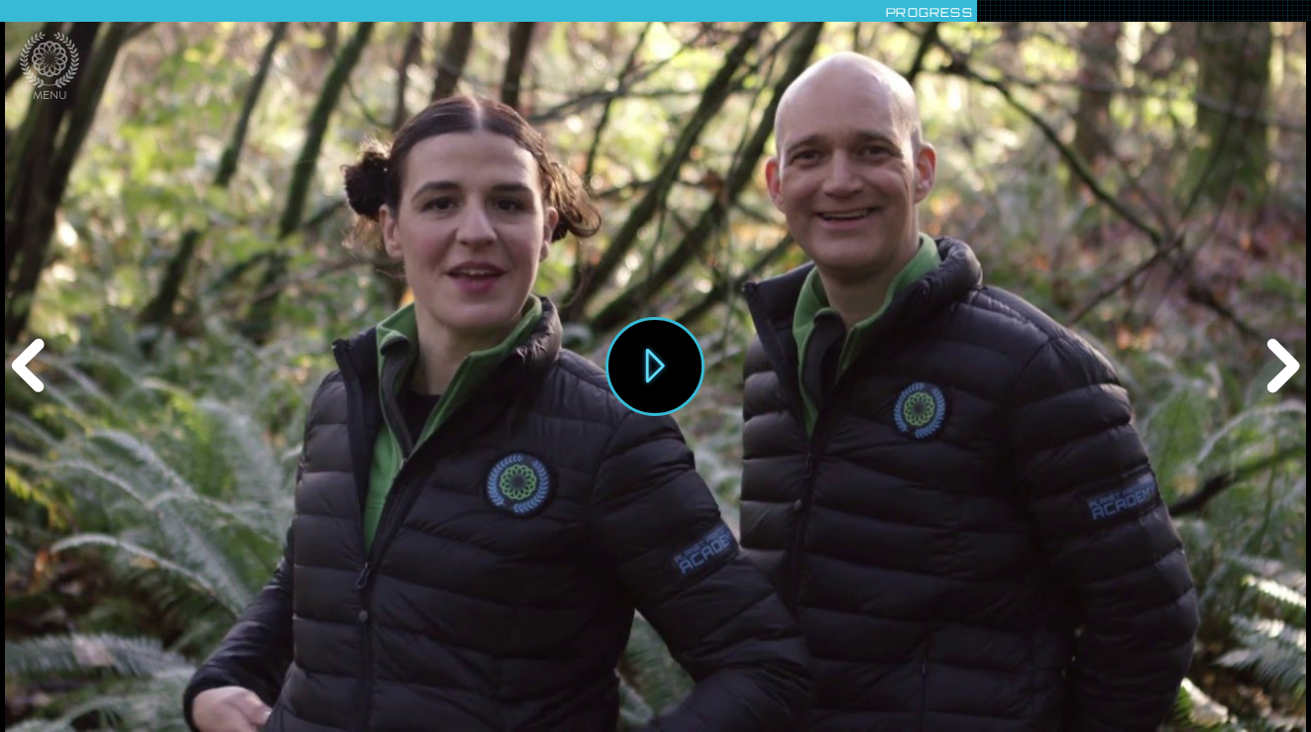
click at [1299, 350] on div "Next" at bounding box center [1280, 367] width 63 height 220
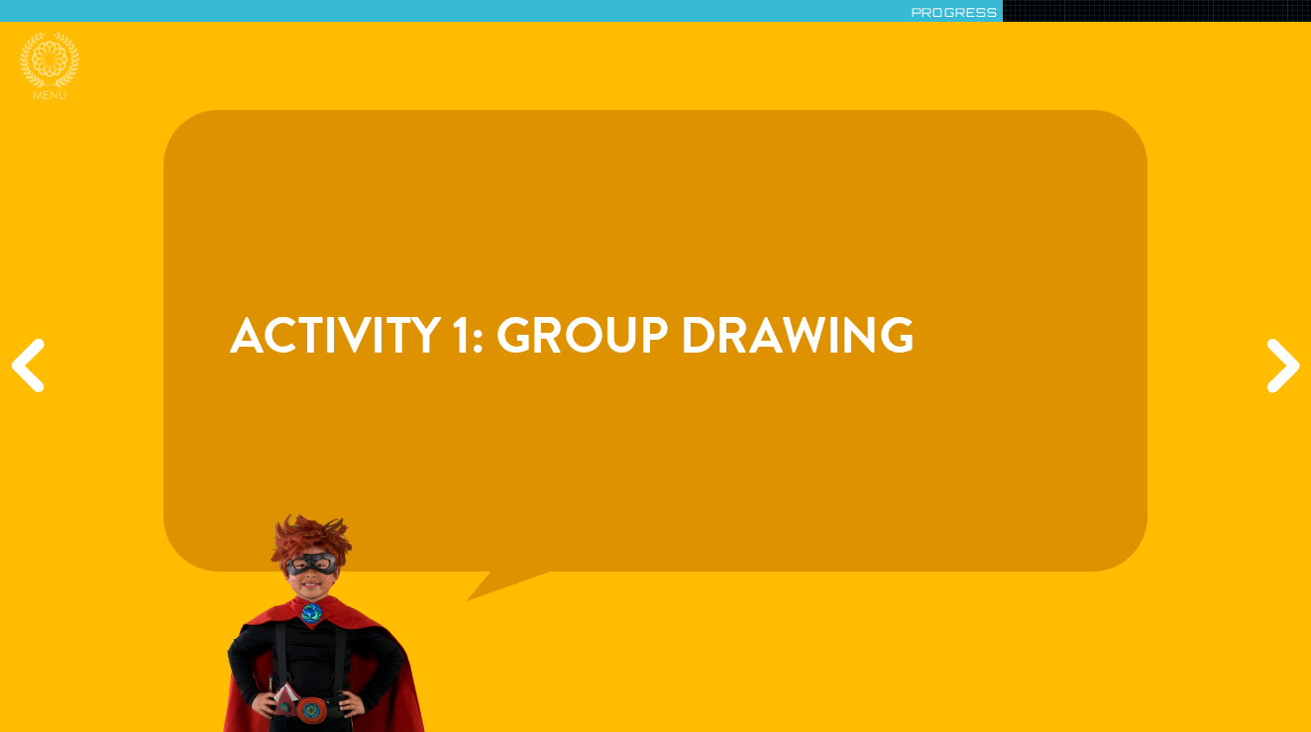
click at [1299, 350] on div "Next" at bounding box center [1280, 367] width 63 height 220
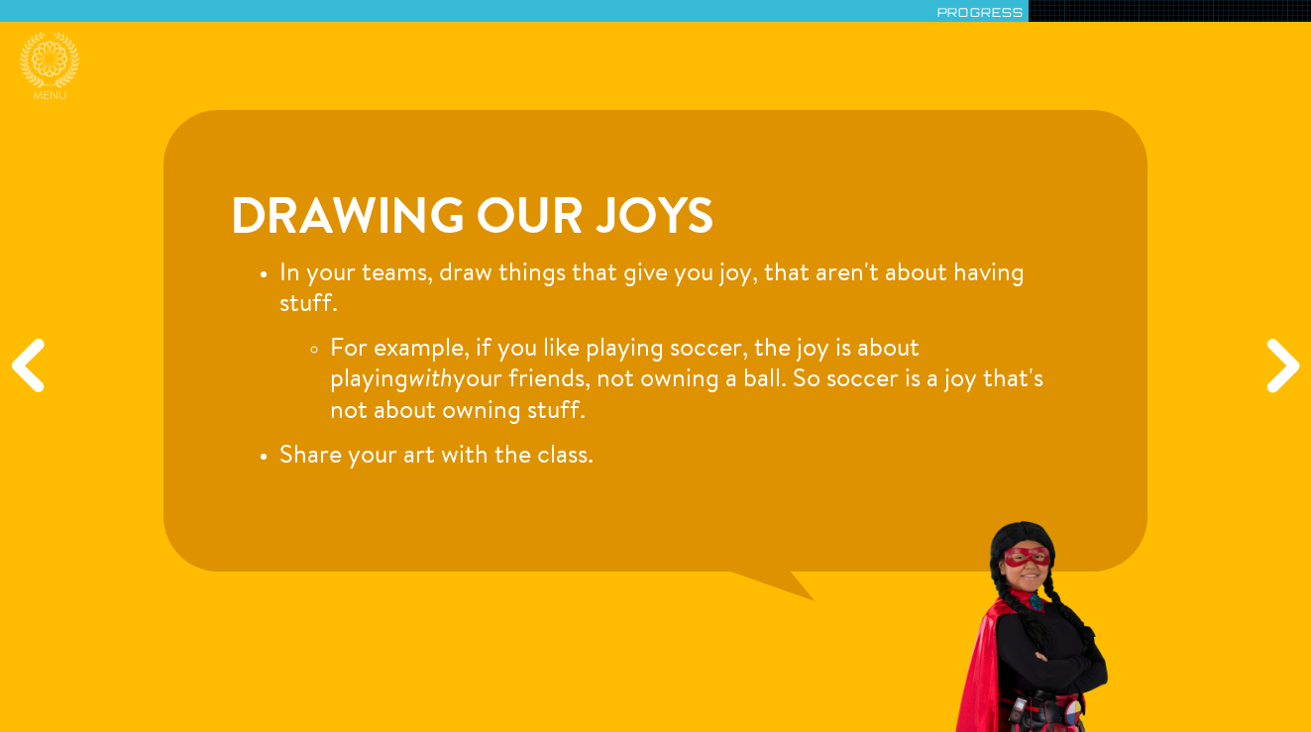
click at [1299, 353] on div "Next" at bounding box center [1280, 367] width 63 height 220
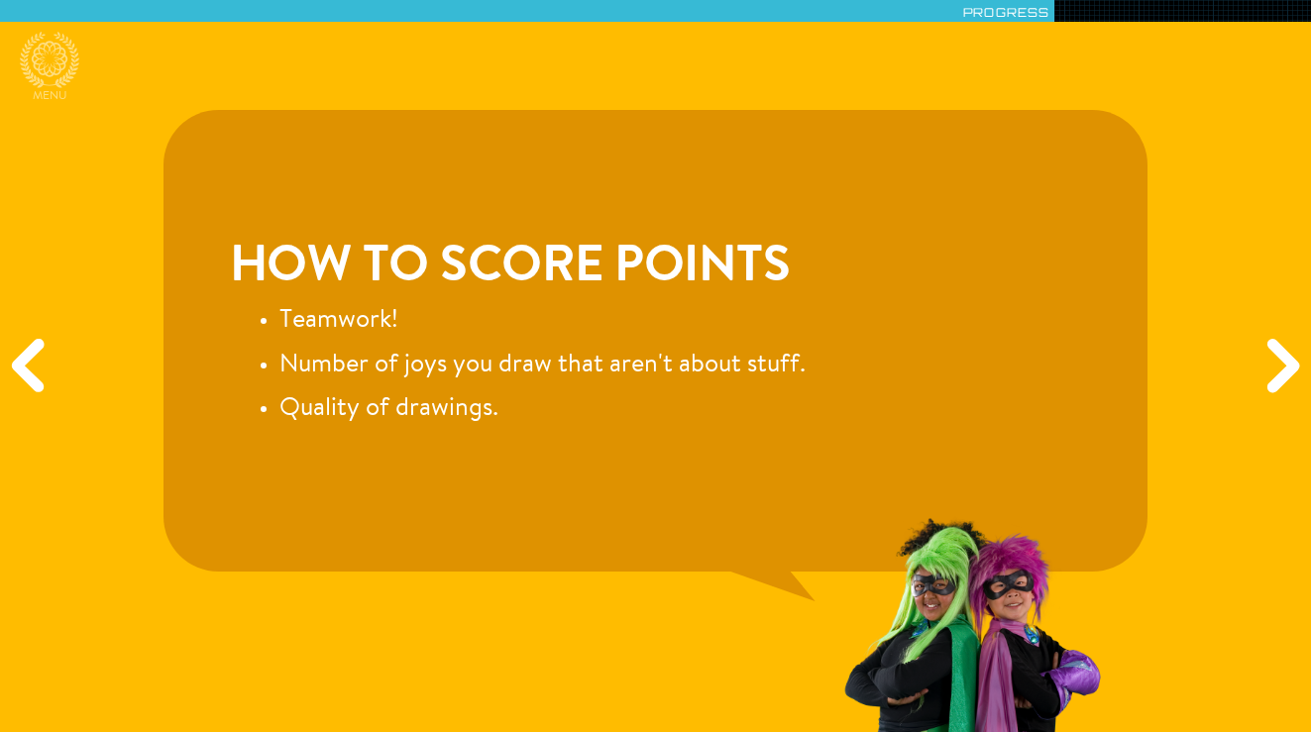
click at [1299, 353] on div "Next" at bounding box center [1280, 367] width 63 height 220
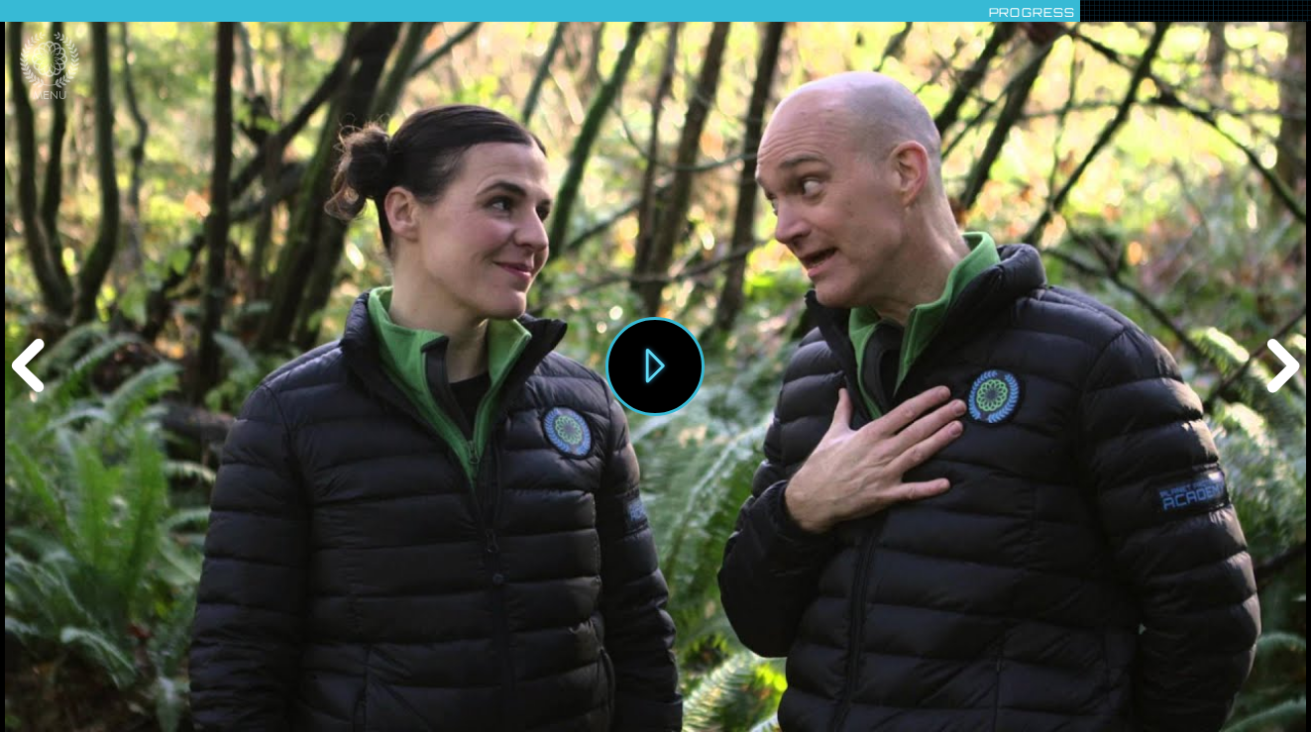
click at [1299, 353] on div "Next" at bounding box center [1280, 367] width 63 height 220
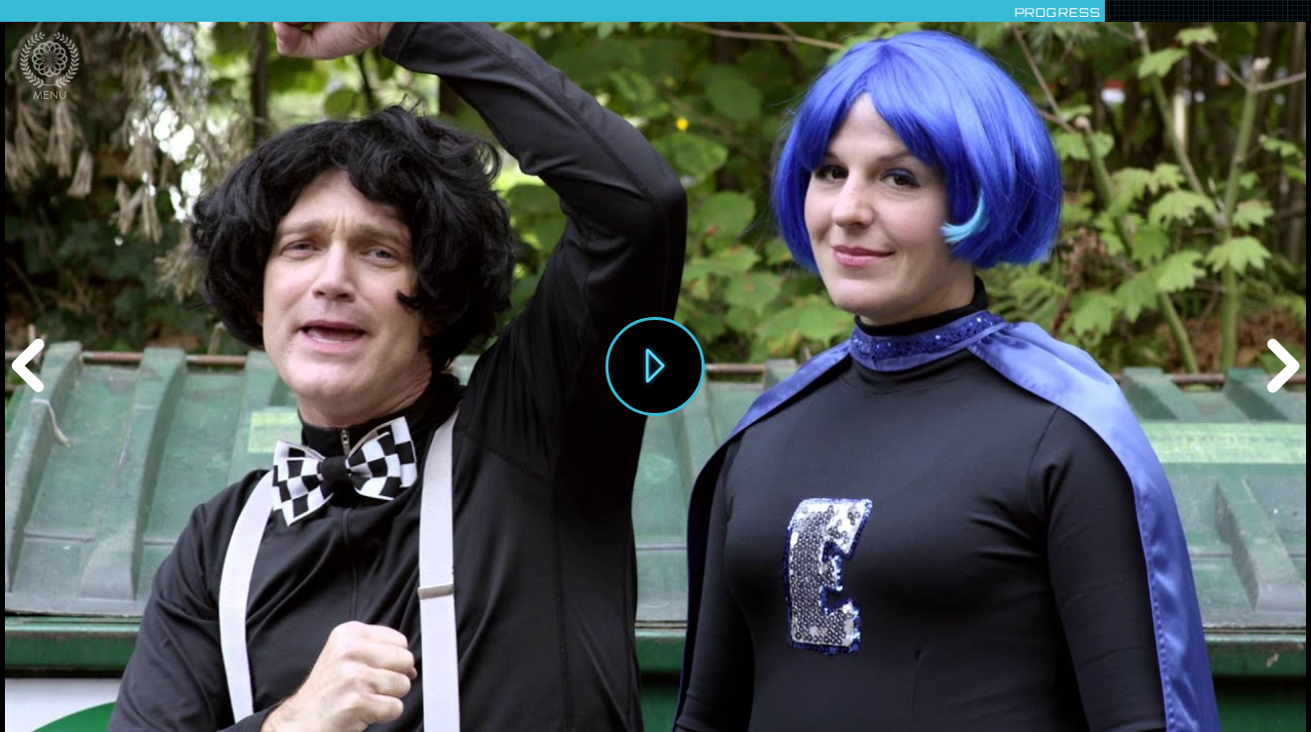
click at [1299, 353] on div "Next" at bounding box center [1280, 367] width 63 height 220
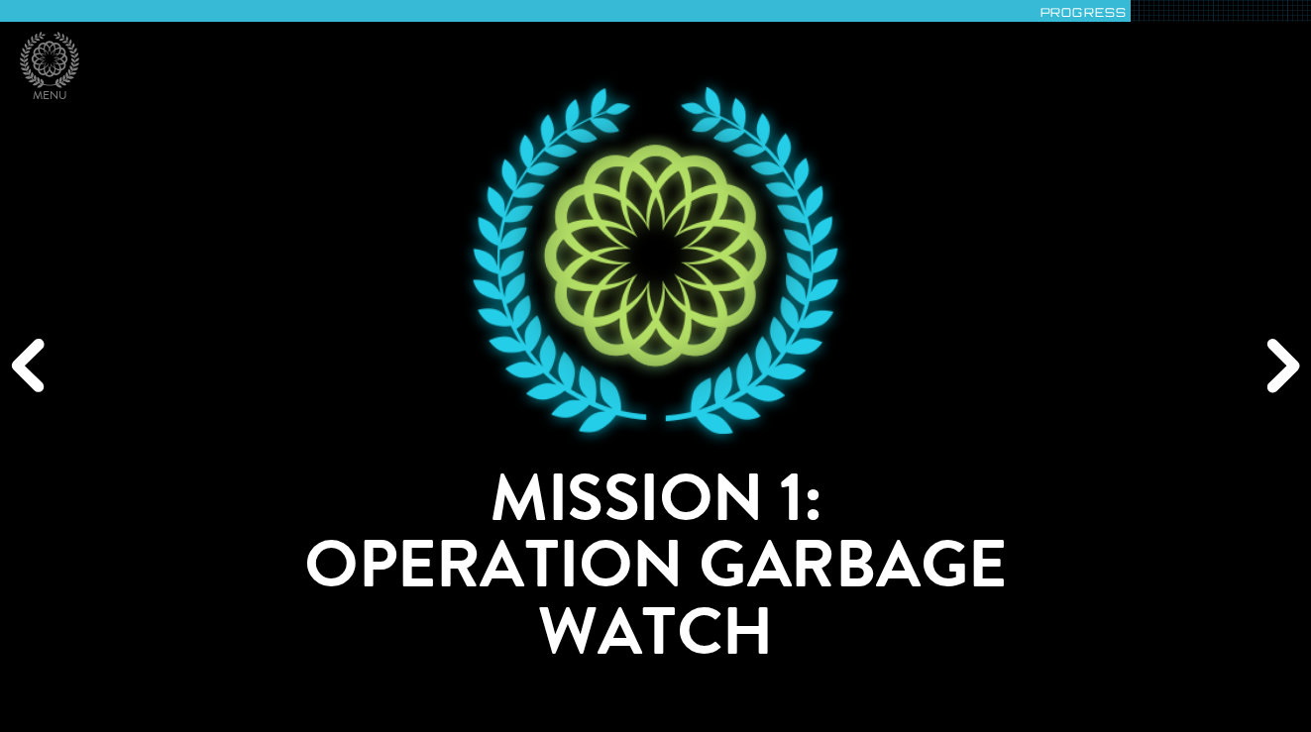
click at [1299, 353] on div "Next" at bounding box center [1280, 367] width 63 height 220
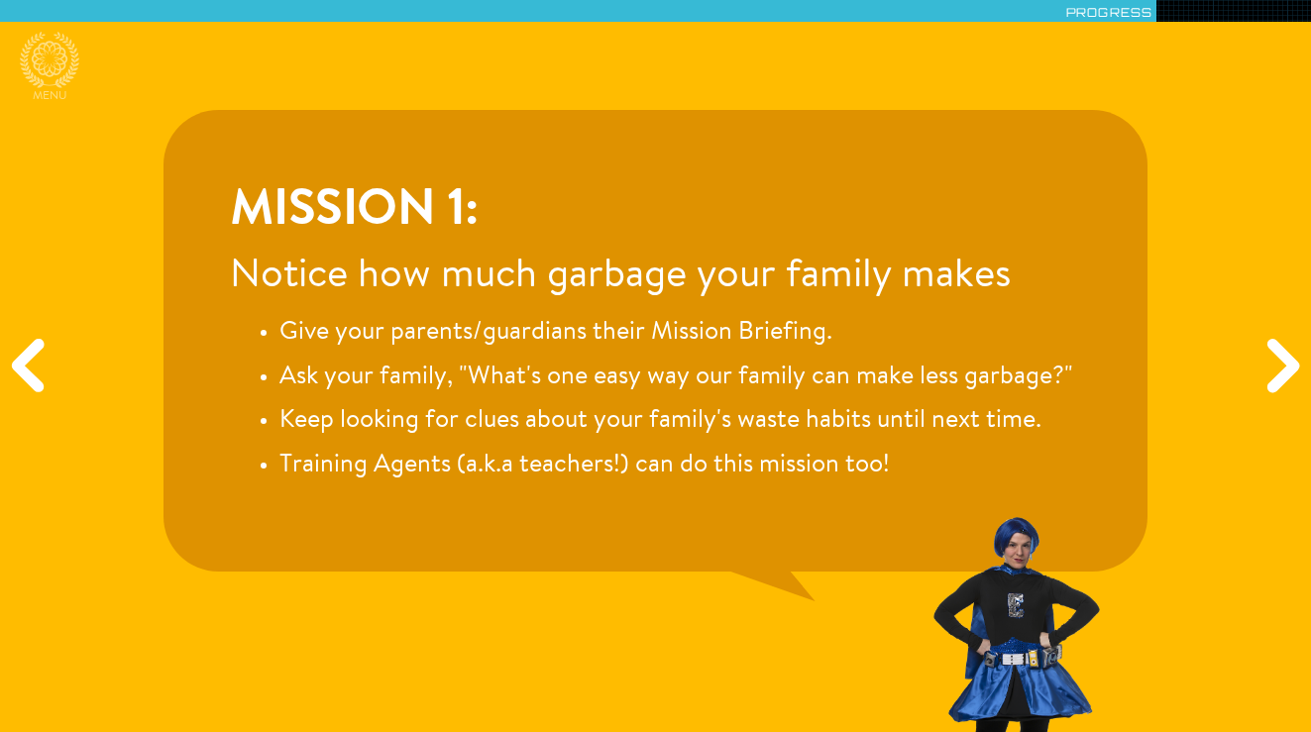
click at [1299, 352] on div "Next" at bounding box center [1280, 367] width 63 height 220
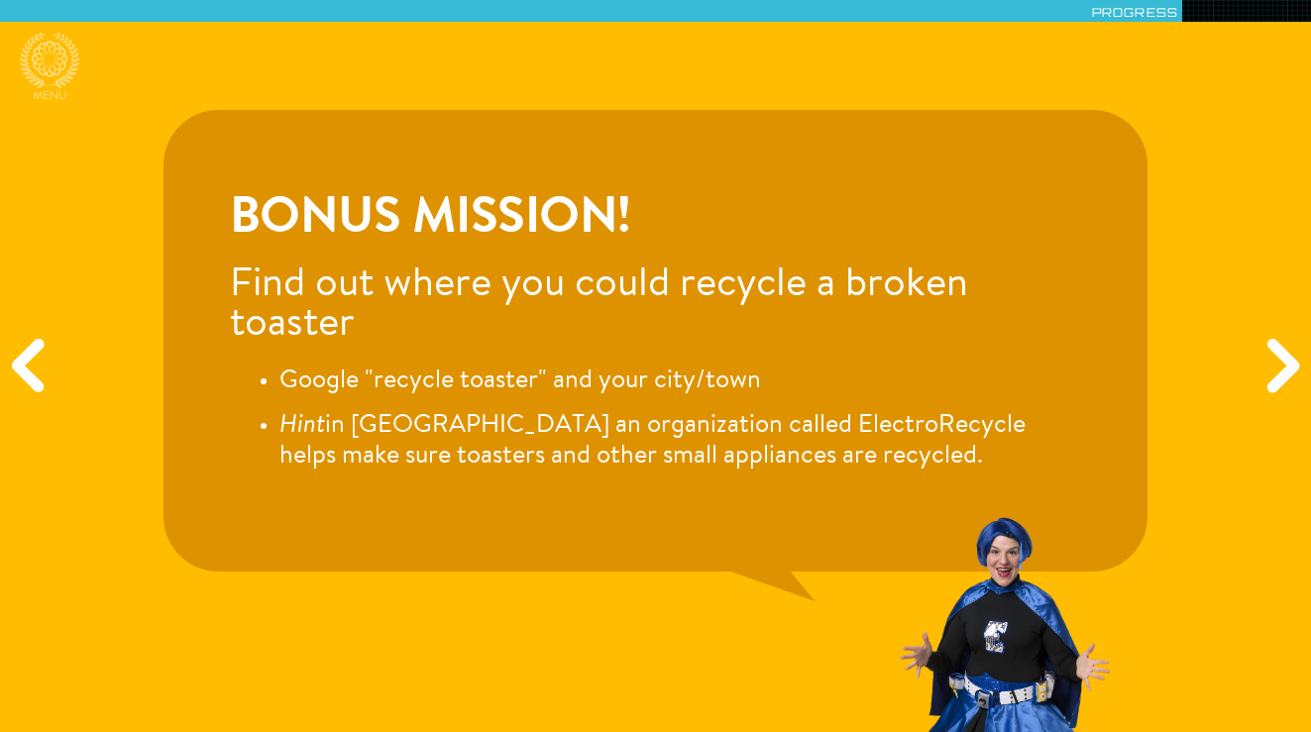
click at [1291, 354] on div "Next" at bounding box center [1280, 367] width 63 height 220
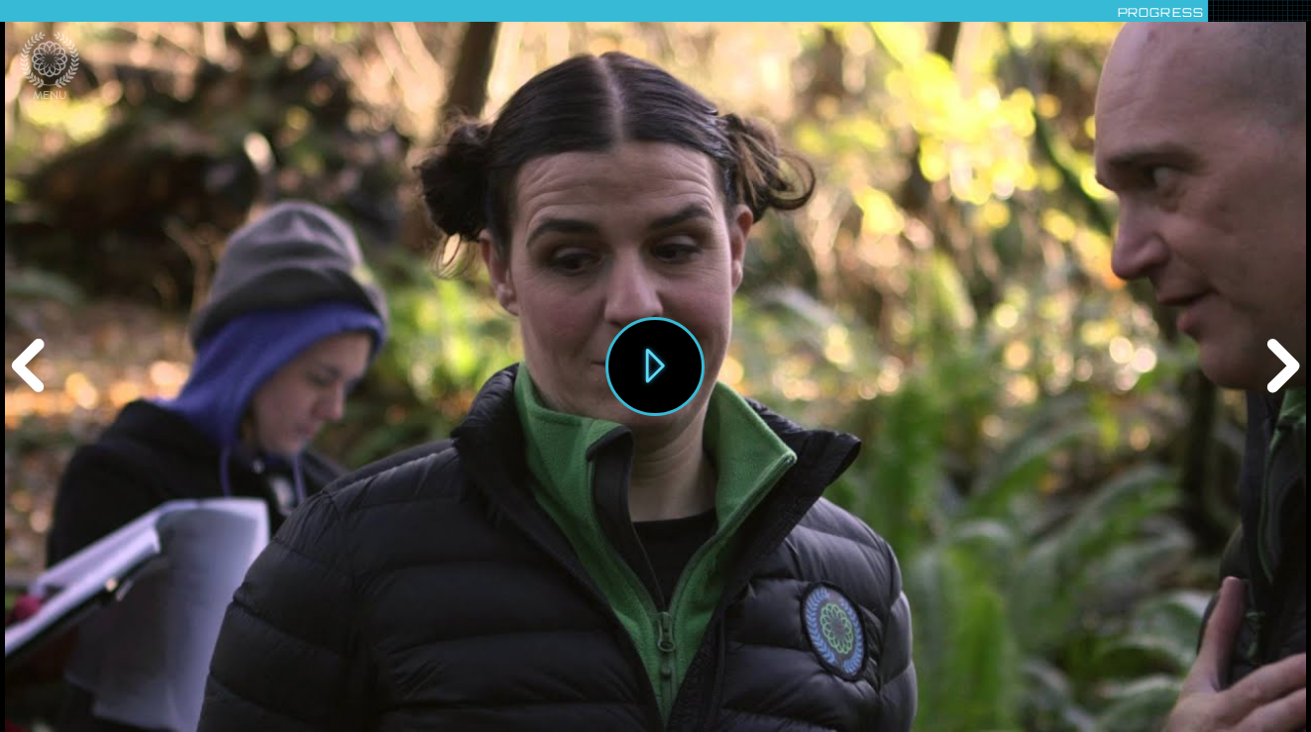
click at [1281, 369] on div "Next" at bounding box center [1280, 367] width 63 height 220
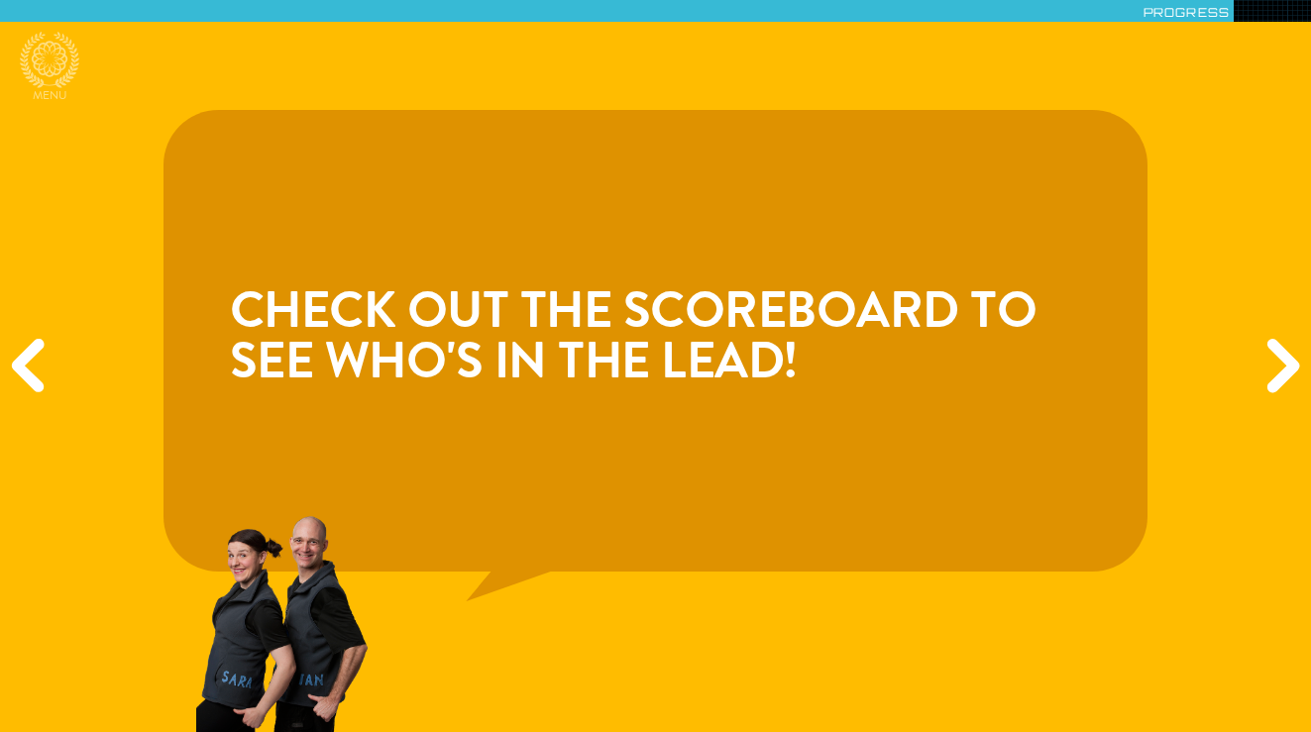
click at [1281, 370] on div "Next" at bounding box center [1280, 367] width 63 height 220
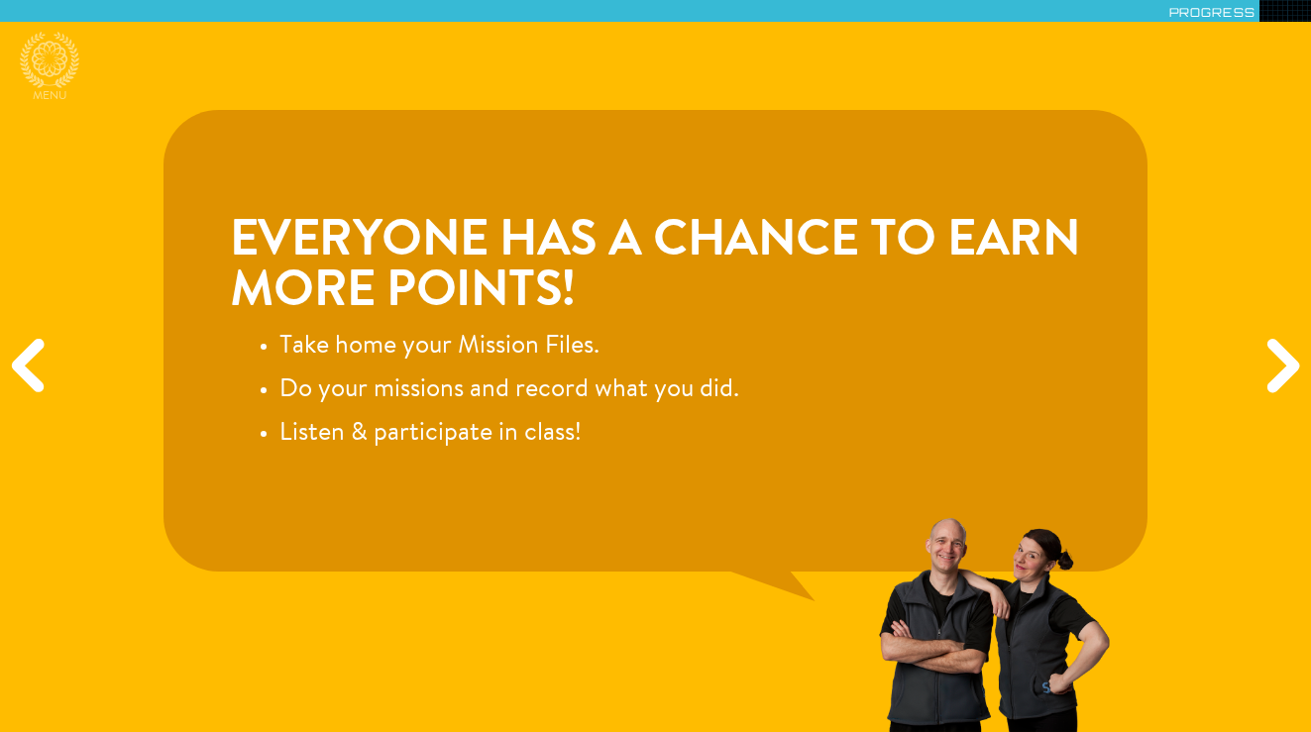
click at [1281, 370] on div "Next" at bounding box center [1280, 367] width 63 height 220
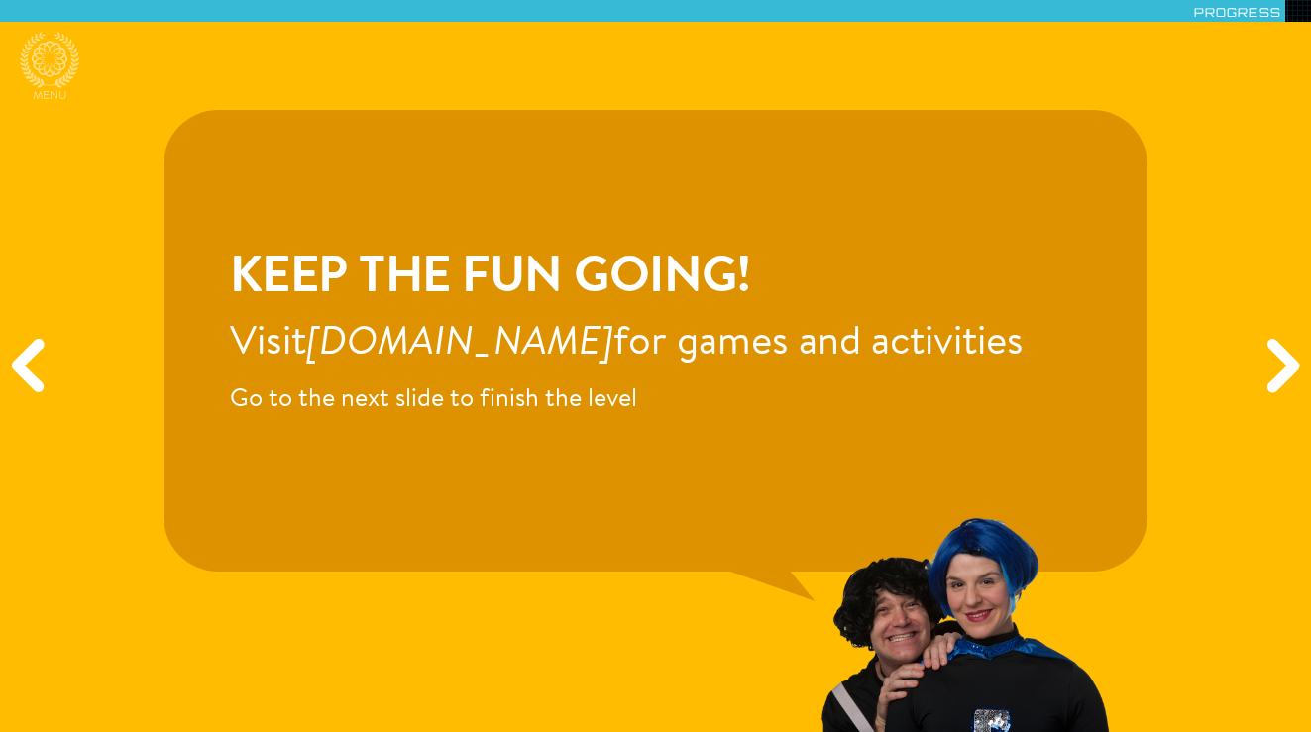
drag, startPoint x: 1281, startPoint y: 370, endPoint x: 1138, endPoint y: 375, distance: 142.8
click at [1138, 375] on div "Menu Scores Extras Modules Exit Hide Progress Previous Next Keep the fun going!…" at bounding box center [655, 366] width 1311 height 732
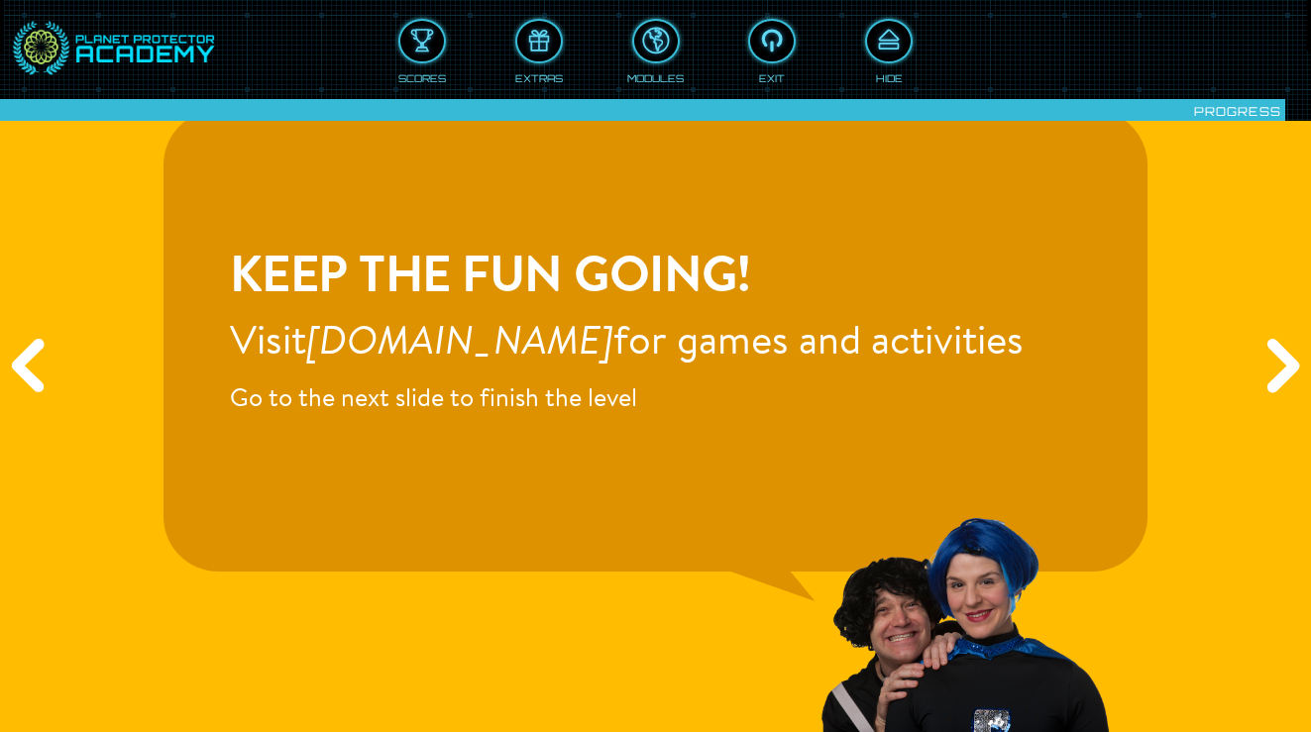
click at [17, 354] on div "Previous" at bounding box center [31, 367] width 63 height 220
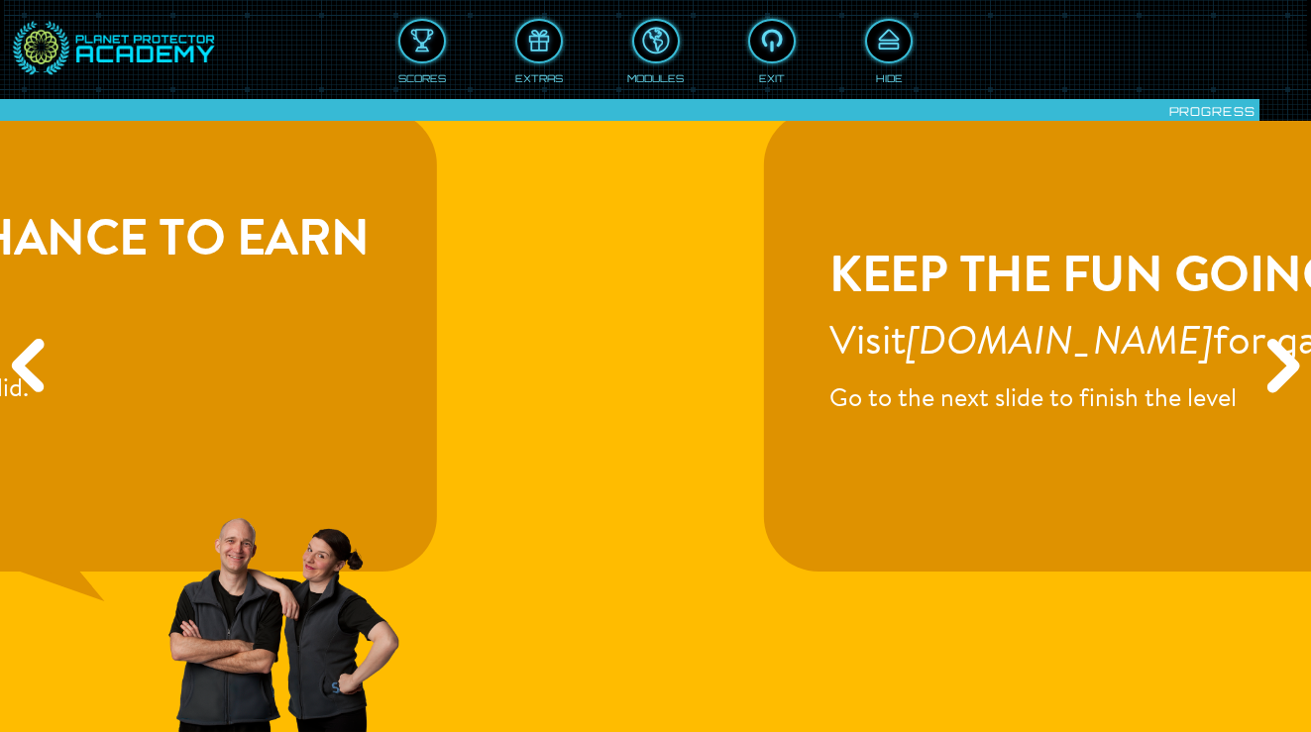
click at [18, 354] on div "Previous" at bounding box center [31, 367] width 63 height 220
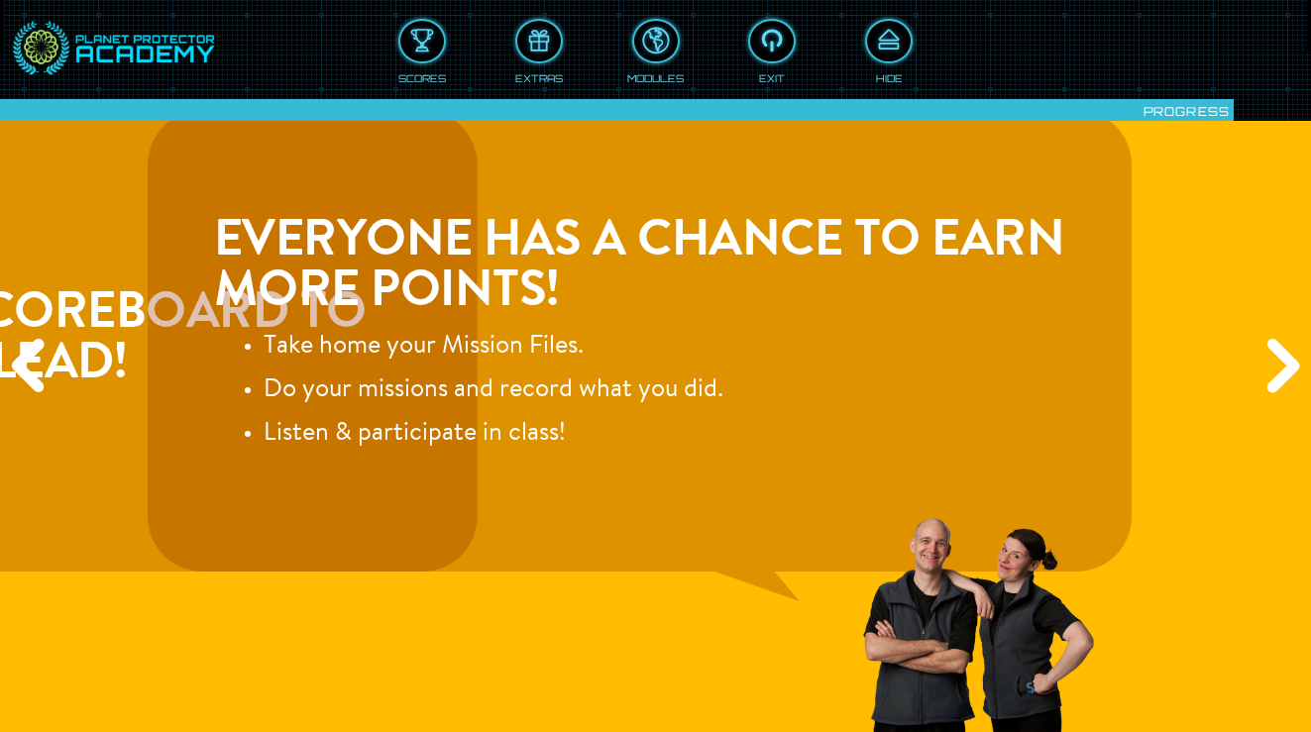
click at [18, 354] on div "Previous" at bounding box center [31, 367] width 63 height 220
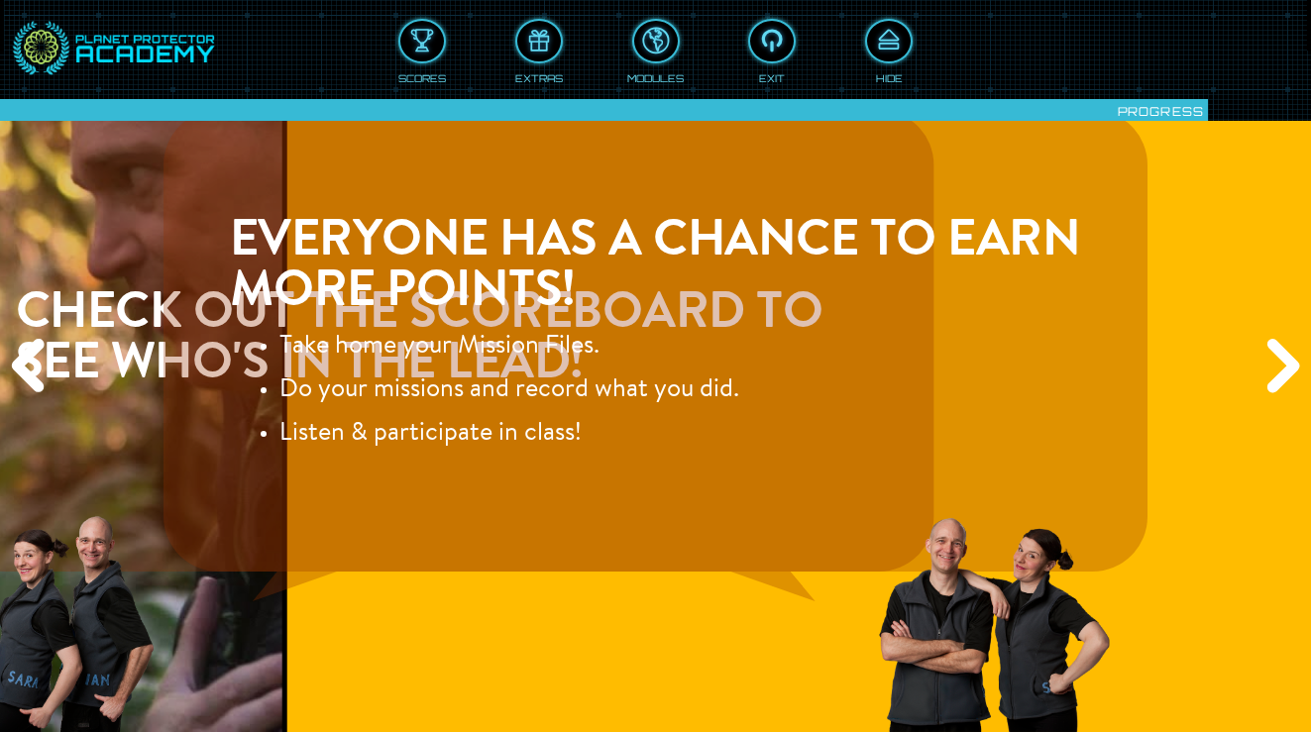
click at [18, 354] on div "Previous" at bounding box center [31, 367] width 63 height 220
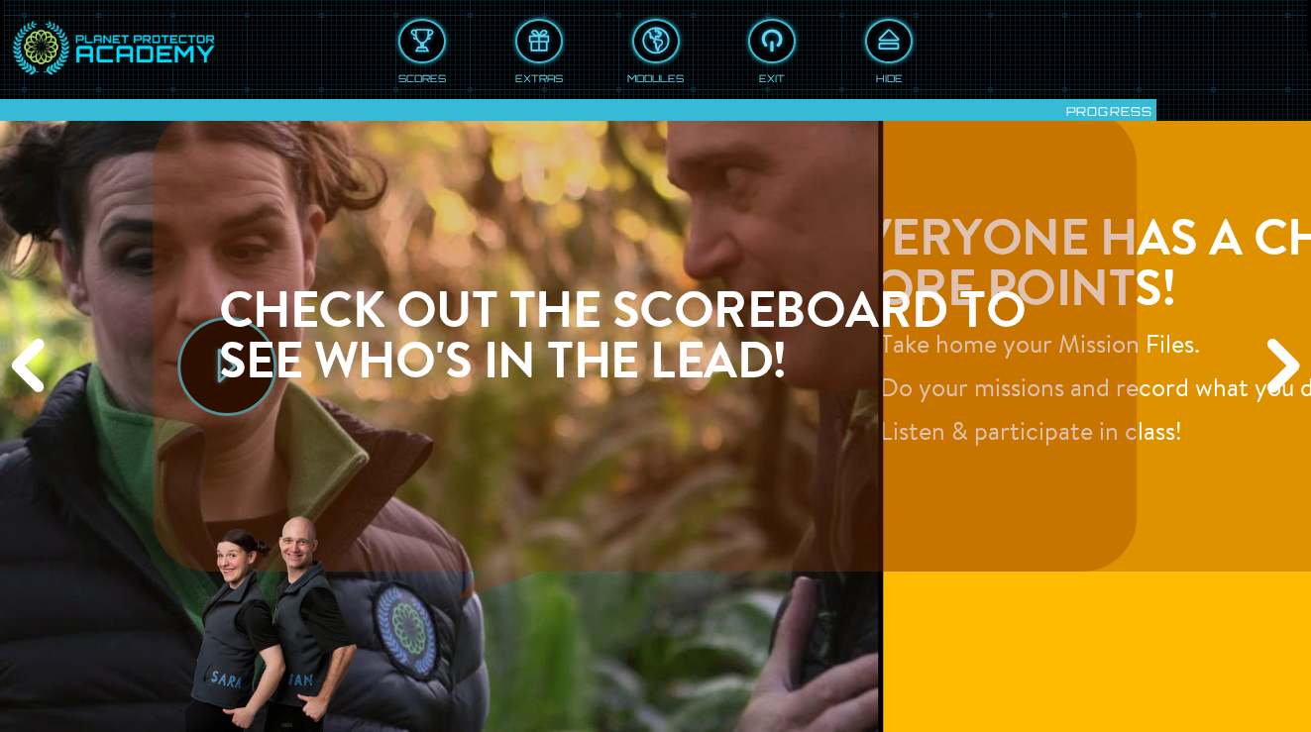
click at [18, 354] on div "Previous" at bounding box center [31, 367] width 63 height 220
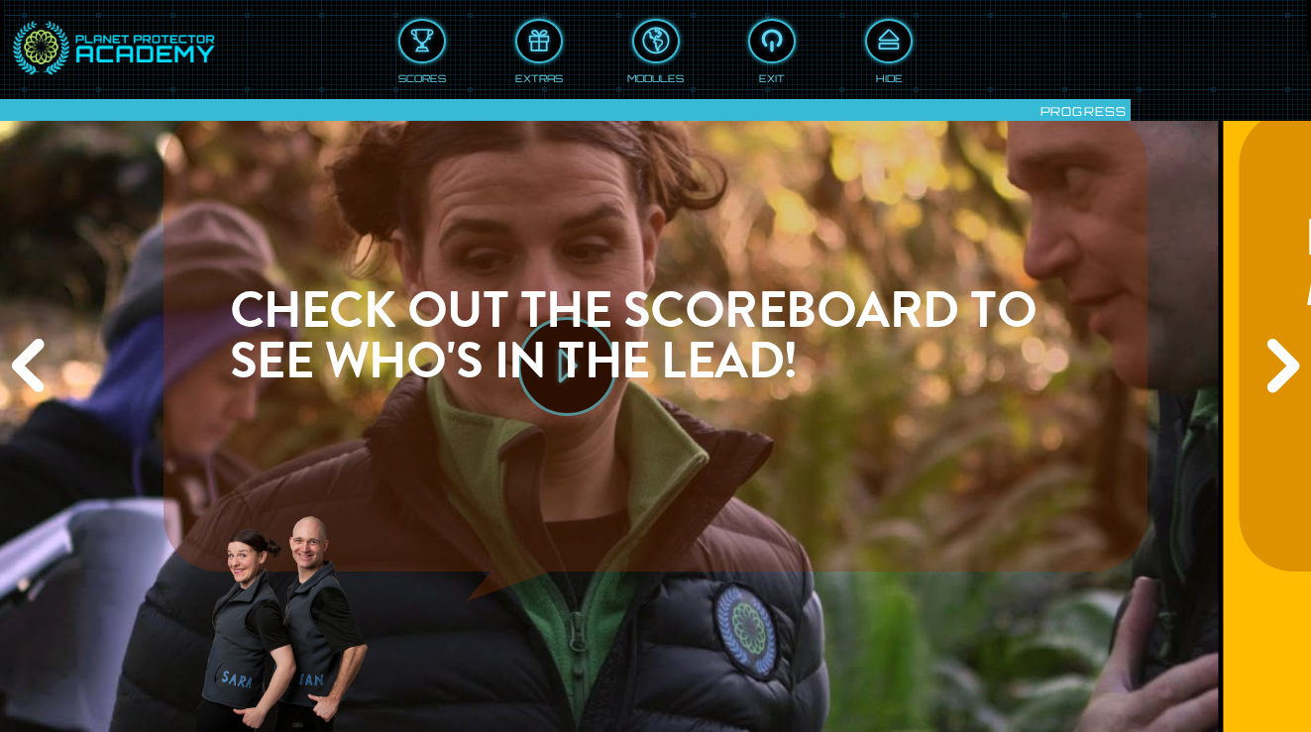
click at [18, 354] on div "Previous" at bounding box center [31, 367] width 63 height 220
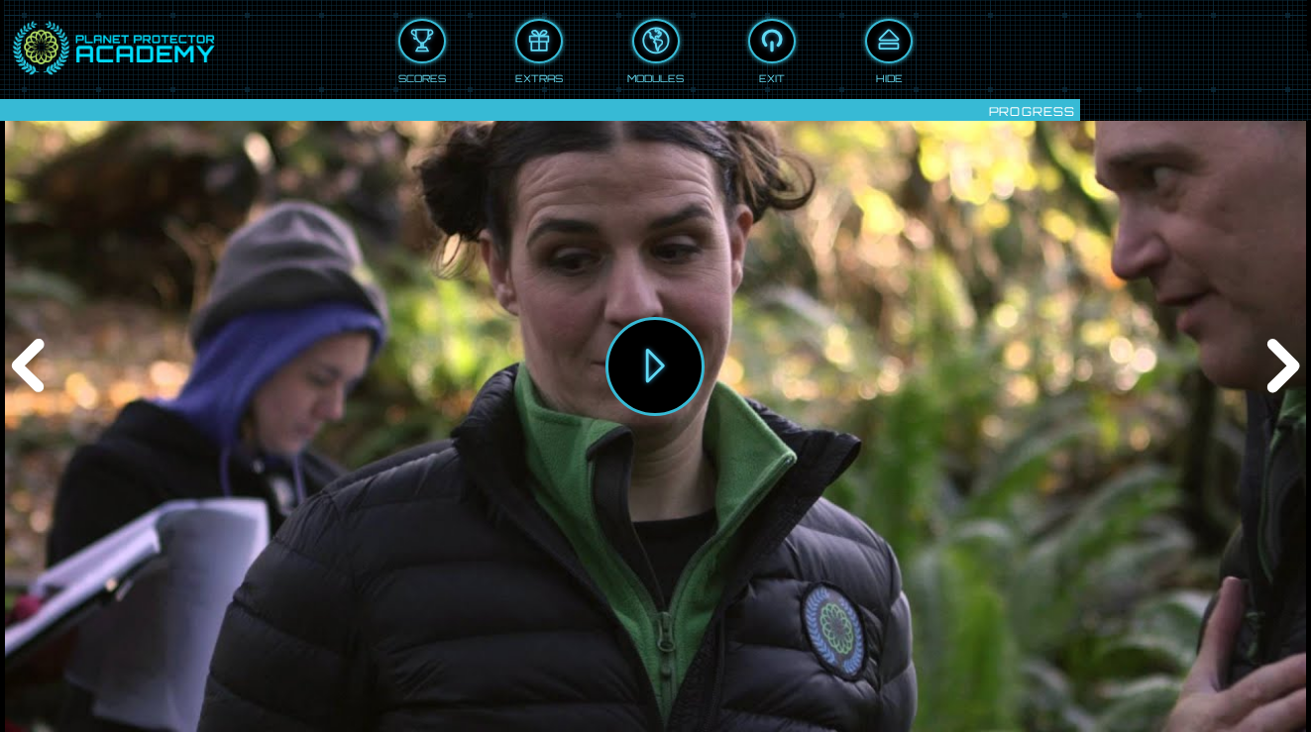
click at [18, 354] on div "Previous" at bounding box center [31, 367] width 63 height 220
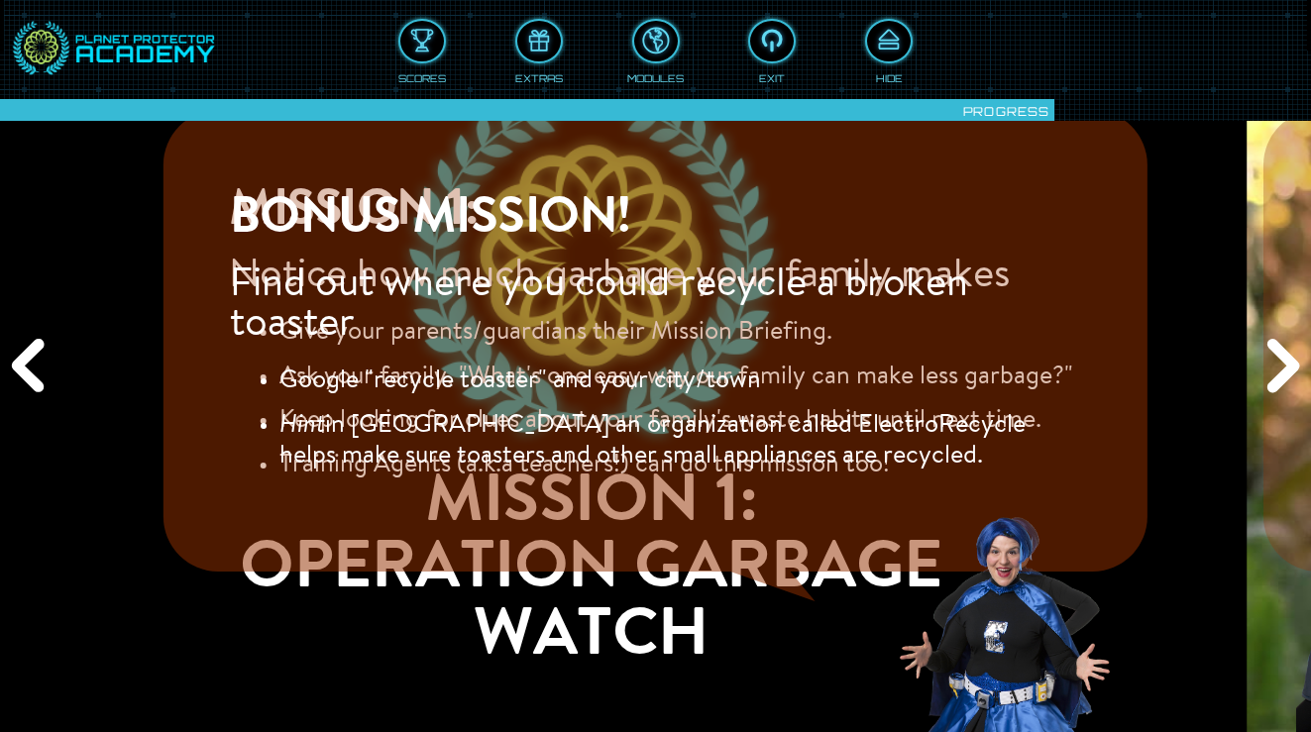
click at [18, 354] on div "Previous" at bounding box center [31, 367] width 63 height 220
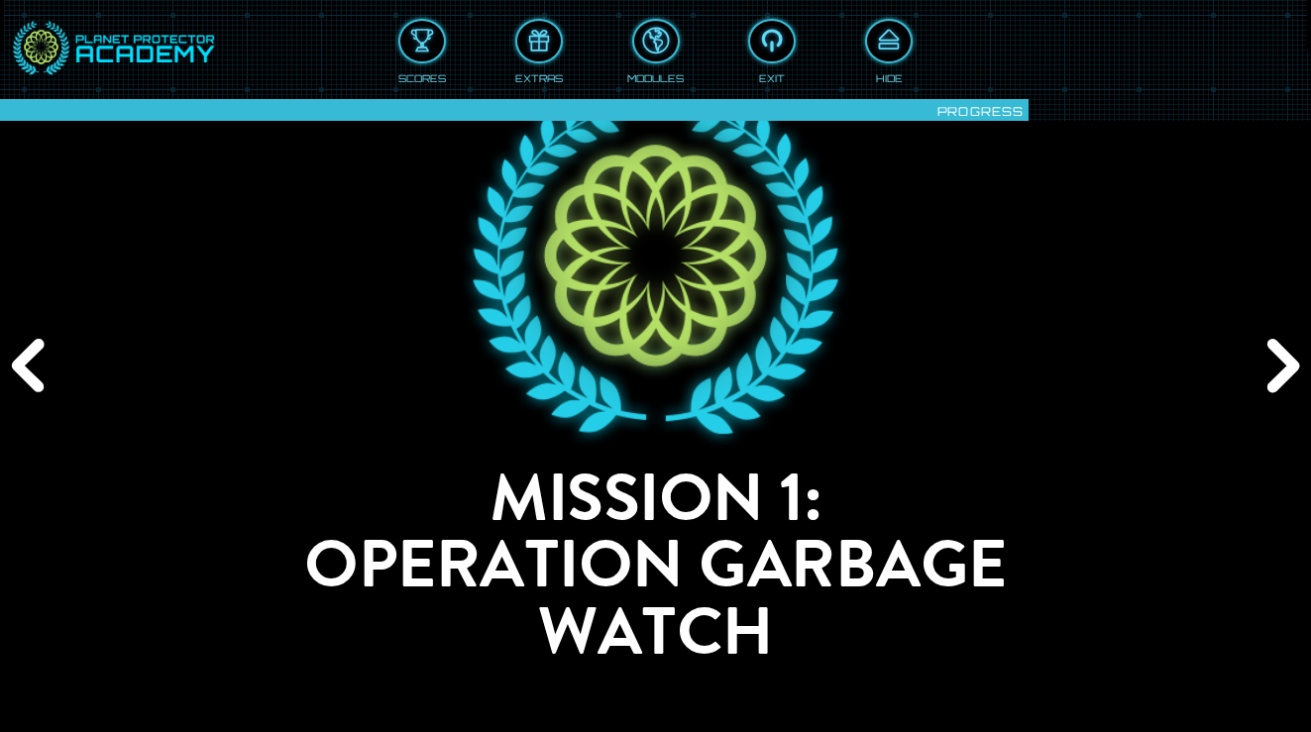
click at [18, 354] on div "Previous" at bounding box center [31, 367] width 63 height 220
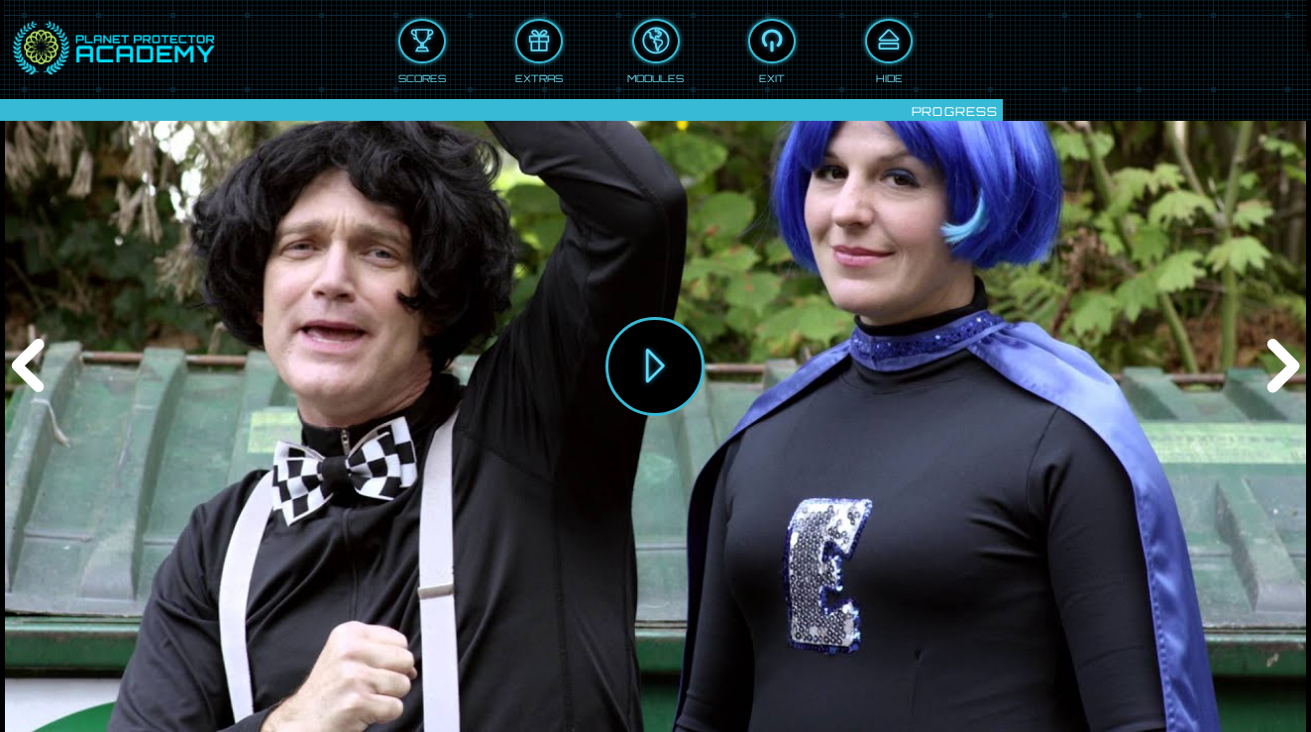
click at [18, 354] on div "Previous" at bounding box center [31, 367] width 63 height 220
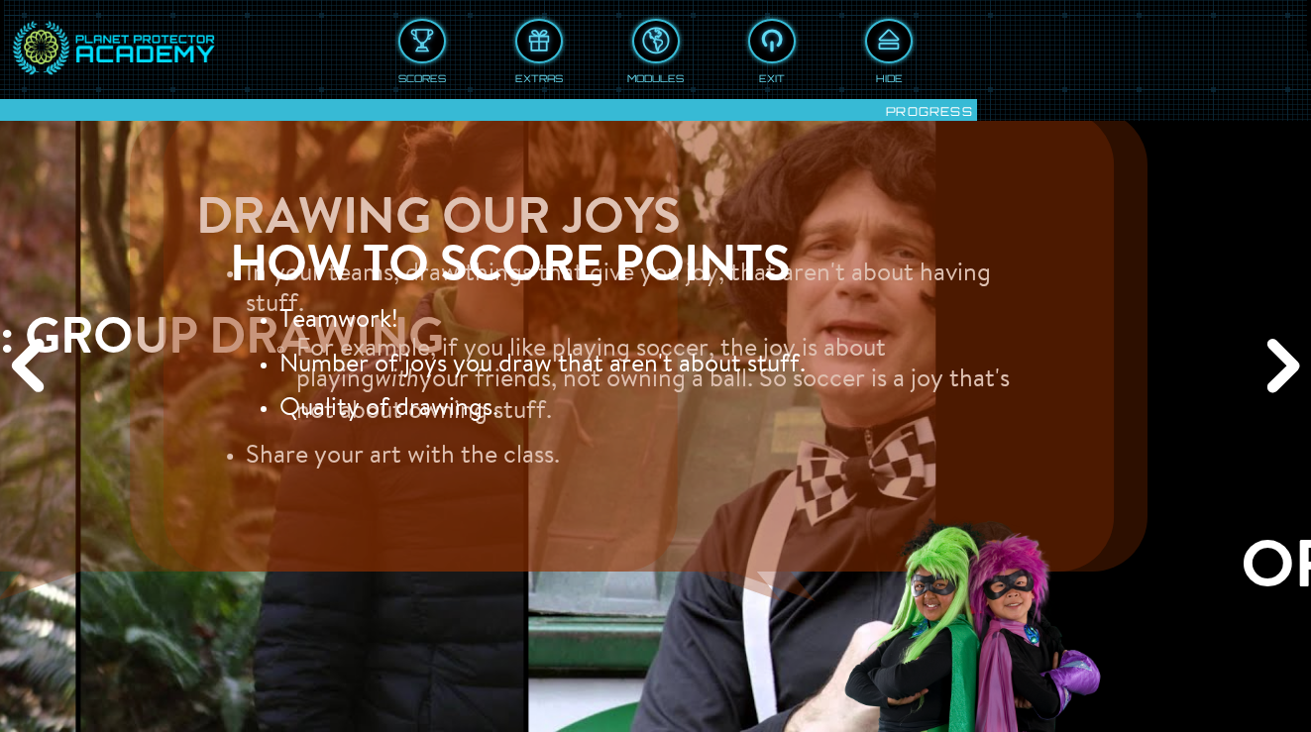
click at [18, 354] on div "Previous" at bounding box center [31, 367] width 63 height 220
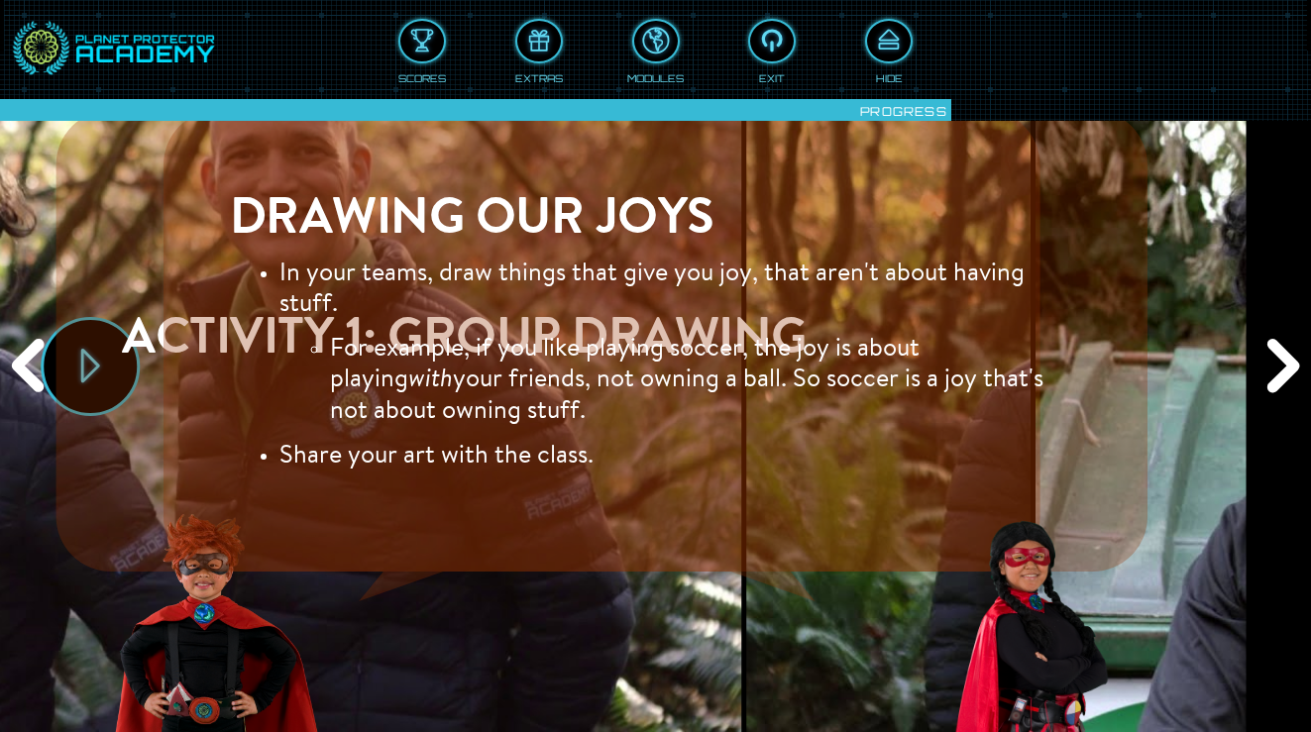
click at [18, 354] on div "Previous" at bounding box center [31, 367] width 63 height 220
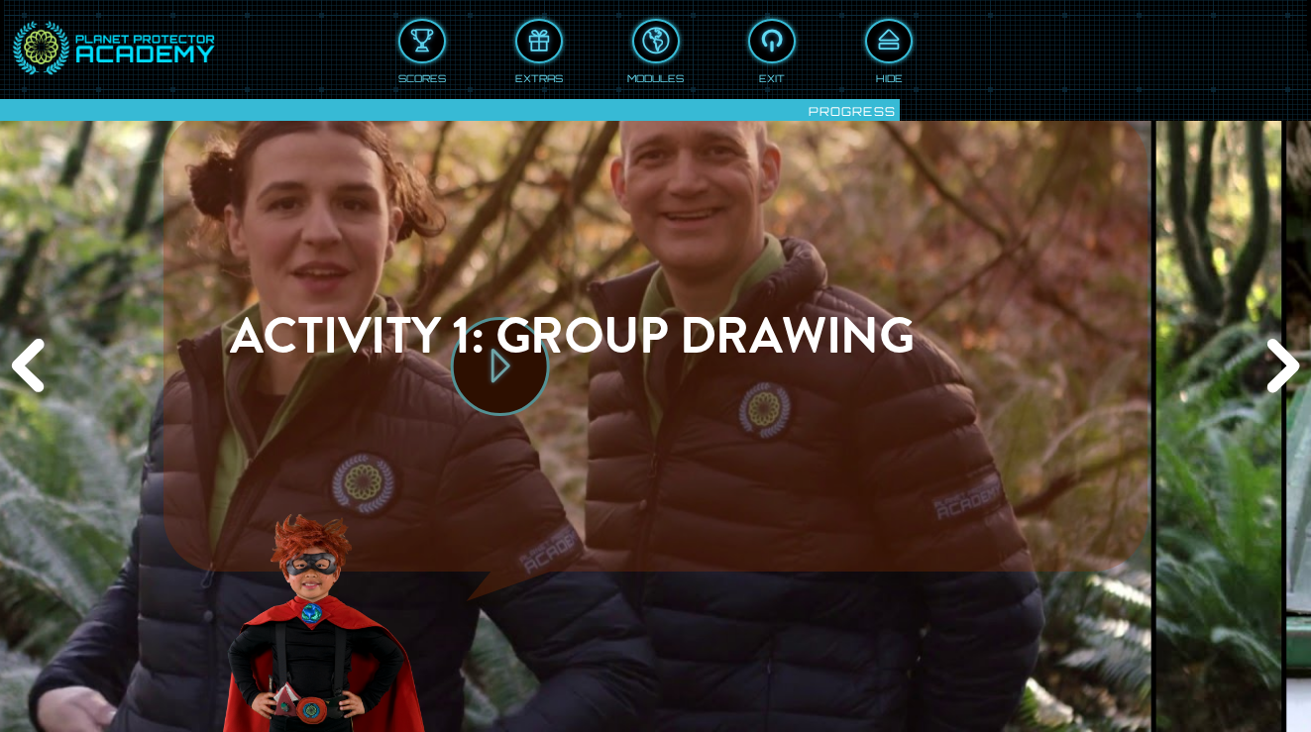
click at [18, 354] on div "Previous" at bounding box center [31, 367] width 63 height 220
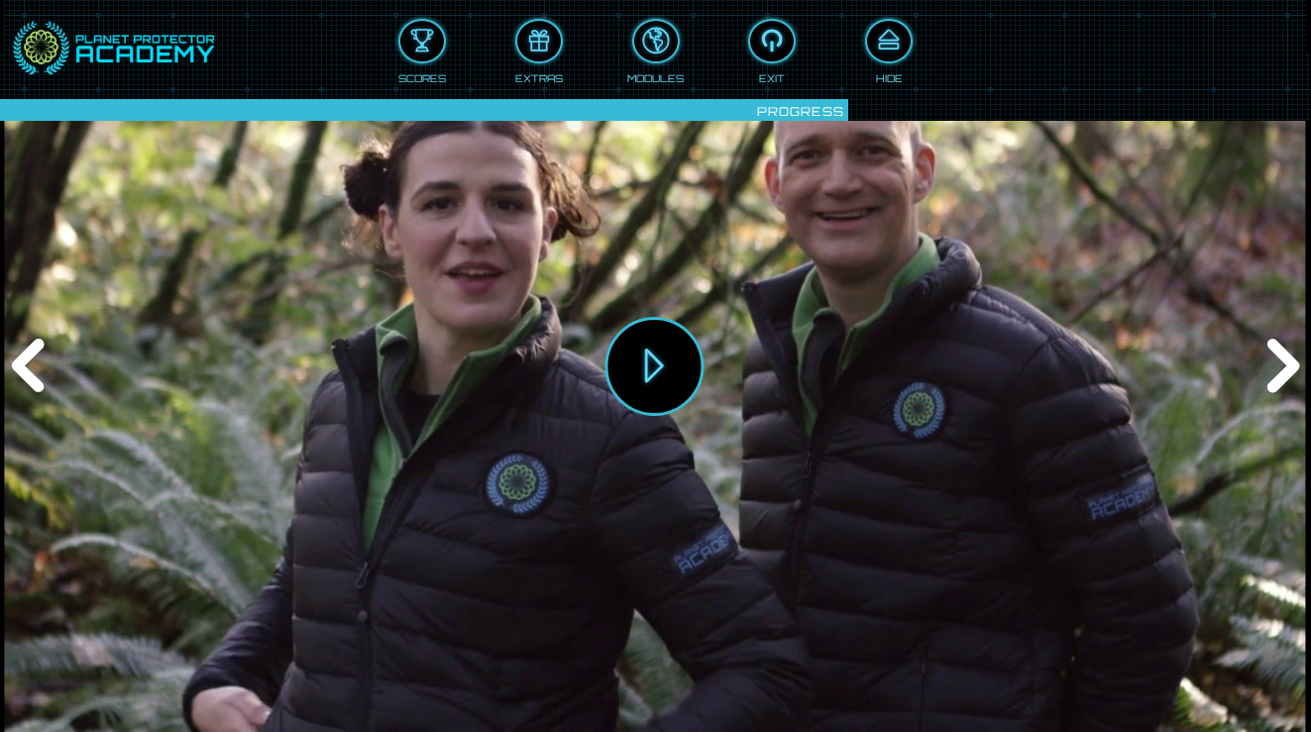
click at [18, 354] on div "Previous" at bounding box center [31, 367] width 63 height 220
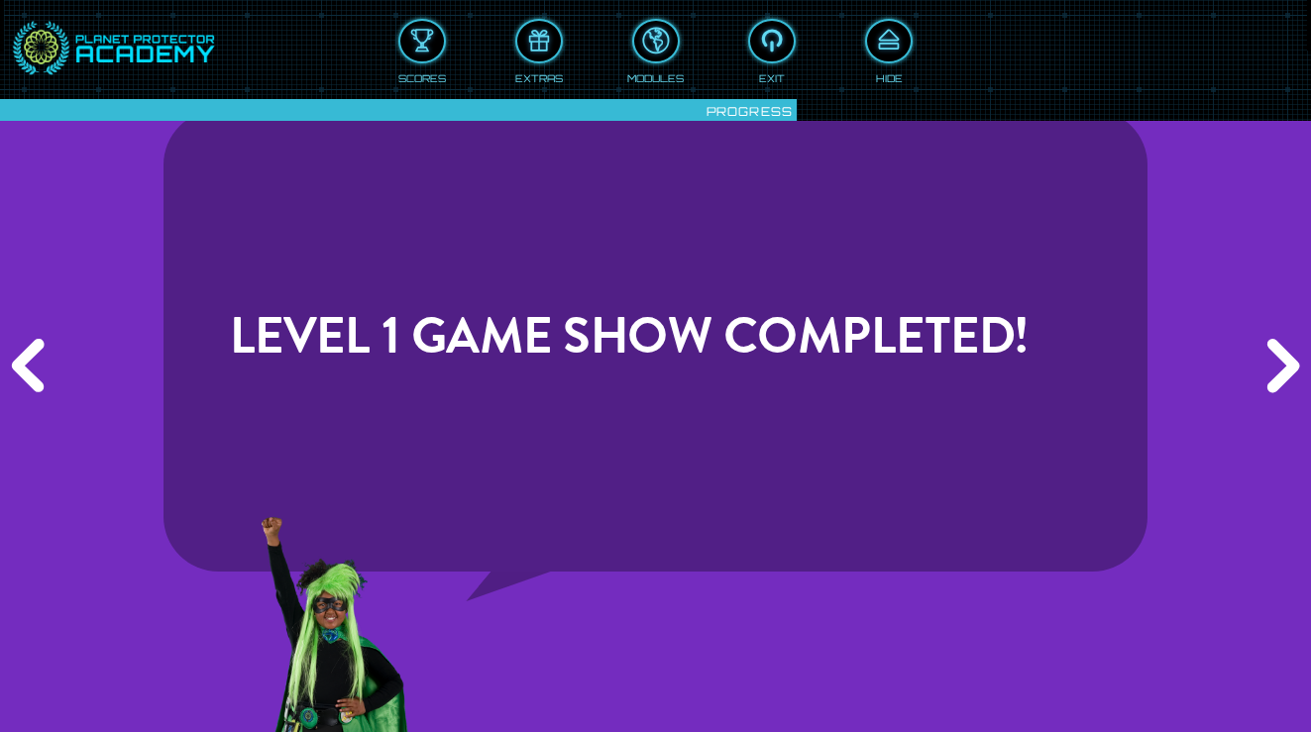
click at [18, 354] on div "Previous" at bounding box center [31, 367] width 63 height 220
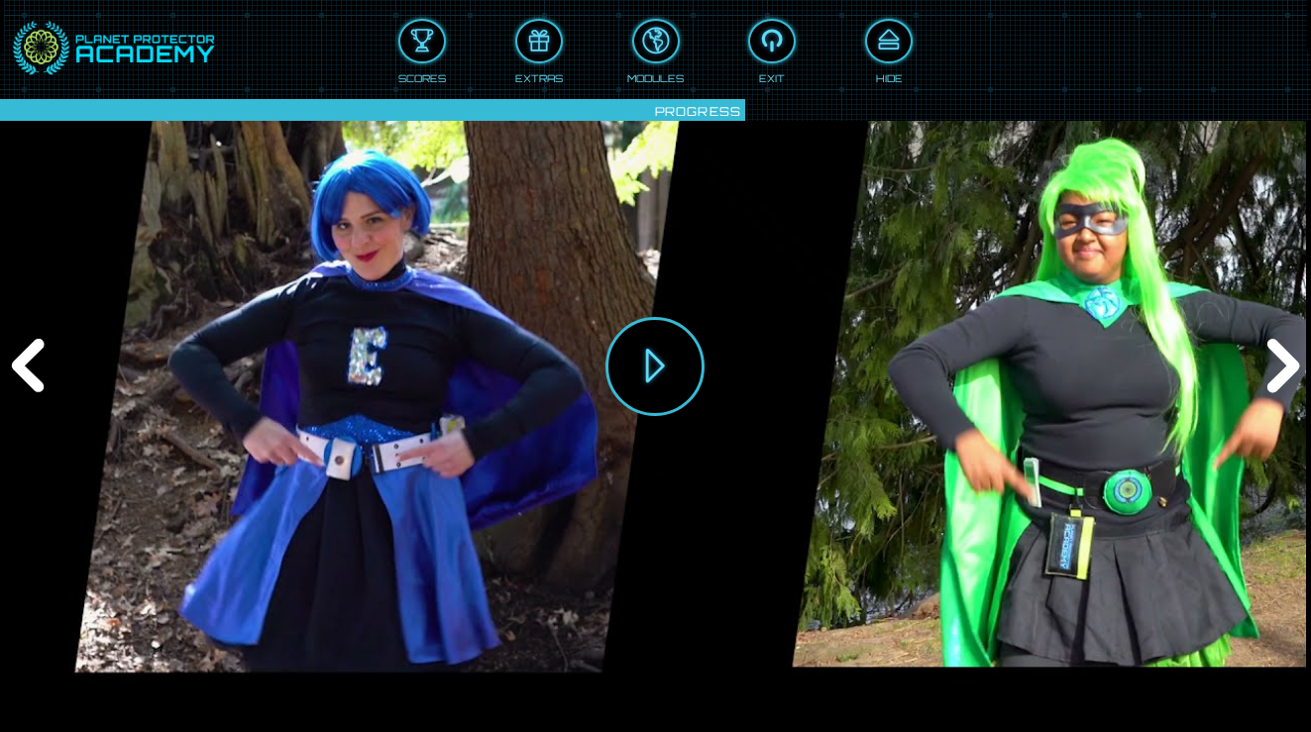
click at [18, 354] on div "Previous" at bounding box center [31, 367] width 63 height 220
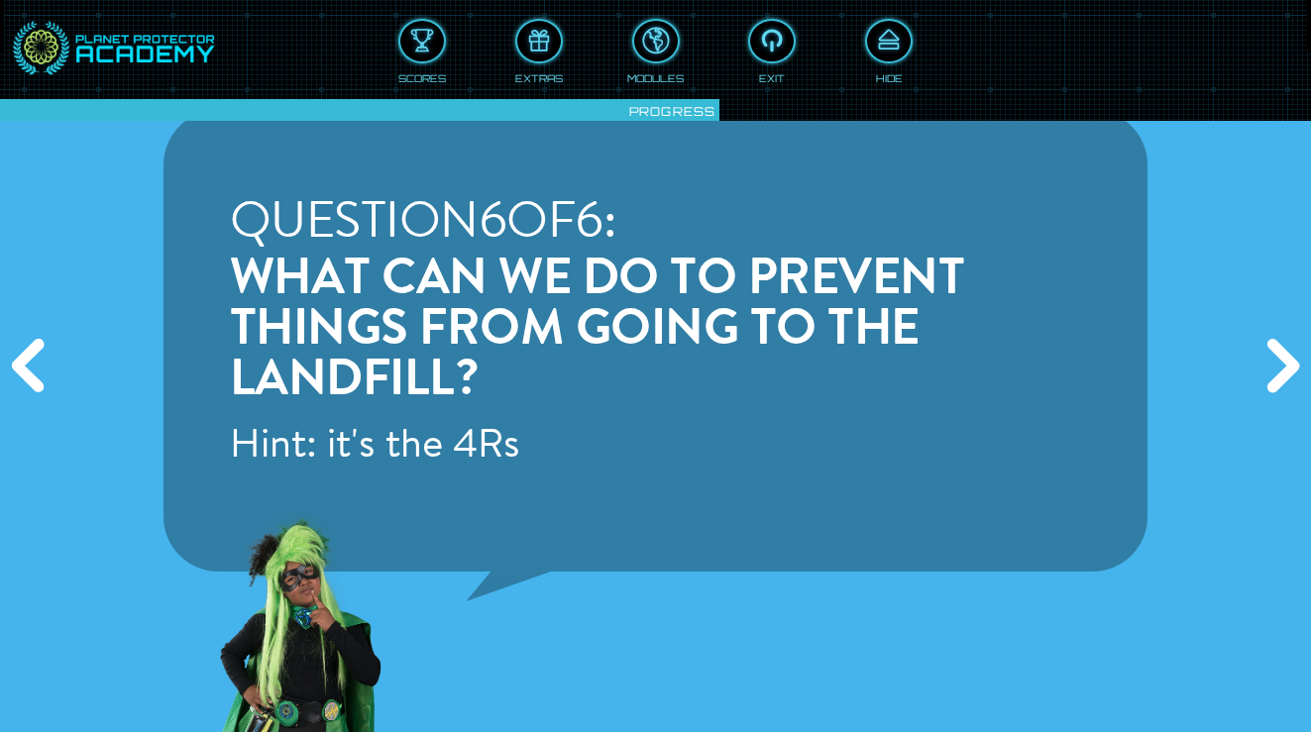
click at [18, 374] on div "Previous" at bounding box center [31, 367] width 63 height 220
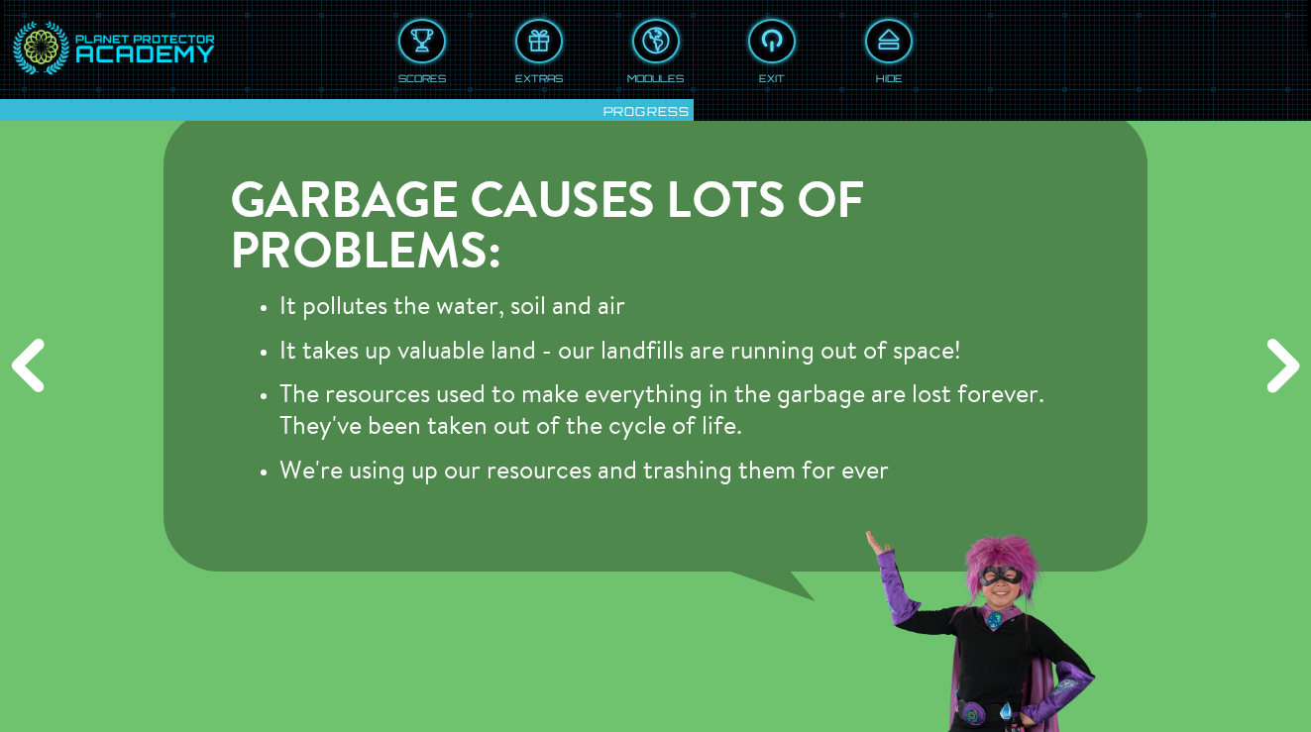
click at [18, 374] on div "Previous" at bounding box center [31, 367] width 63 height 220
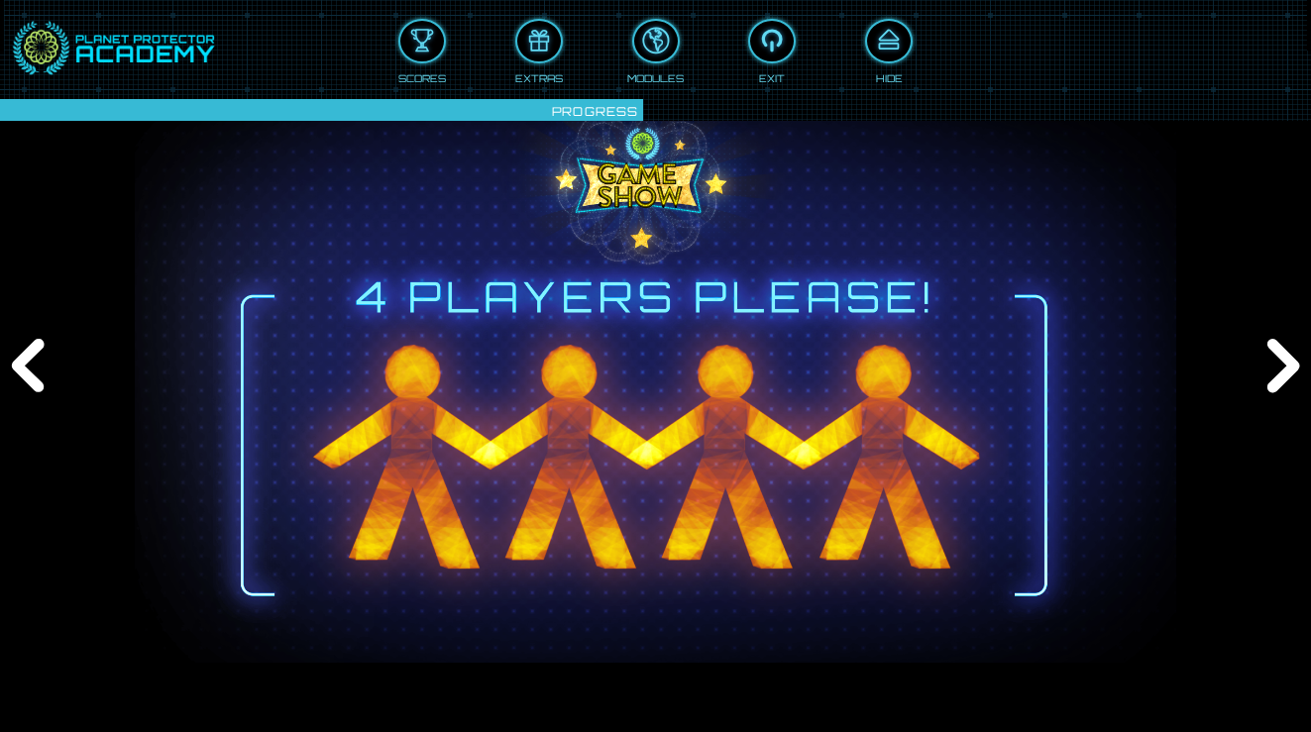
click at [18, 374] on div "Previous" at bounding box center [31, 367] width 63 height 220
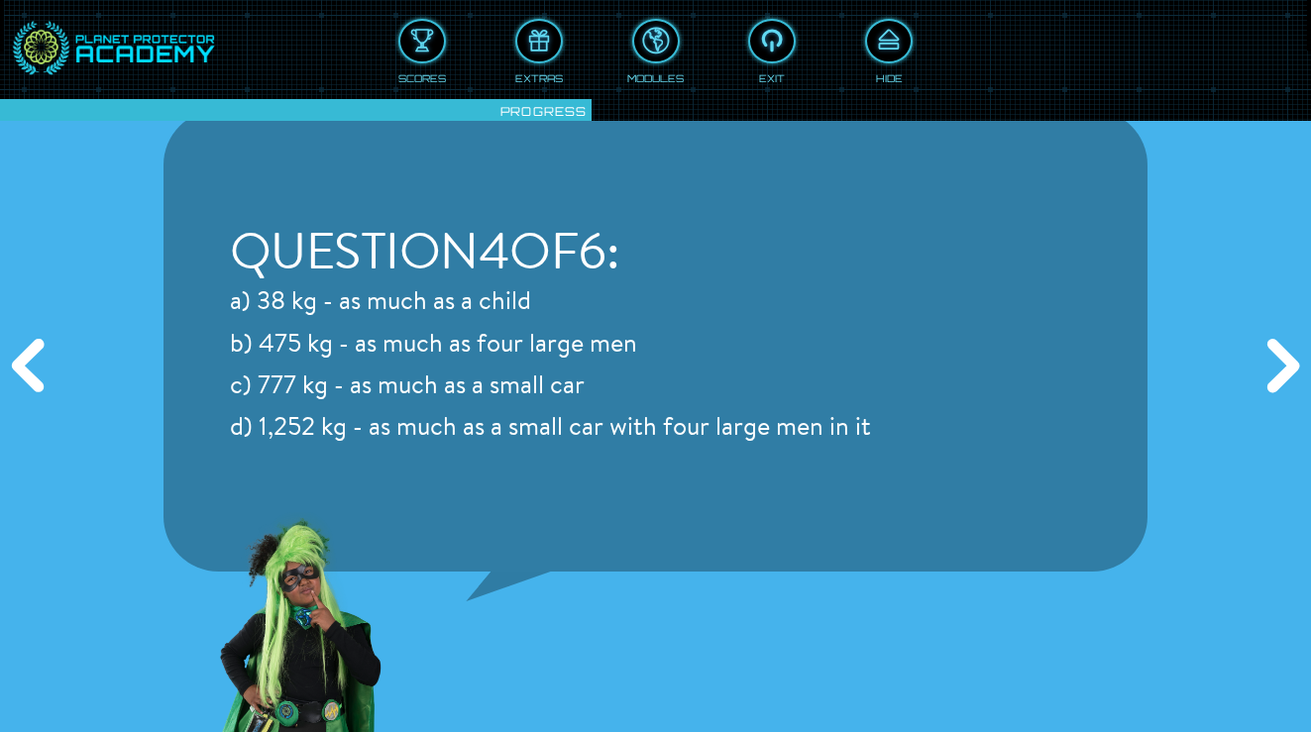
click at [18, 374] on div "Previous" at bounding box center [31, 367] width 63 height 220
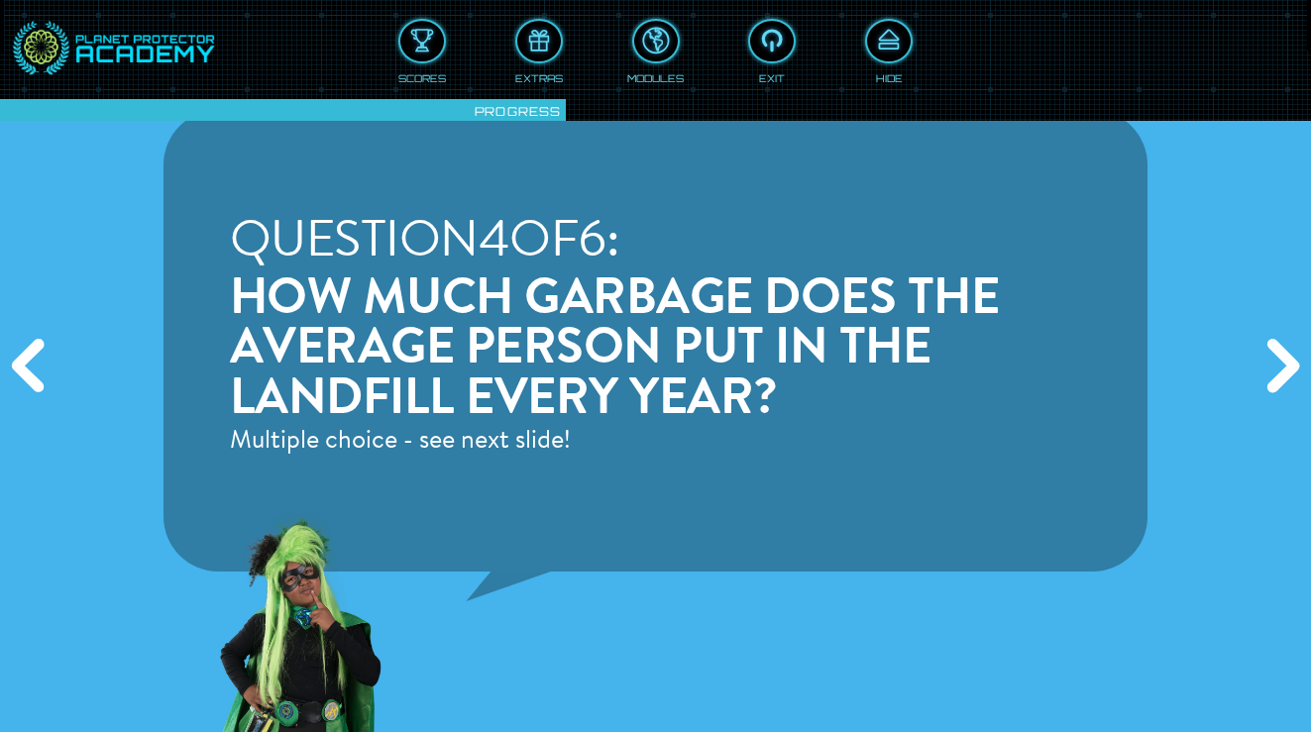
click at [18, 374] on div "Previous" at bounding box center [31, 367] width 63 height 220
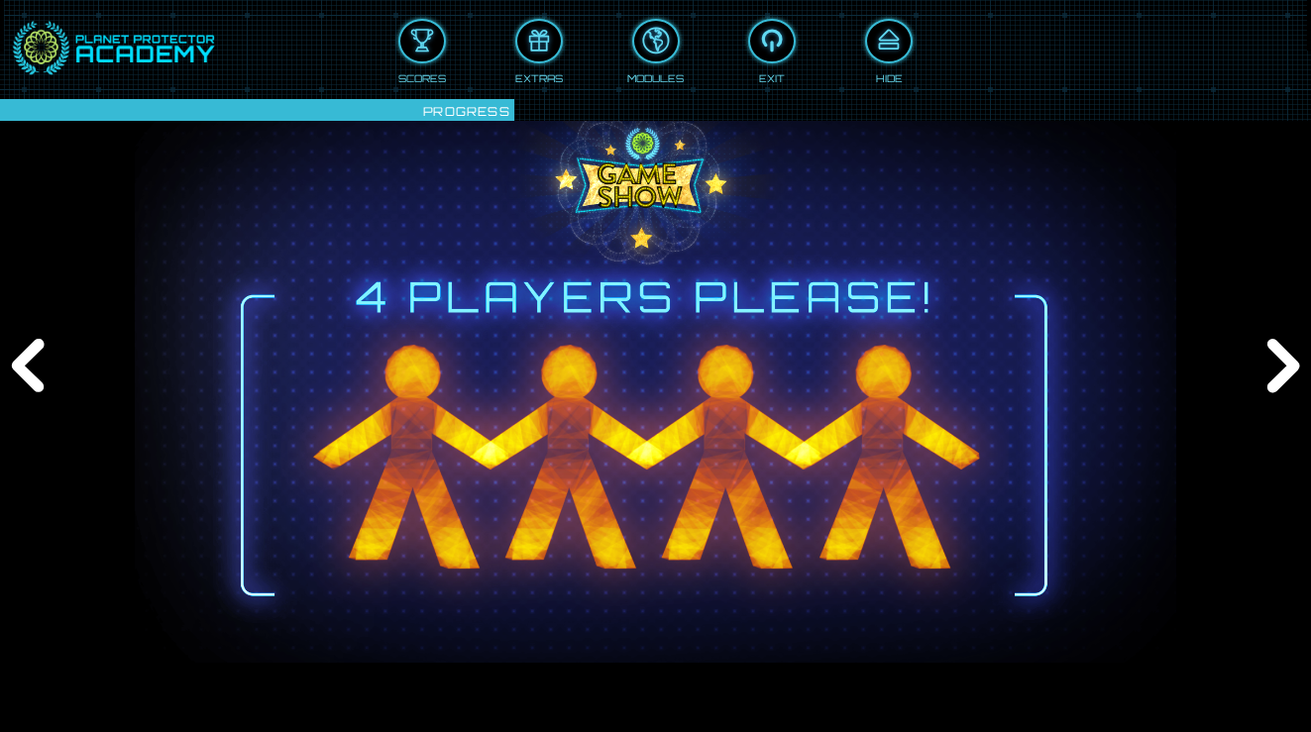
click at [18, 374] on div "Previous" at bounding box center [31, 367] width 63 height 220
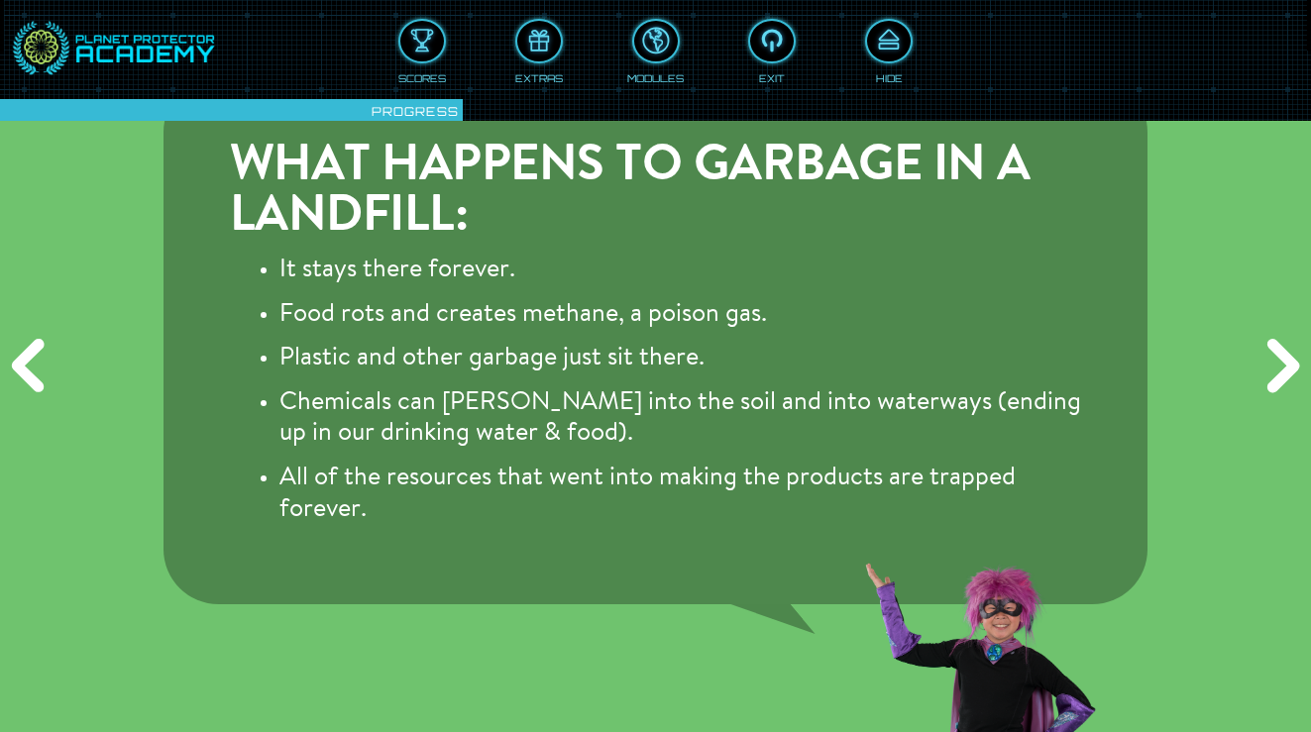
click at [18, 374] on div "Previous" at bounding box center [31, 367] width 63 height 220
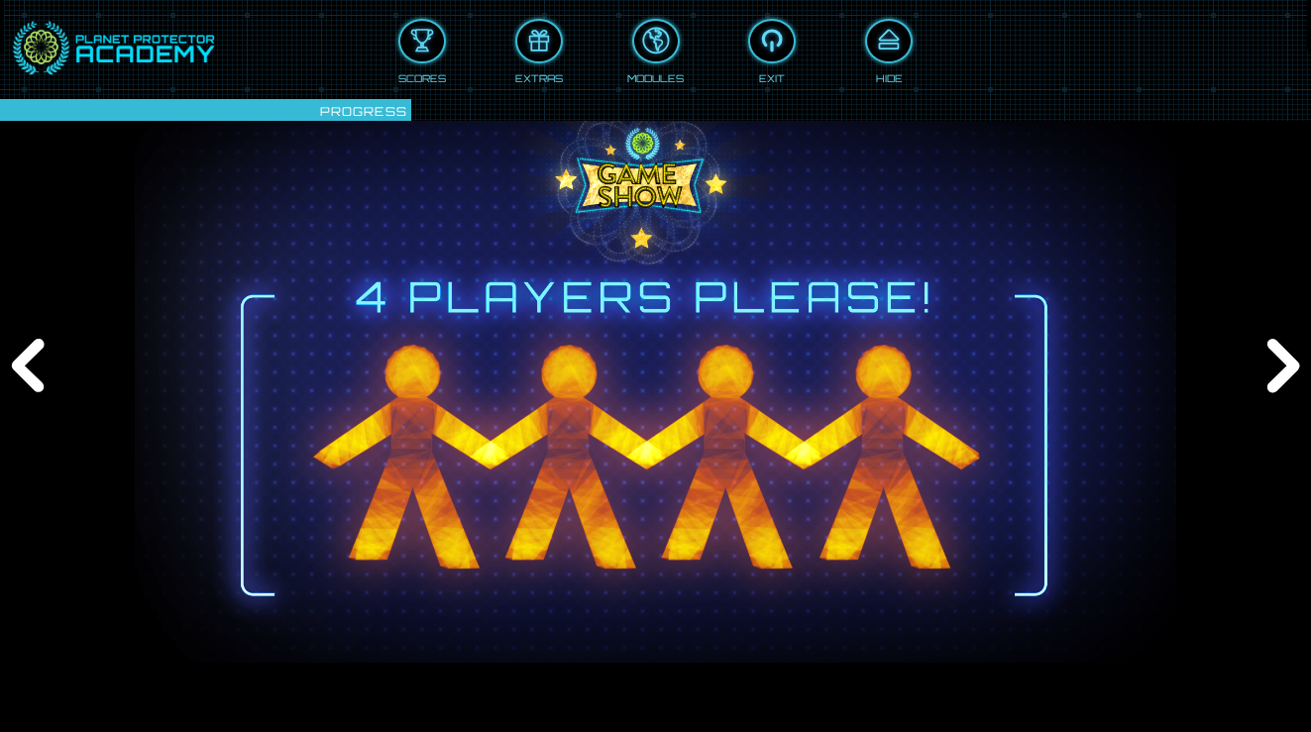
click at [18, 374] on div "Previous" at bounding box center [31, 367] width 63 height 220
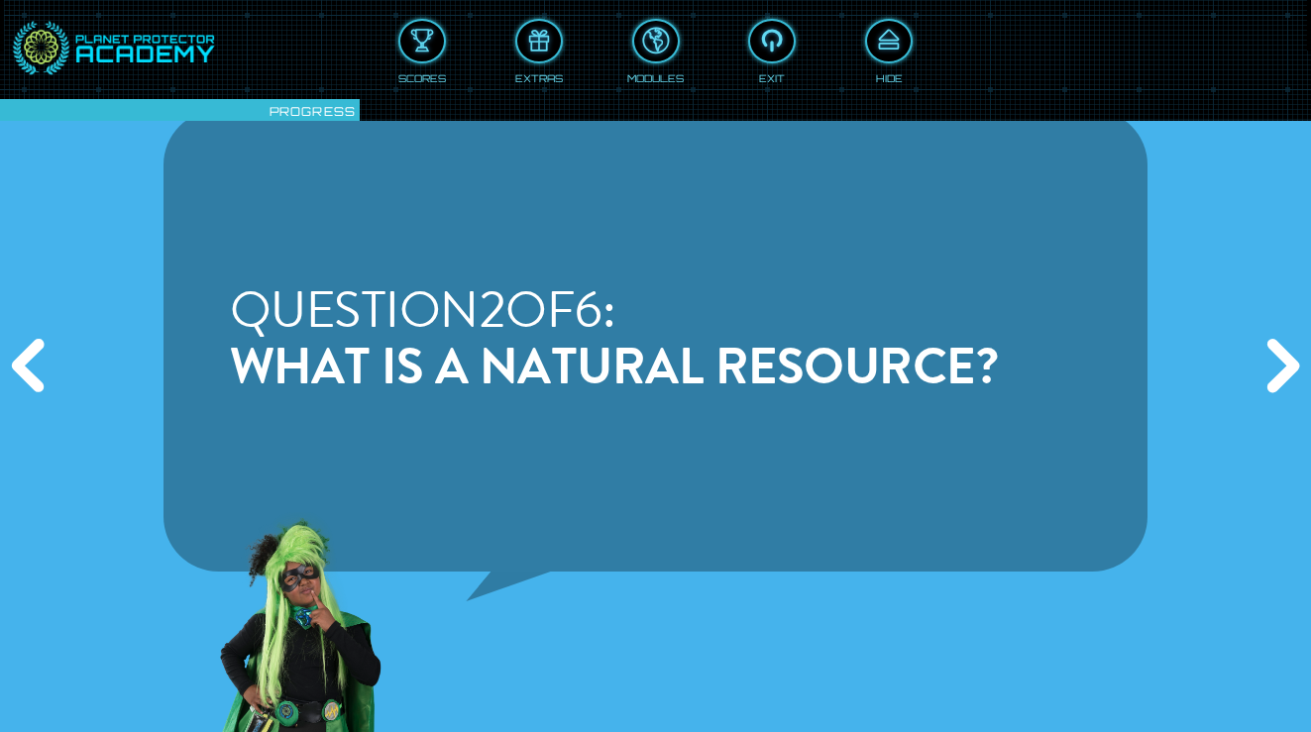
click at [18, 374] on div "Previous" at bounding box center [31, 367] width 63 height 220
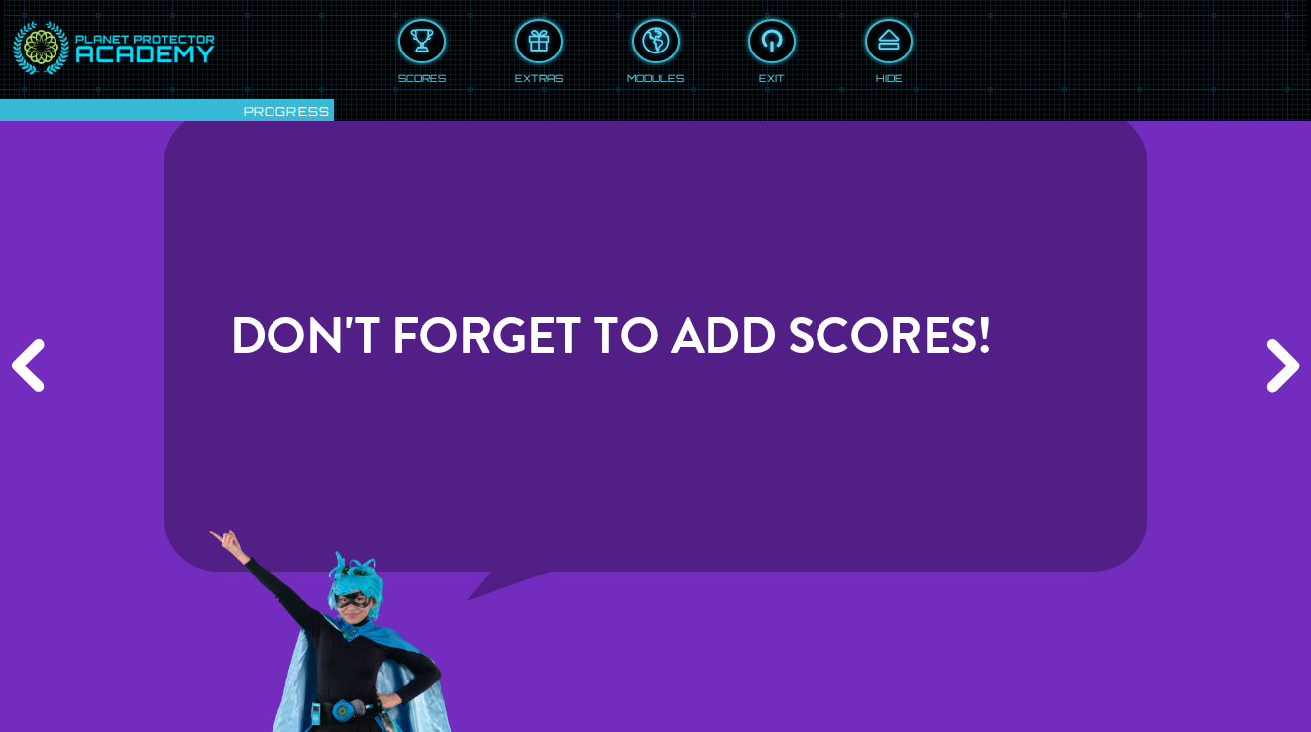
click at [18, 374] on div "Previous" at bounding box center [31, 367] width 63 height 220
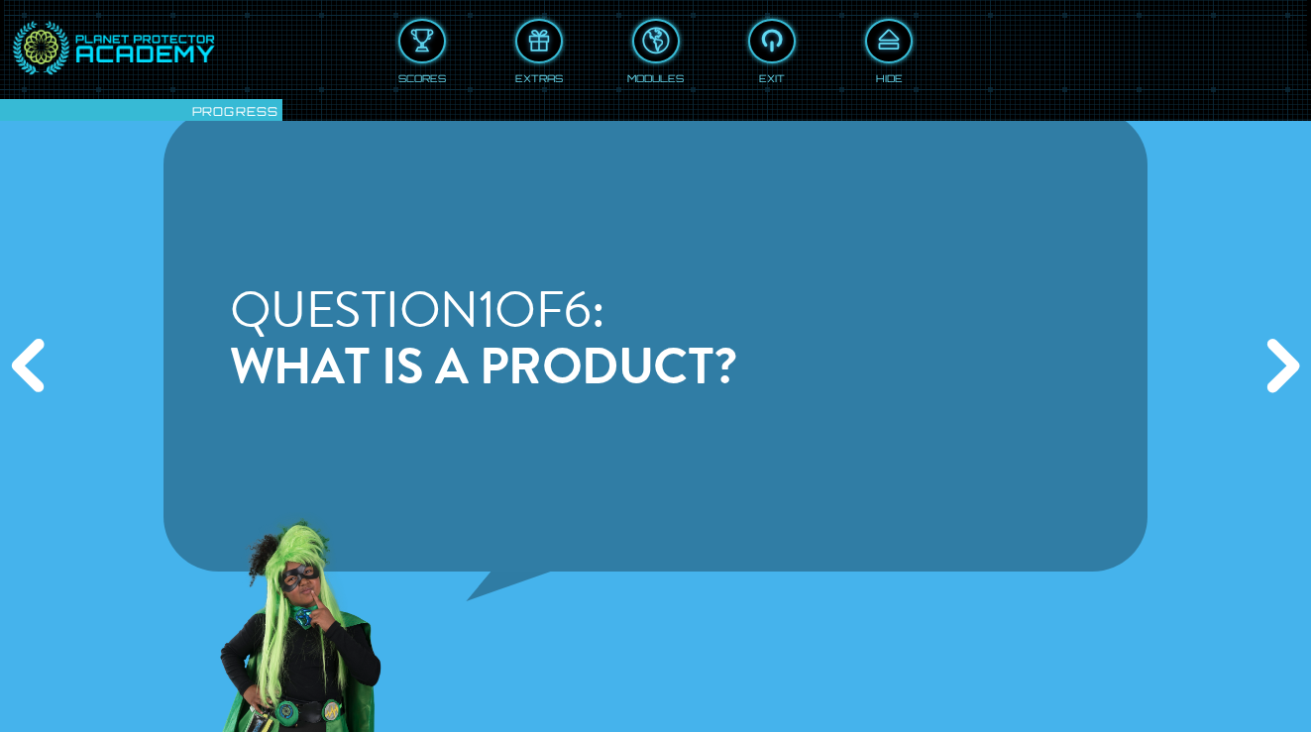
click at [18, 374] on div "Previous" at bounding box center [31, 367] width 63 height 220
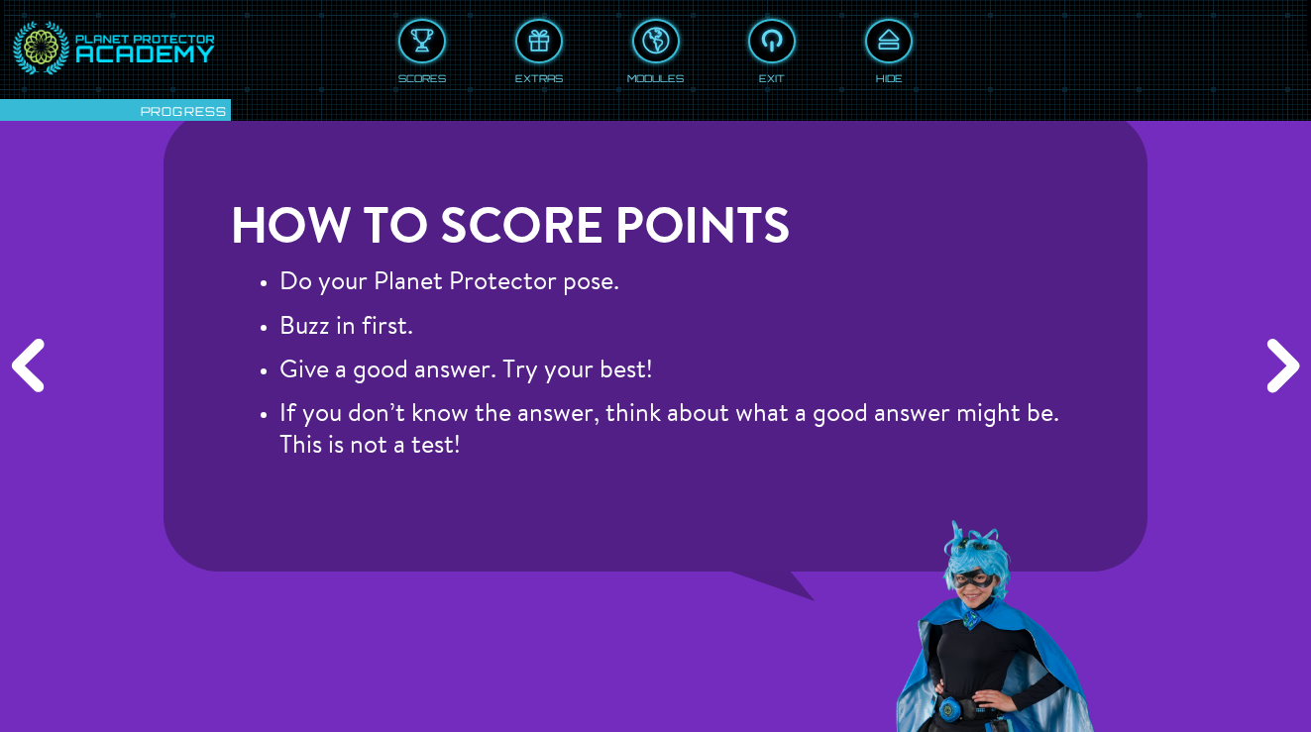
click at [18, 374] on div "Previous" at bounding box center [31, 367] width 63 height 220
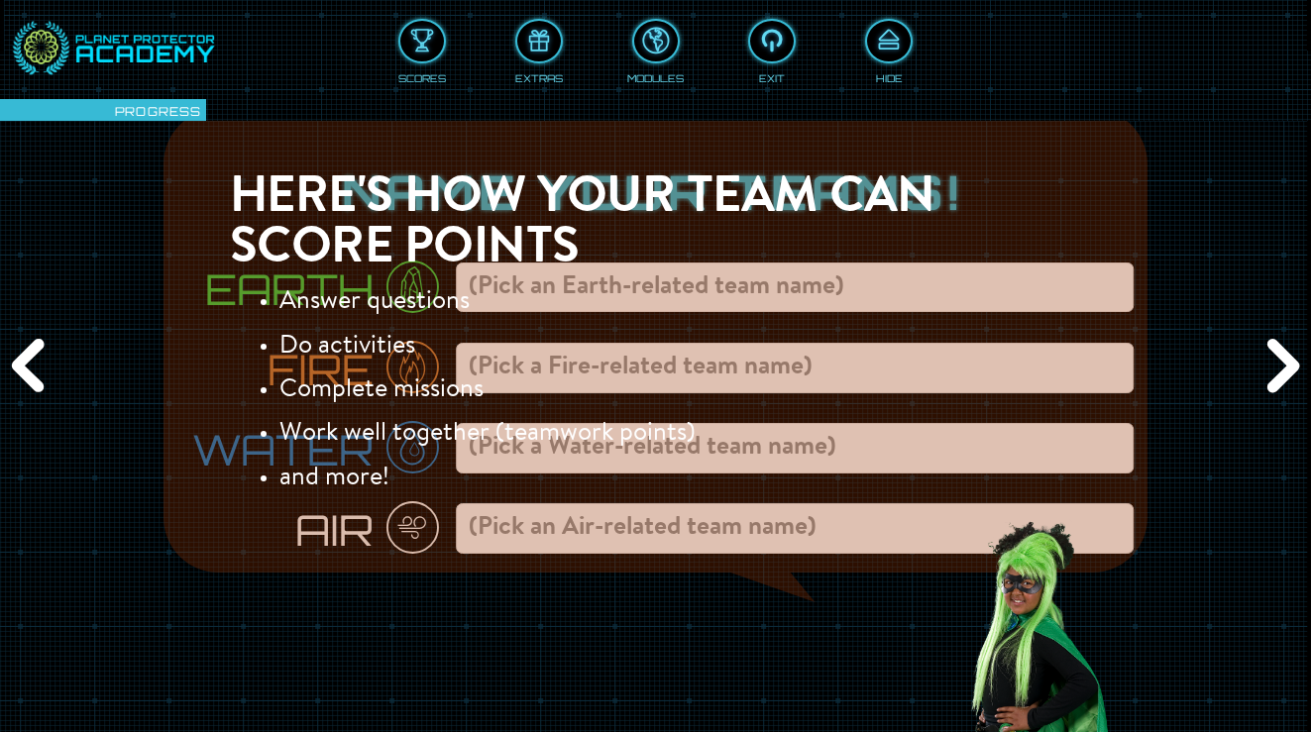
click at [18, 374] on div "Previous" at bounding box center [31, 367] width 63 height 220
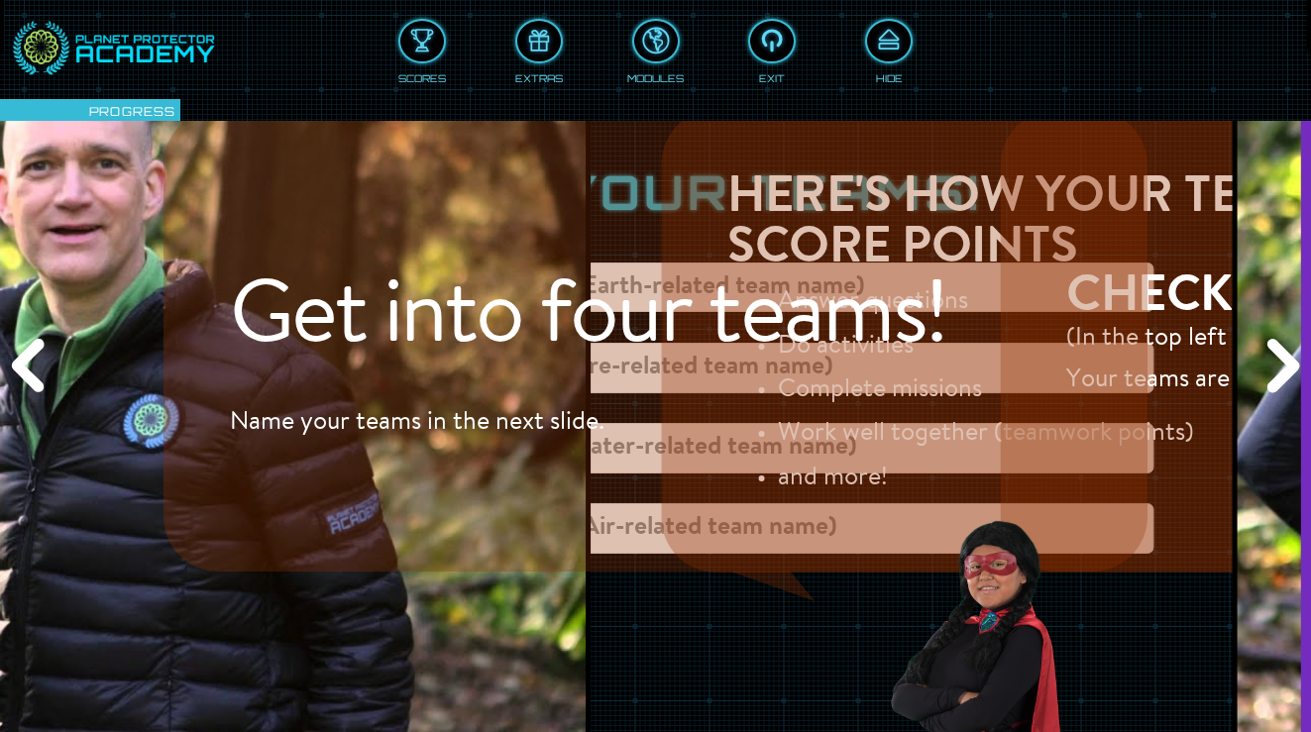
click at [18, 374] on div "Previous" at bounding box center [31, 367] width 63 height 220
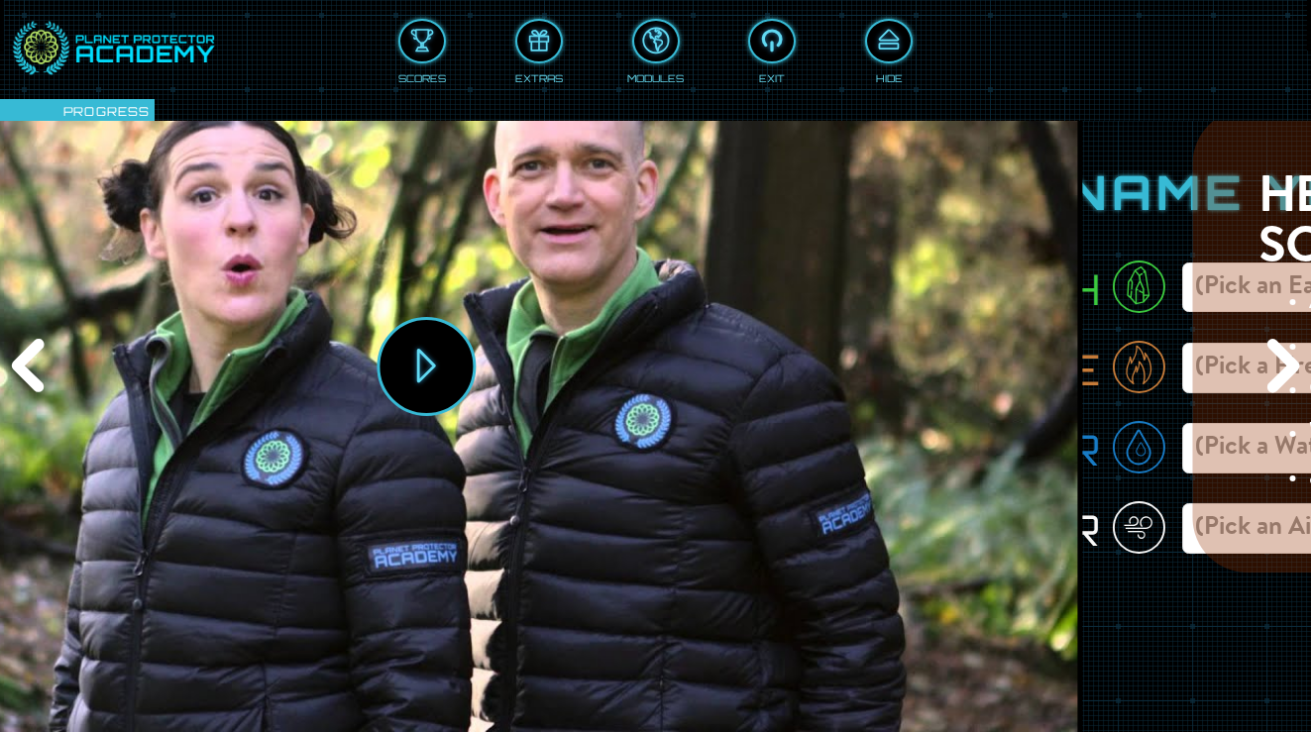
click at [18, 374] on div "Previous" at bounding box center [31, 367] width 63 height 220
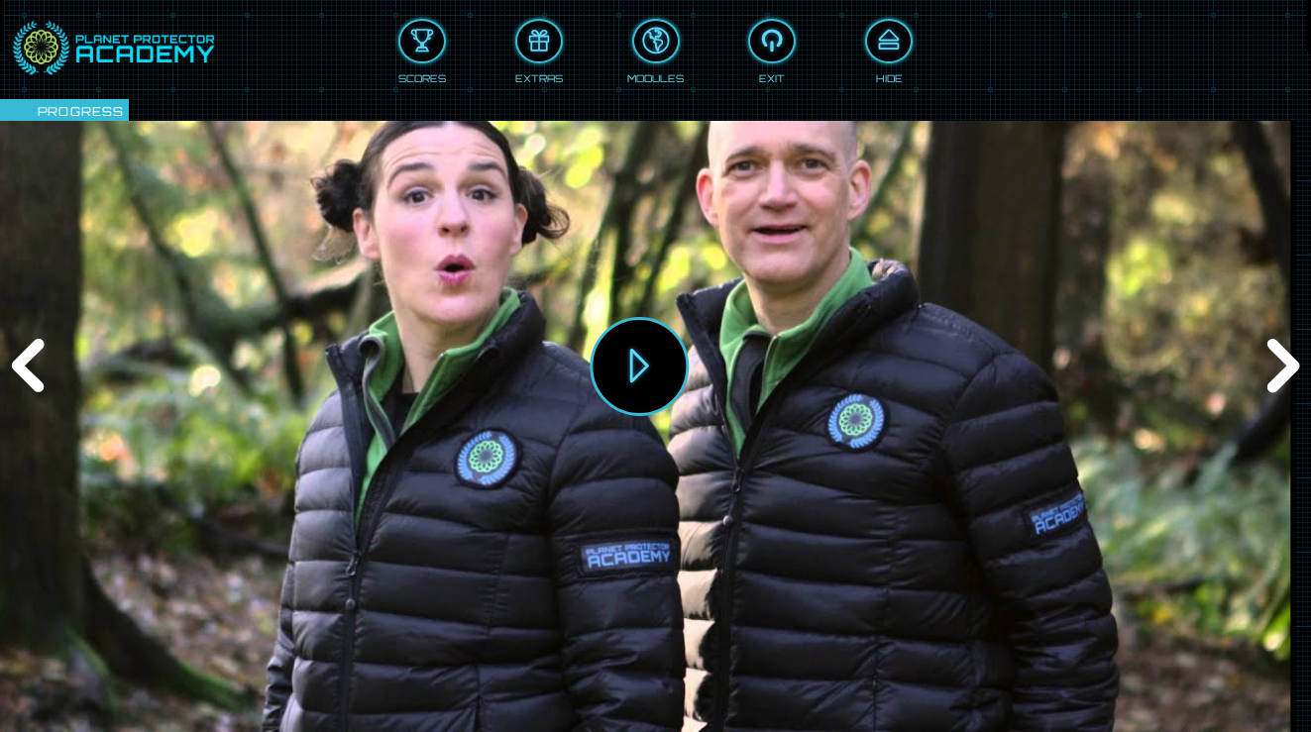
click at [18, 374] on div "Previous" at bounding box center [31, 367] width 63 height 220
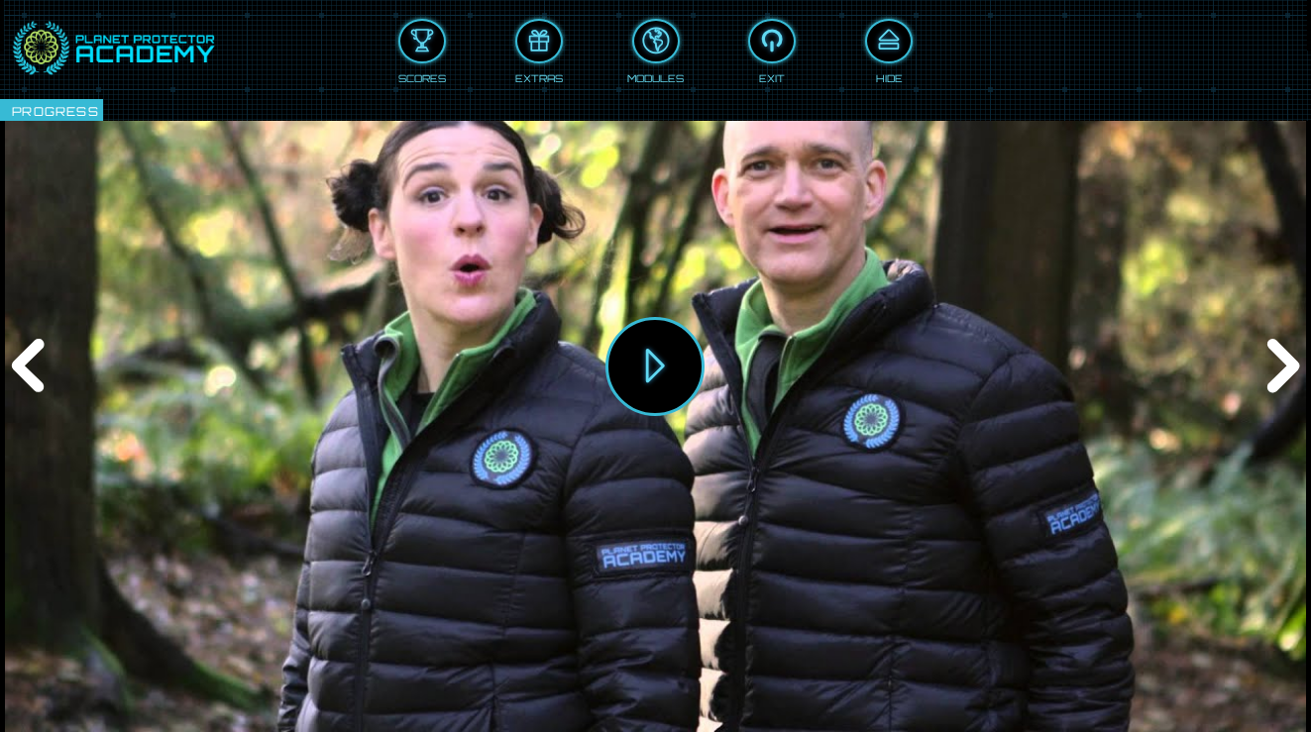
click at [18, 374] on div "Previous" at bounding box center [31, 367] width 63 height 220
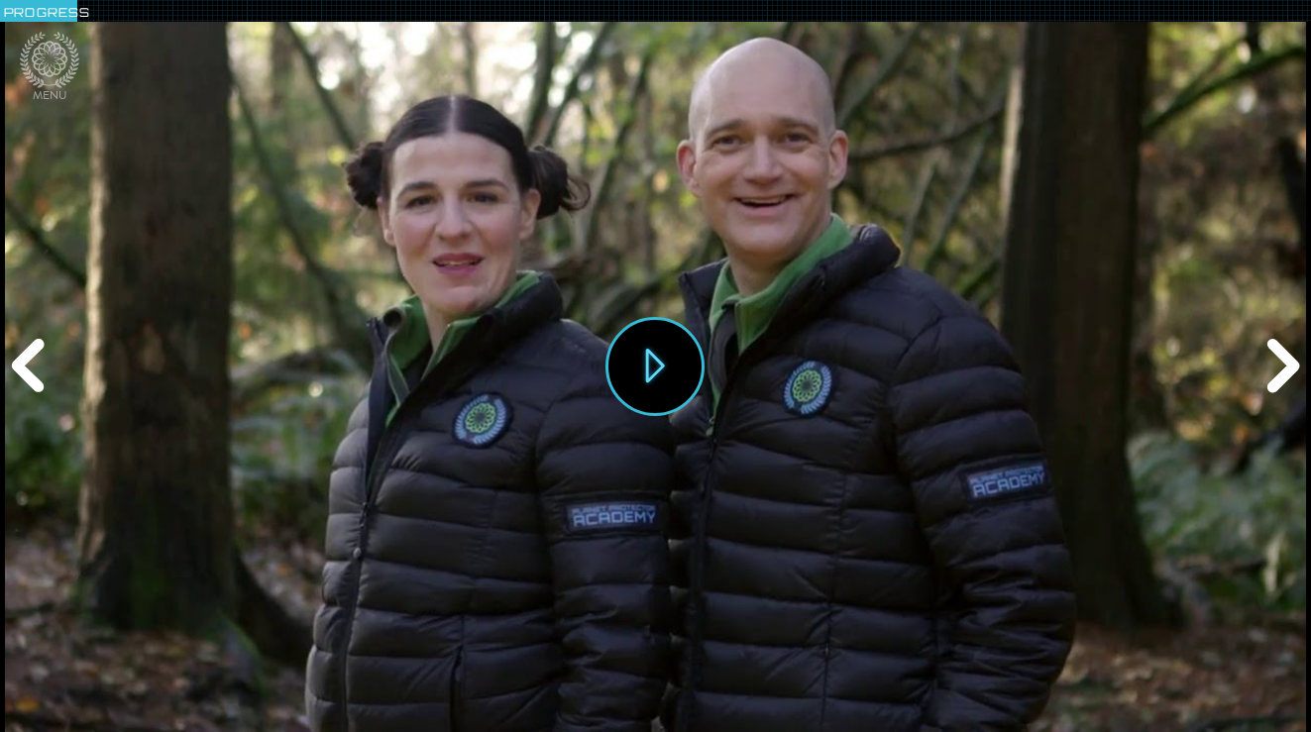
click at [41, 348] on div "Previous" at bounding box center [31, 367] width 63 height 220
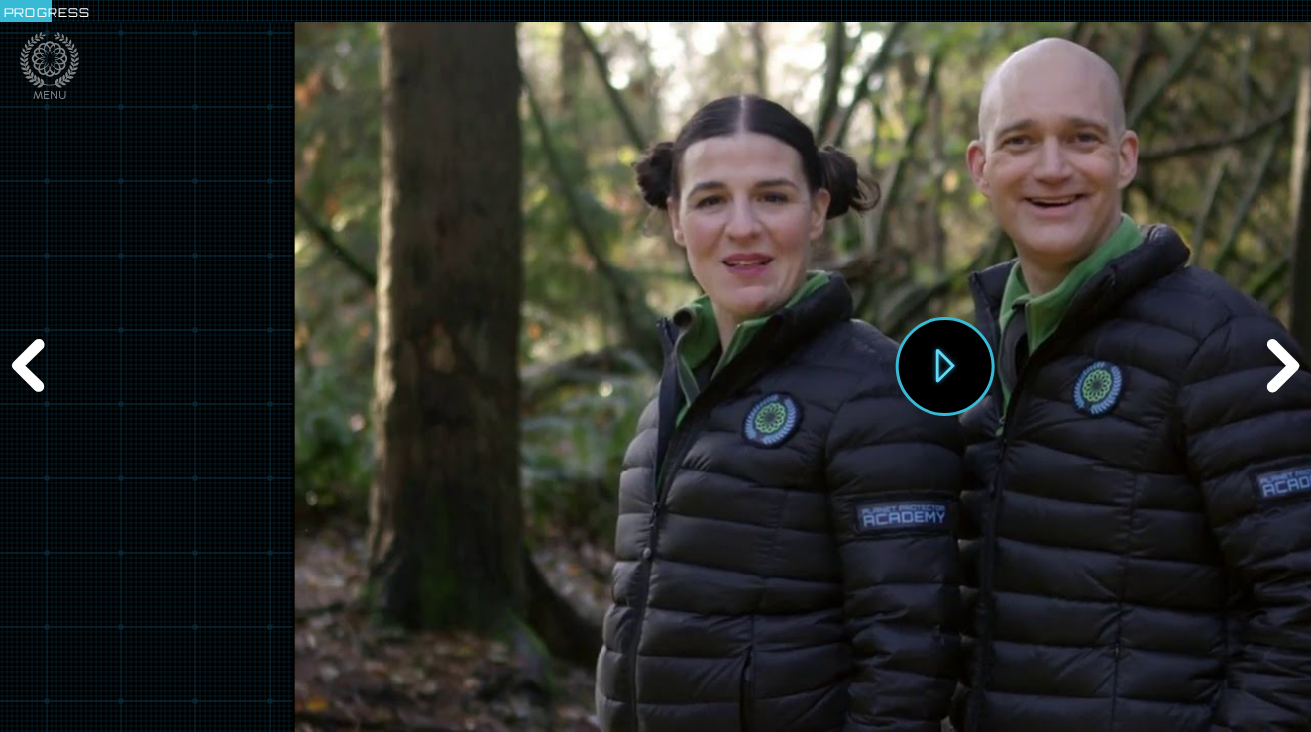
click at [41, 348] on div "Previous" at bounding box center [31, 367] width 63 height 220
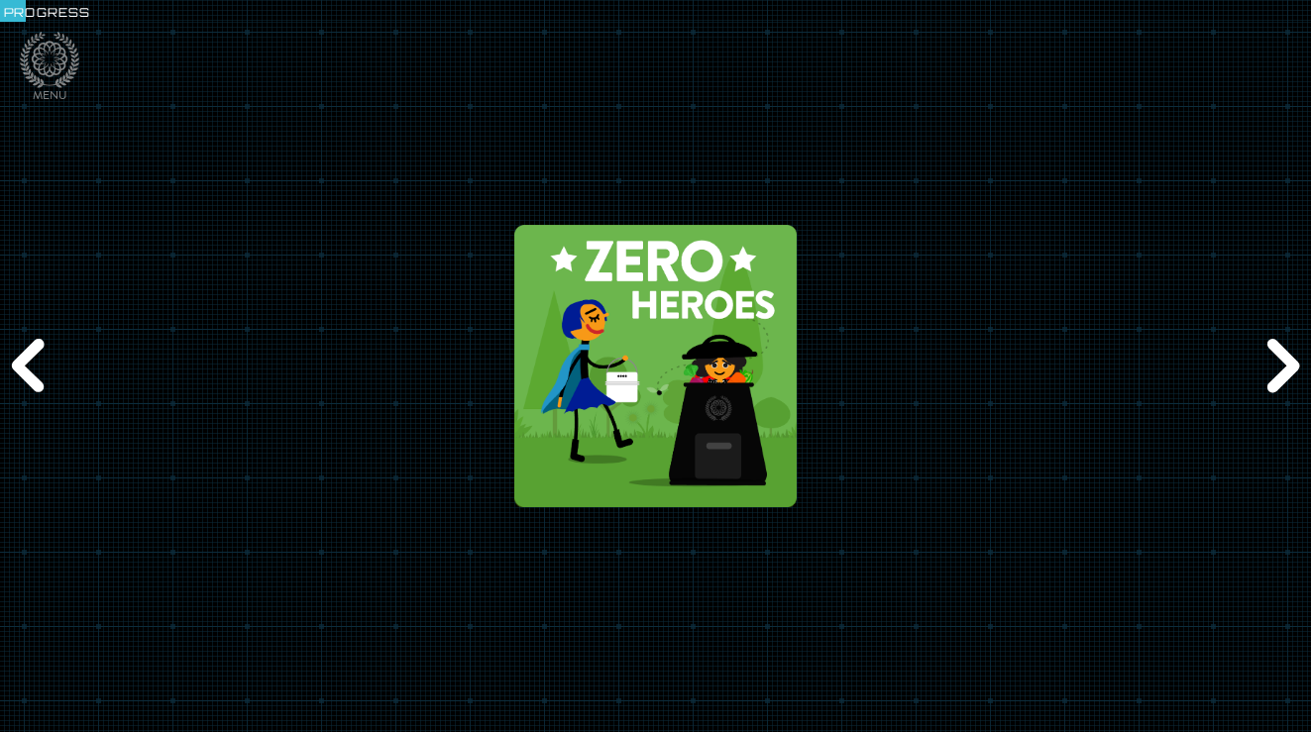
click at [41, 348] on div "Previous" at bounding box center [31, 367] width 63 height 220
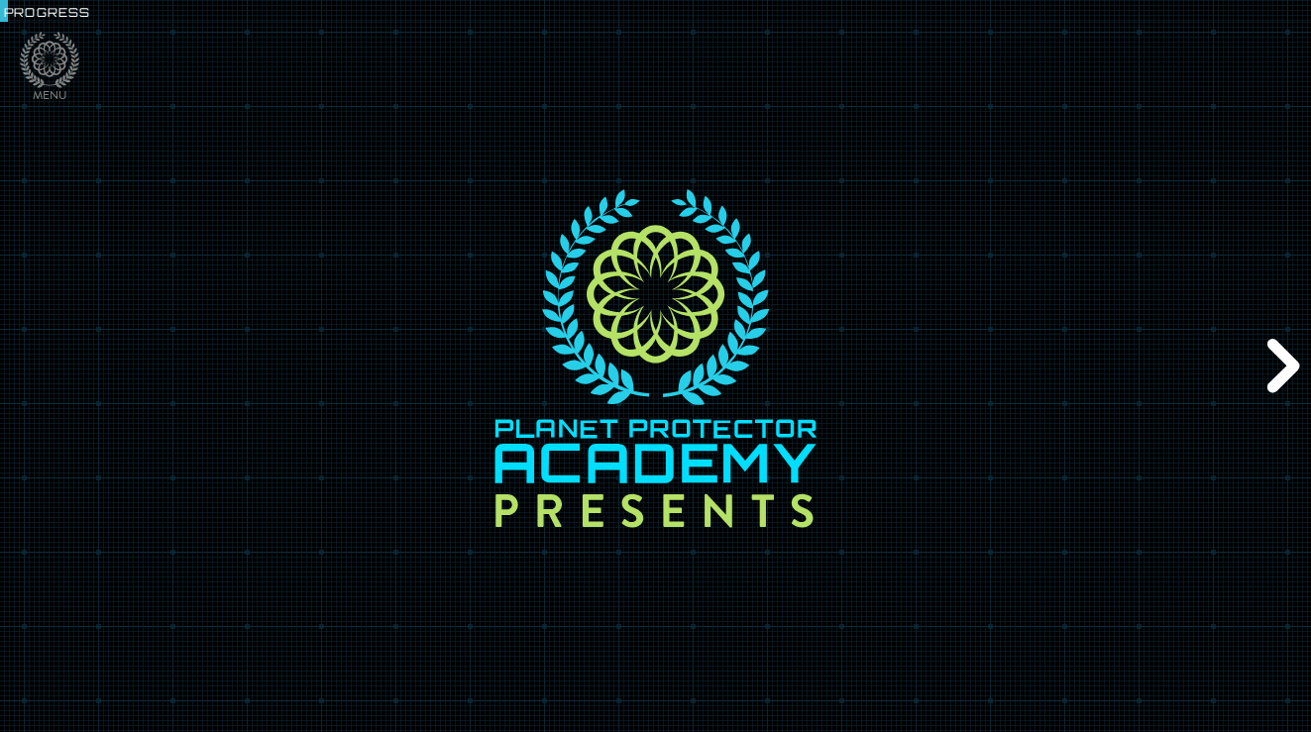
click at [1279, 366] on div "Next" at bounding box center [1280, 367] width 63 height 220
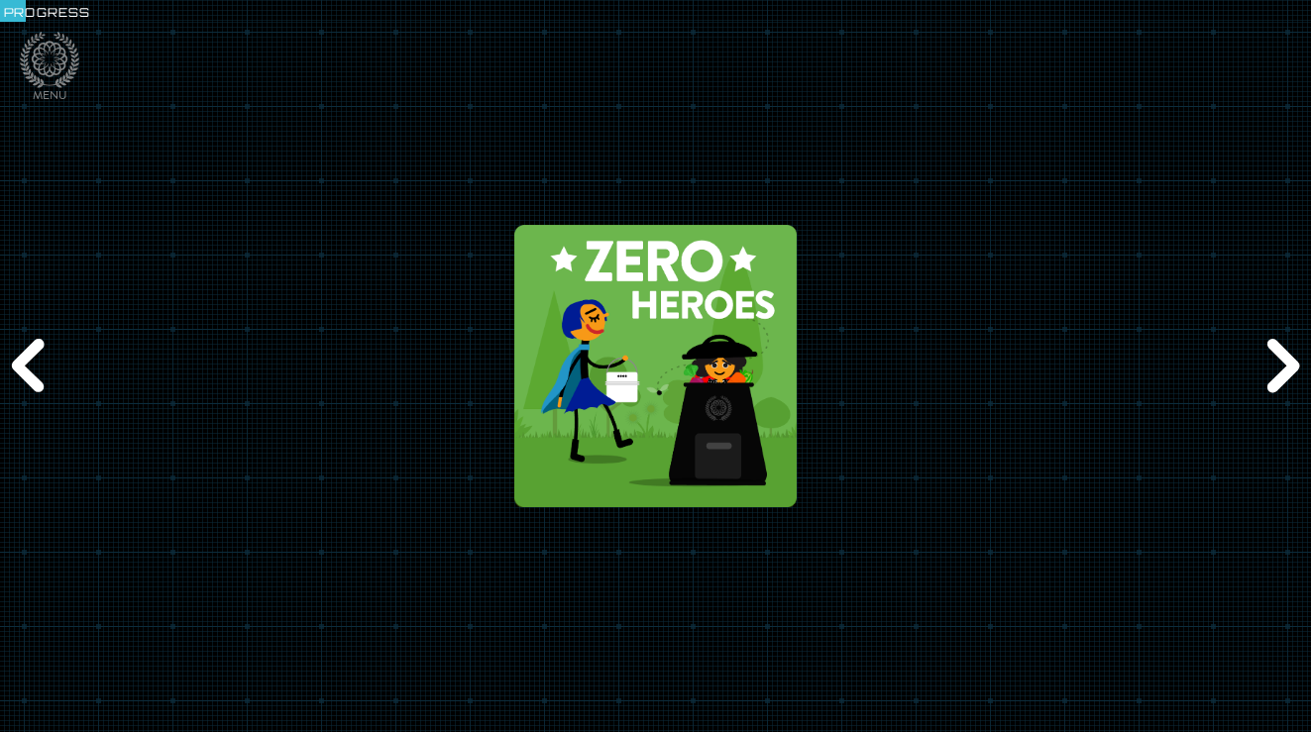
click at [848, 396] on div at bounding box center [655, 366] width 443 height 354
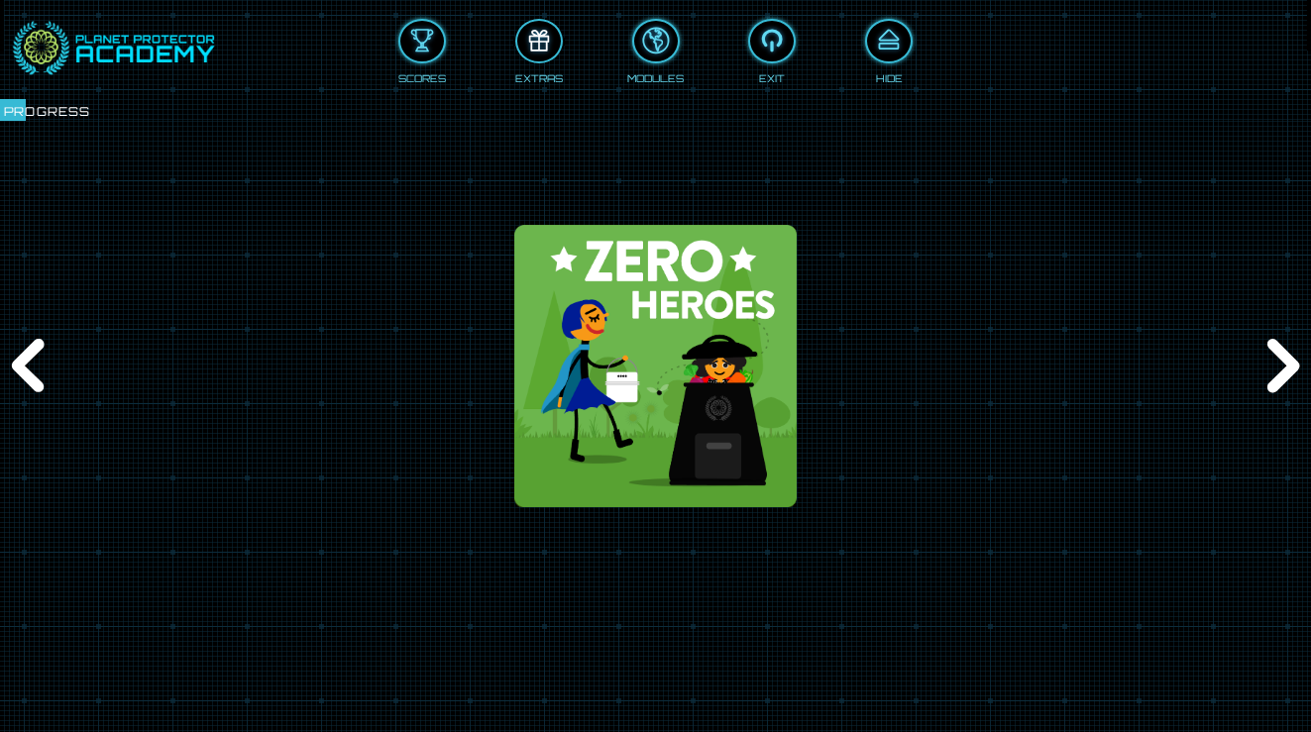
click at [535, 42] on div at bounding box center [539, 41] width 44 height 33
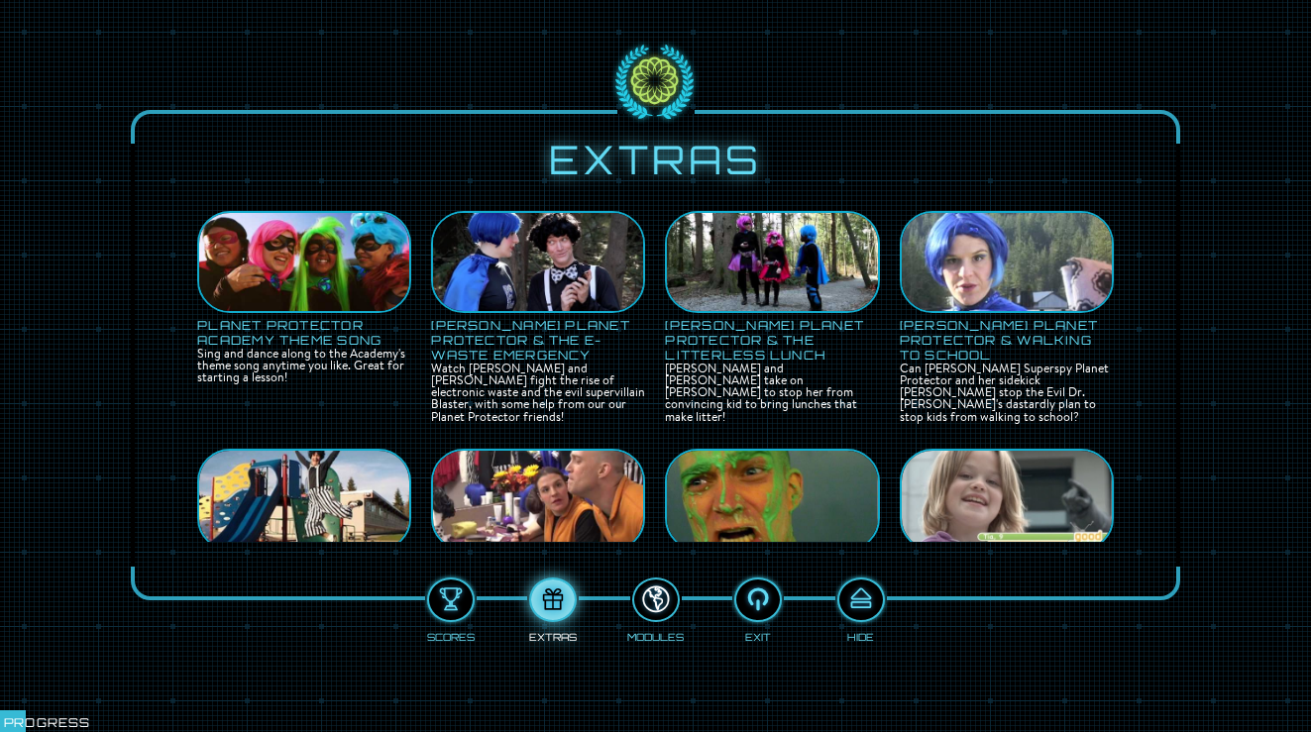
click at [663, 595] on div at bounding box center [656, 600] width 44 height 33
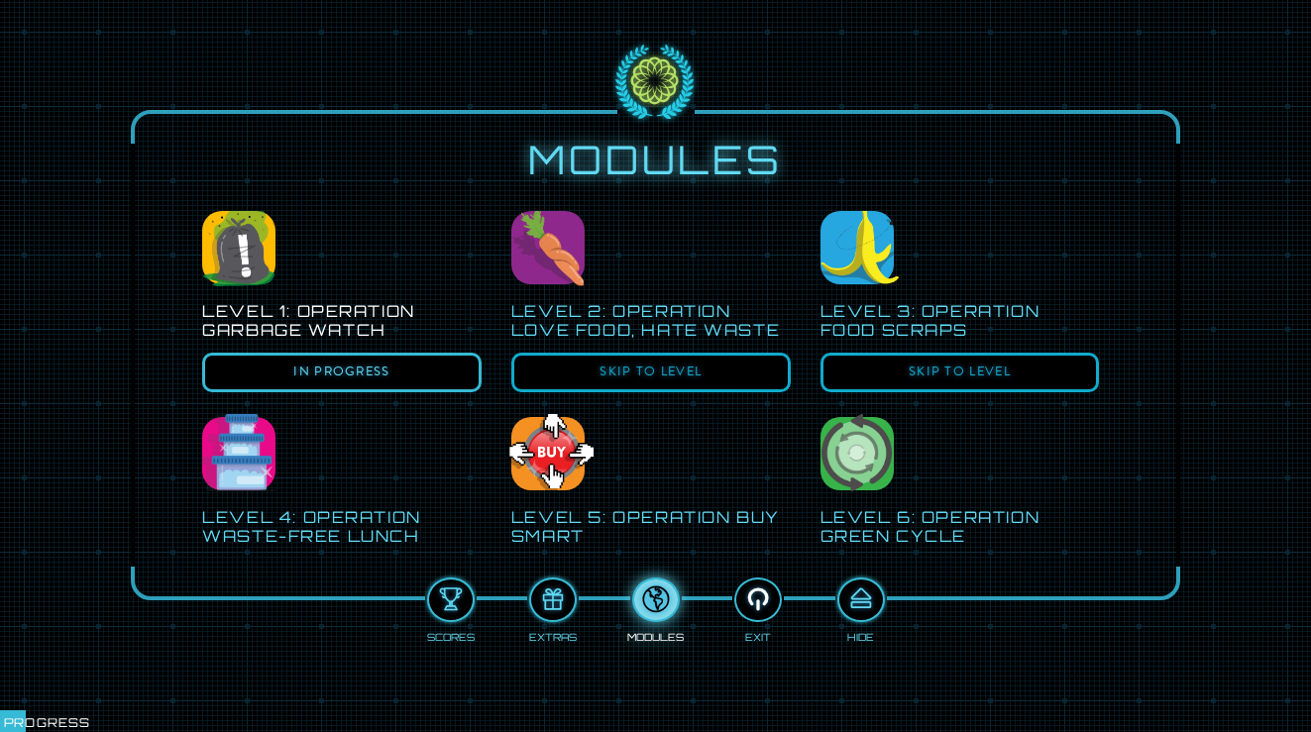
click at [748, 608] on div at bounding box center [758, 600] width 44 height 33
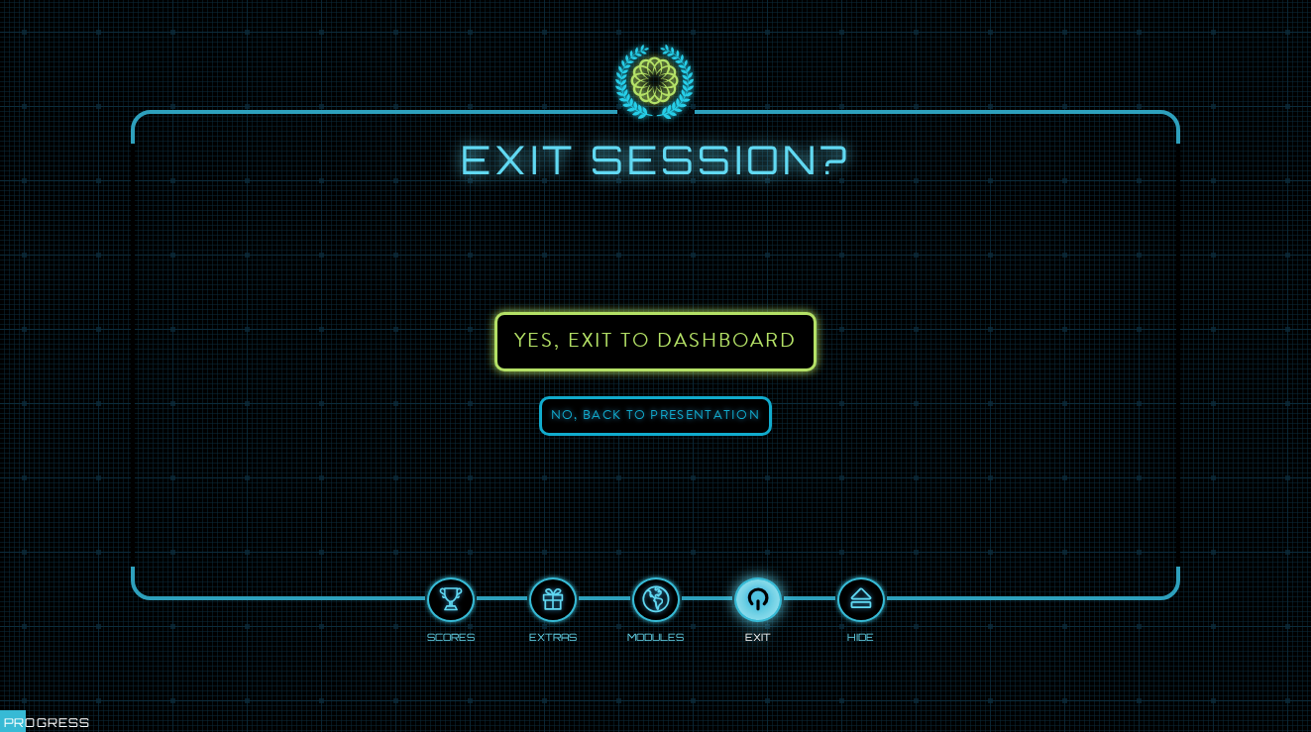
click at [686, 337] on button "Yes, exit to DASHBOARD" at bounding box center [656, 341] width 322 height 59
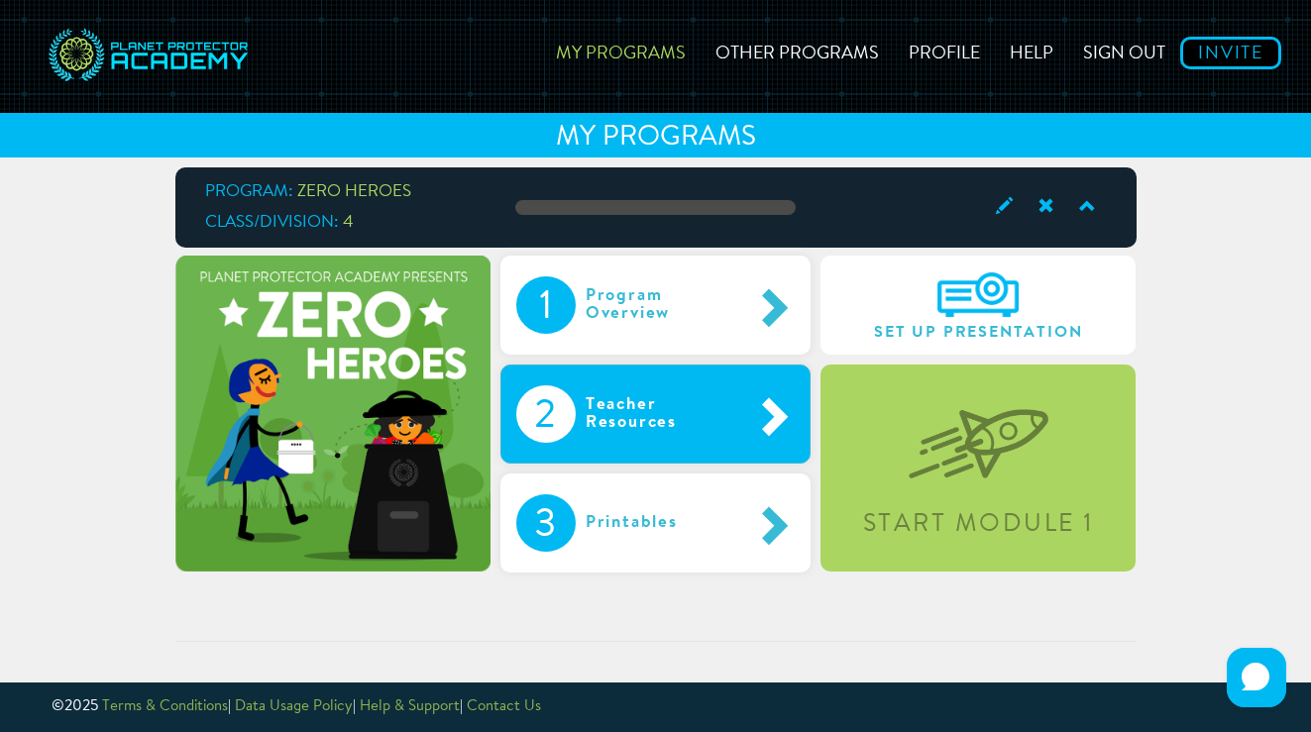
click at [654, 431] on div "Teacher Resources" at bounding box center [664, 414] width 176 height 57
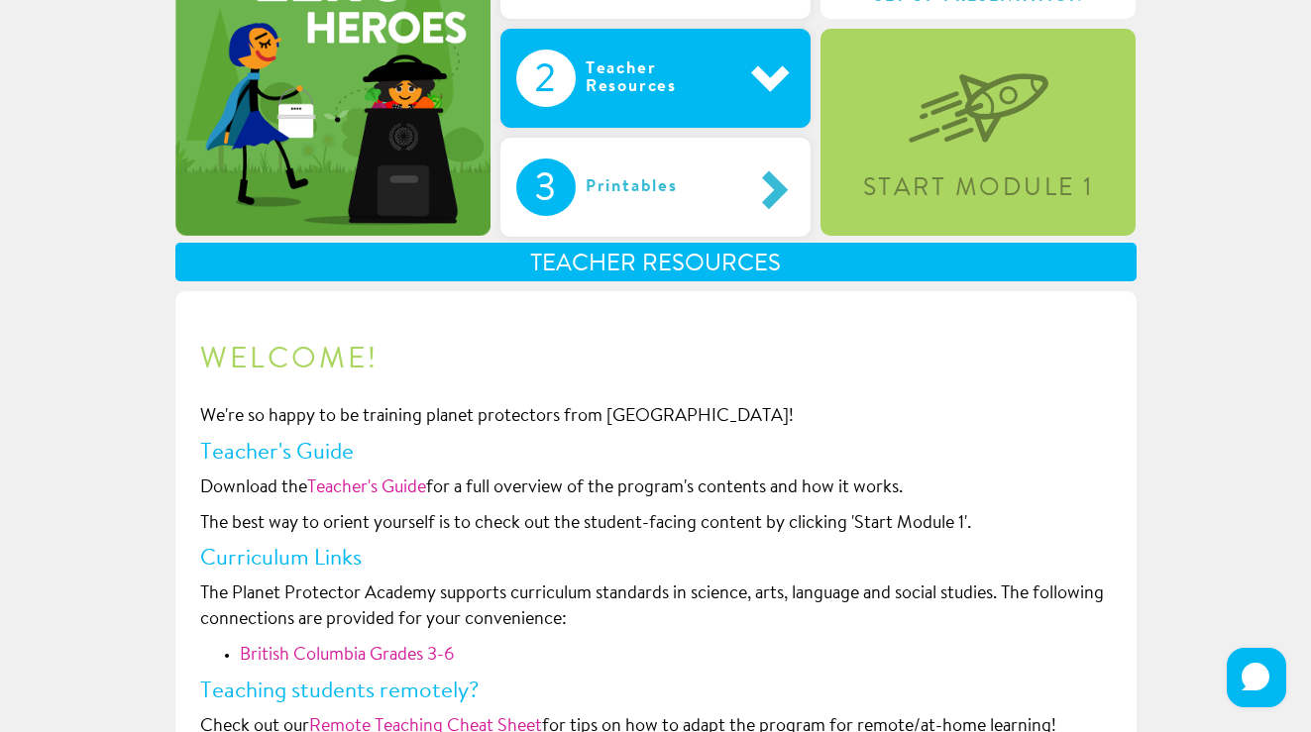
scroll to position [296, 0]
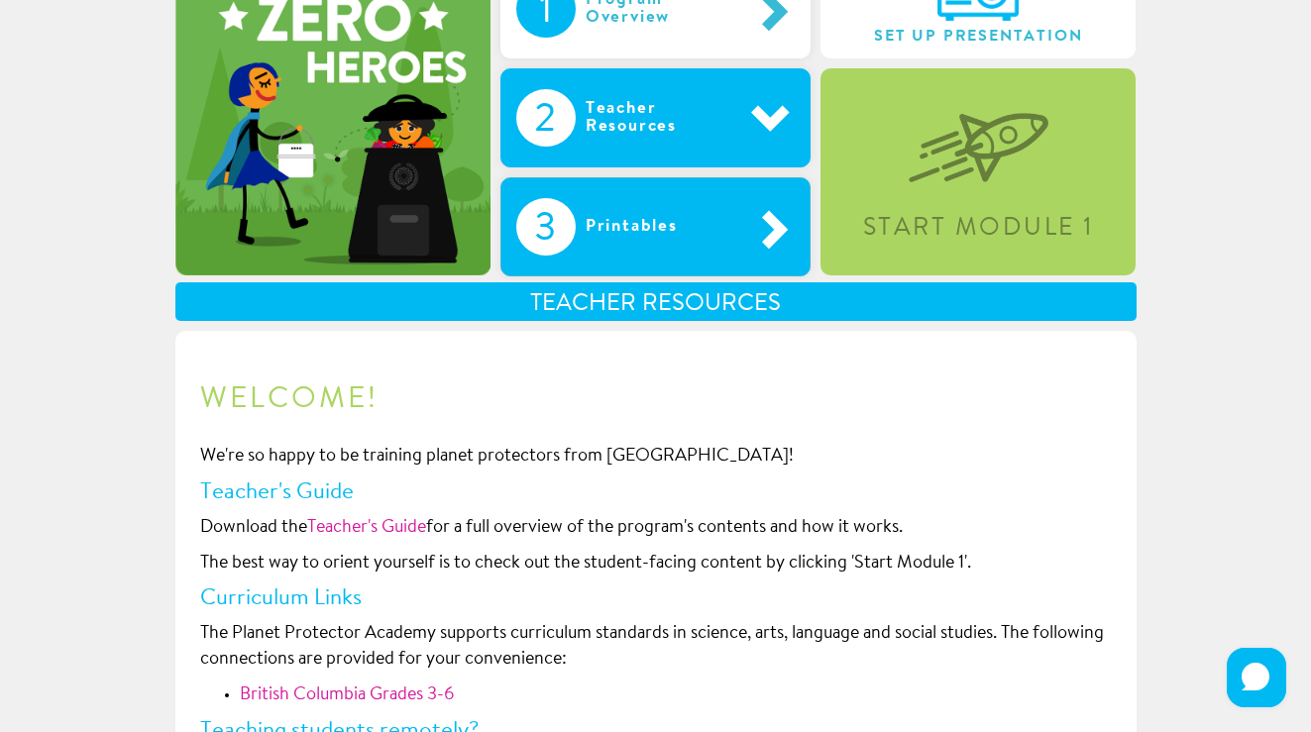
click at [636, 245] on div "Printables" at bounding box center [653, 226] width 154 height 57
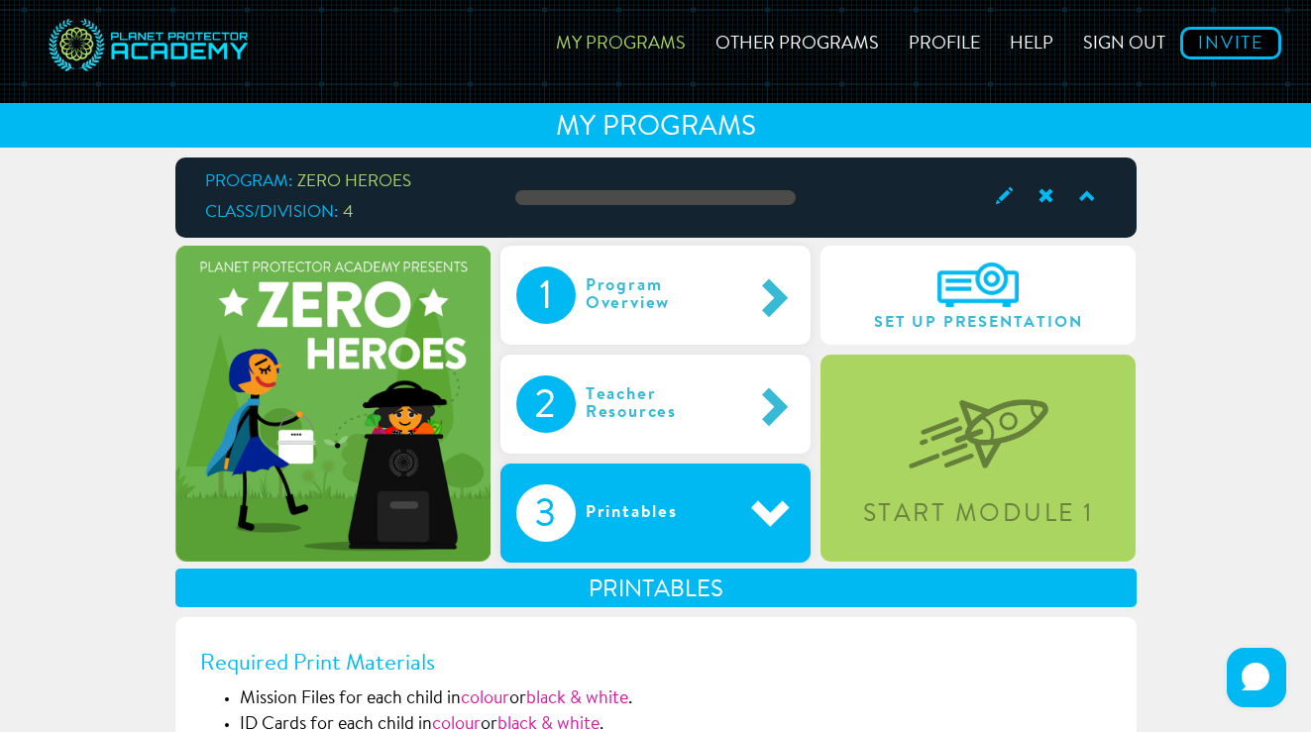
scroll to position [0, 0]
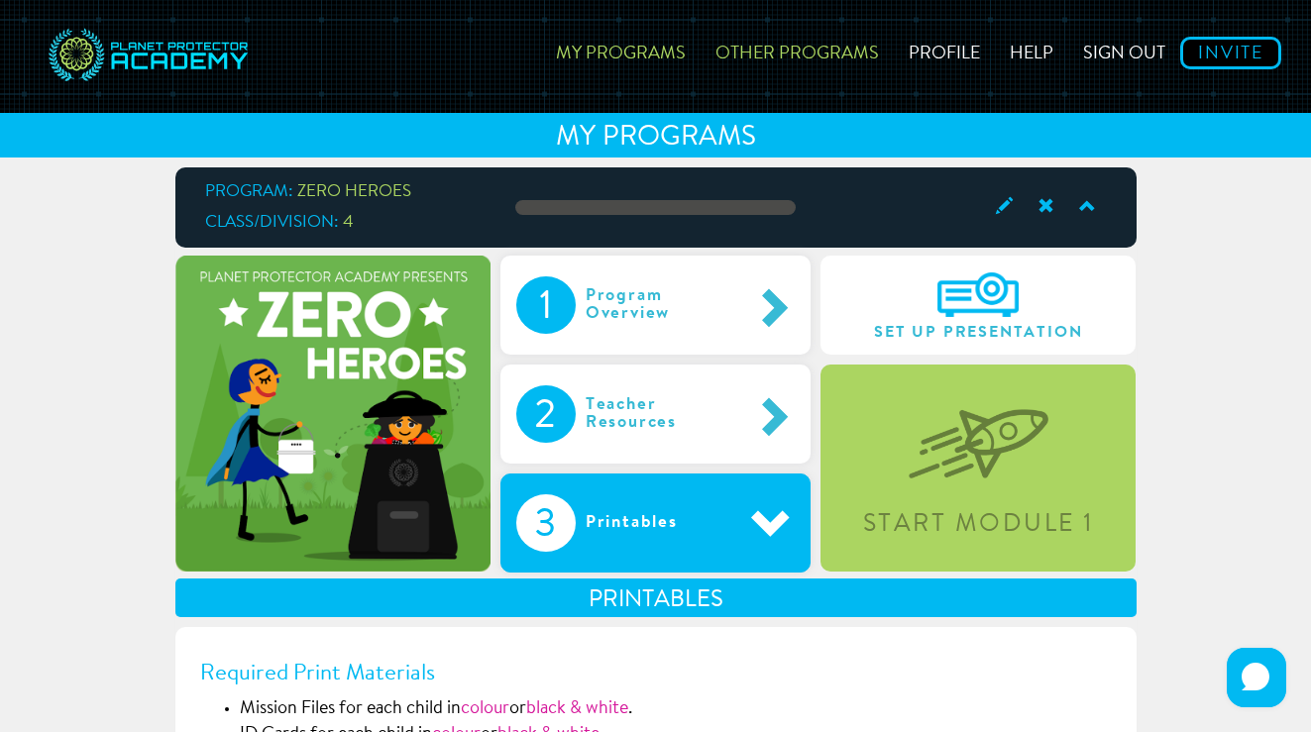
click at [828, 70] on link "Other Programs" at bounding box center [797, 50] width 193 height 70
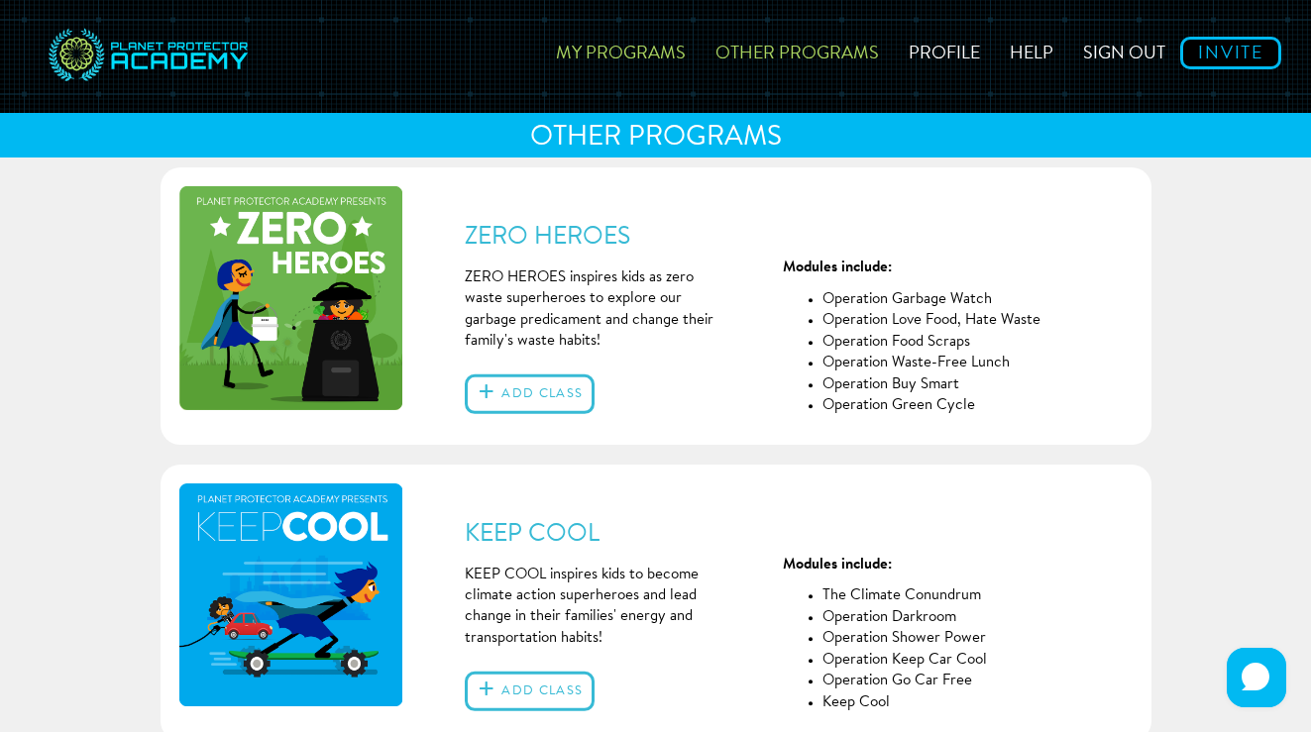
click at [639, 45] on link "My Programs" at bounding box center [621, 50] width 160 height 70
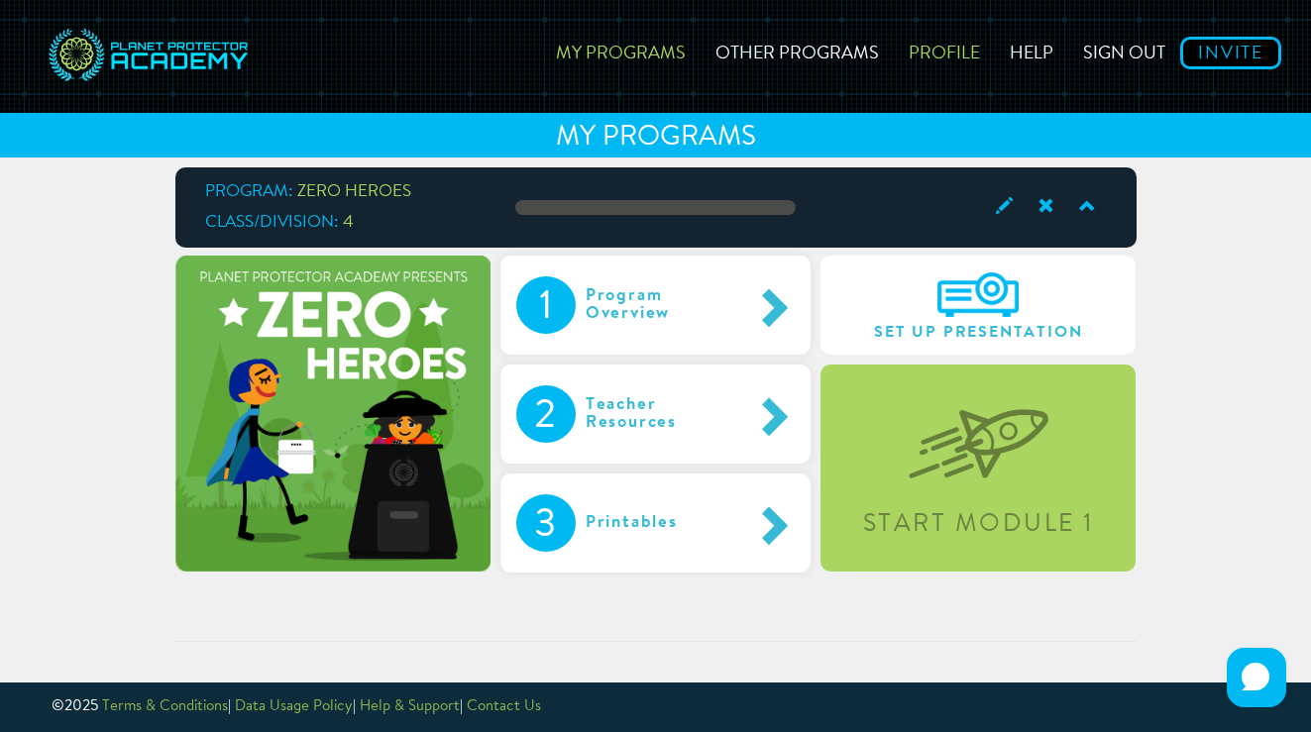
click at [935, 59] on link "Profile" at bounding box center [944, 50] width 101 height 70
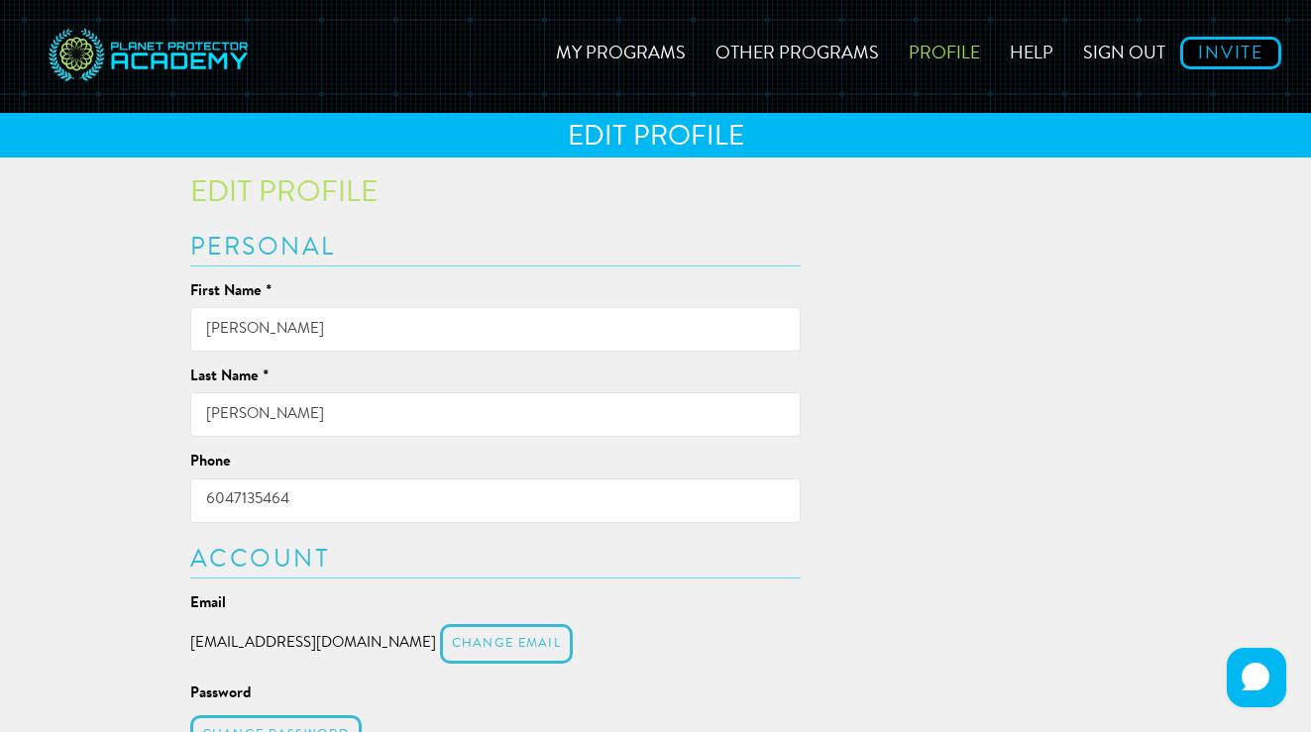
click at [222, 59] on img at bounding box center [149, 56] width 208 height 83
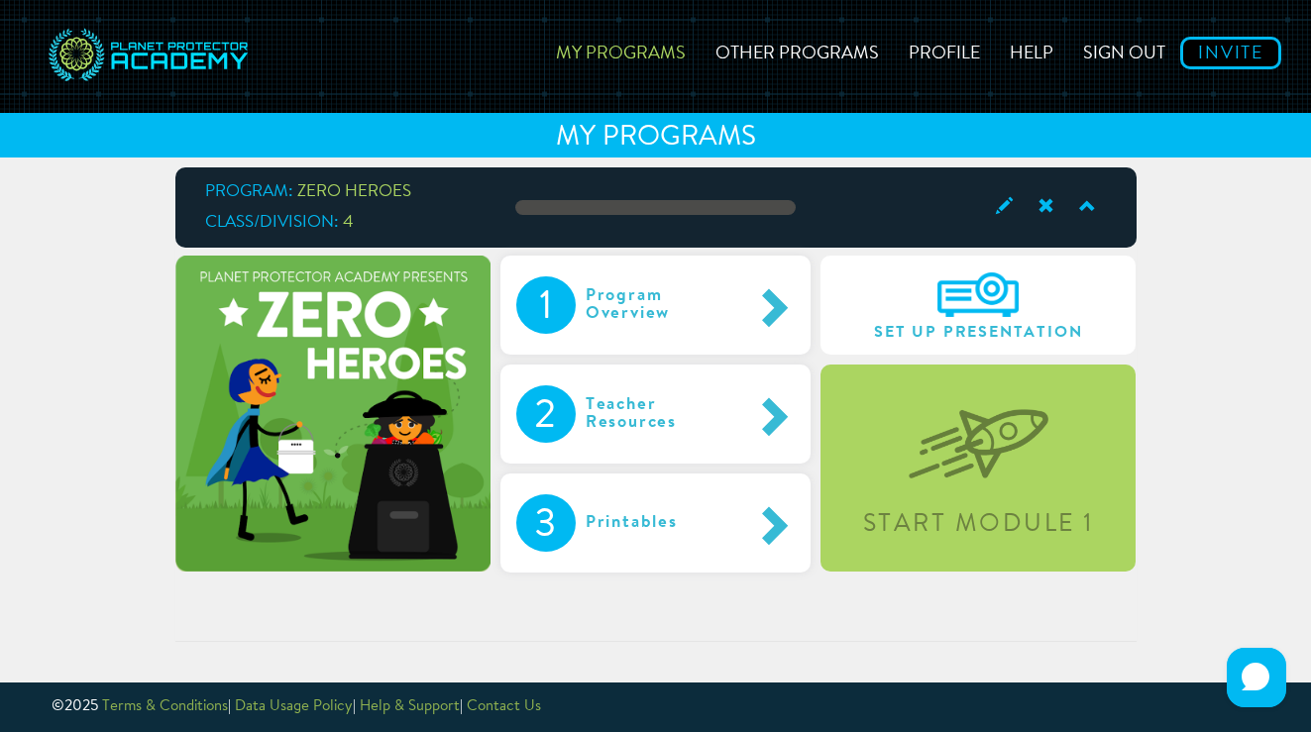
click at [222, 59] on img at bounding box center [149, 56] width 208 height 83
click at [779, 52] on link "Other Programs" at bounding box center [797, 50] width 193 height 70
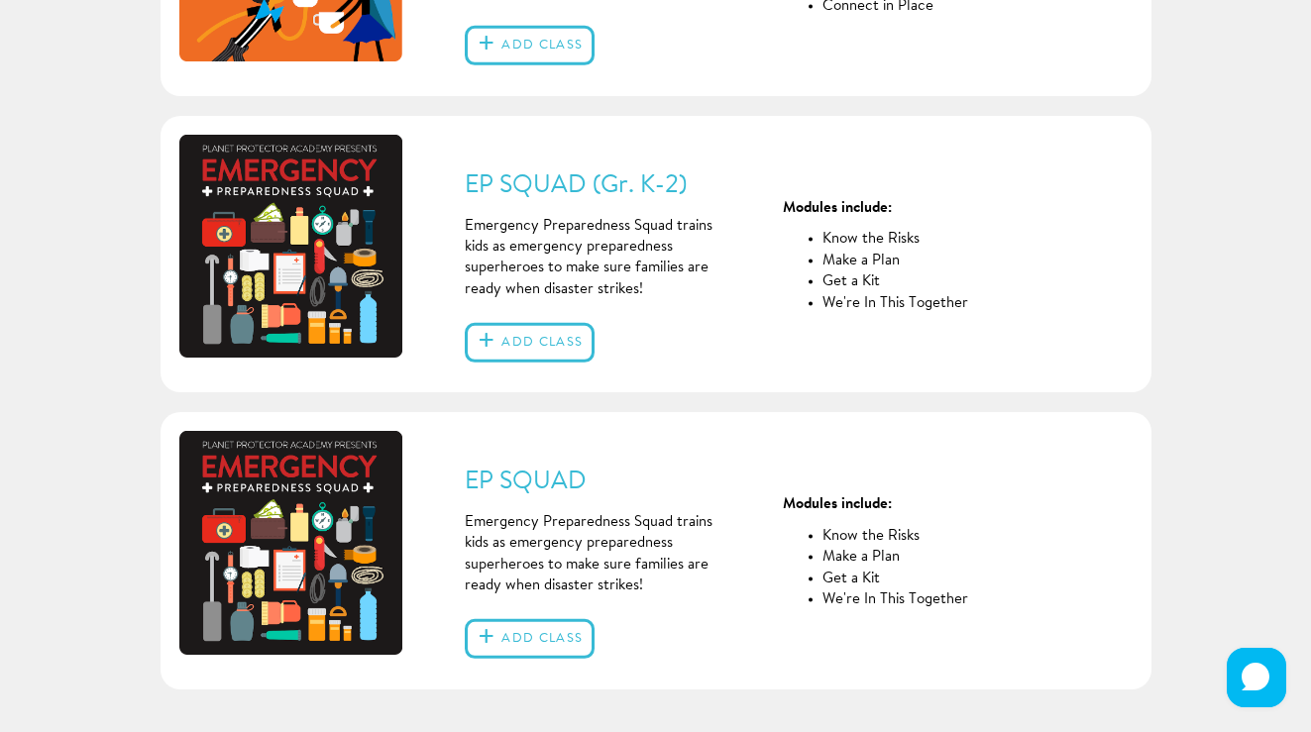
scroll to position [998, 0]
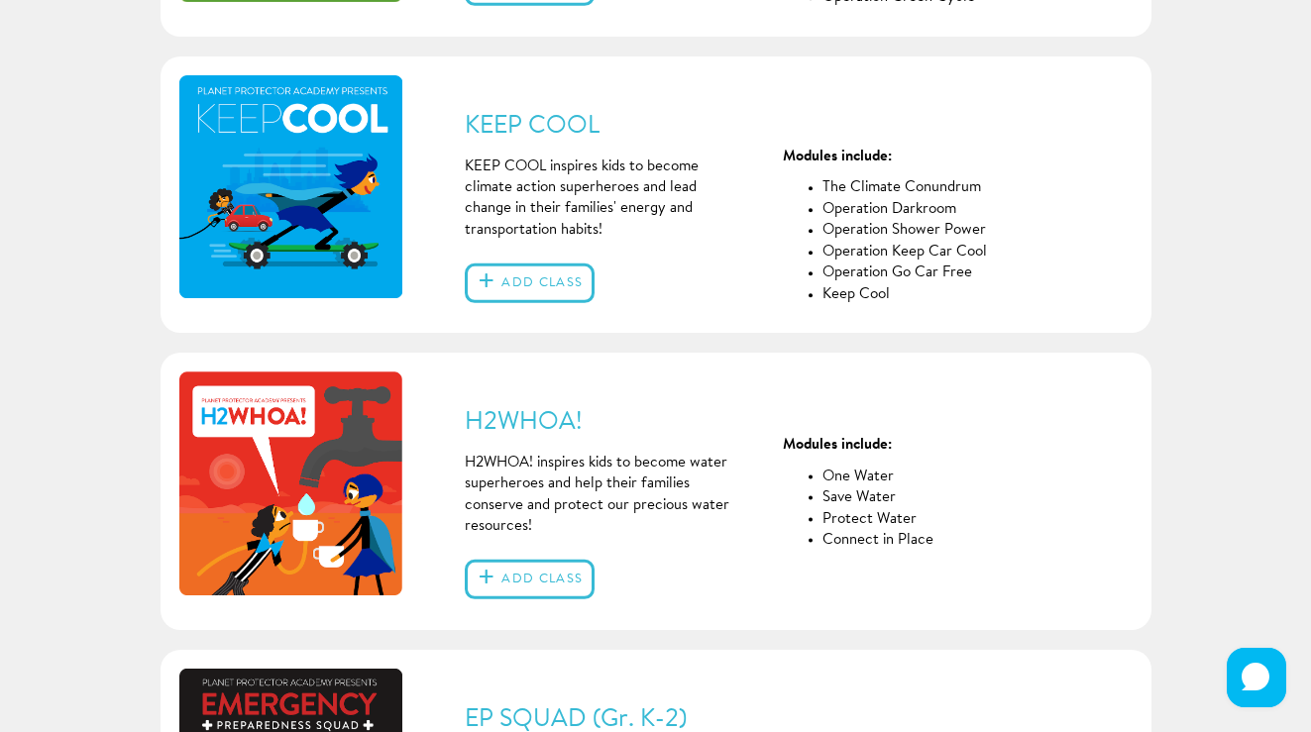
scroll to position [0, 0]
